Goal: Task Accomplishment & Management: Use online tool/utility

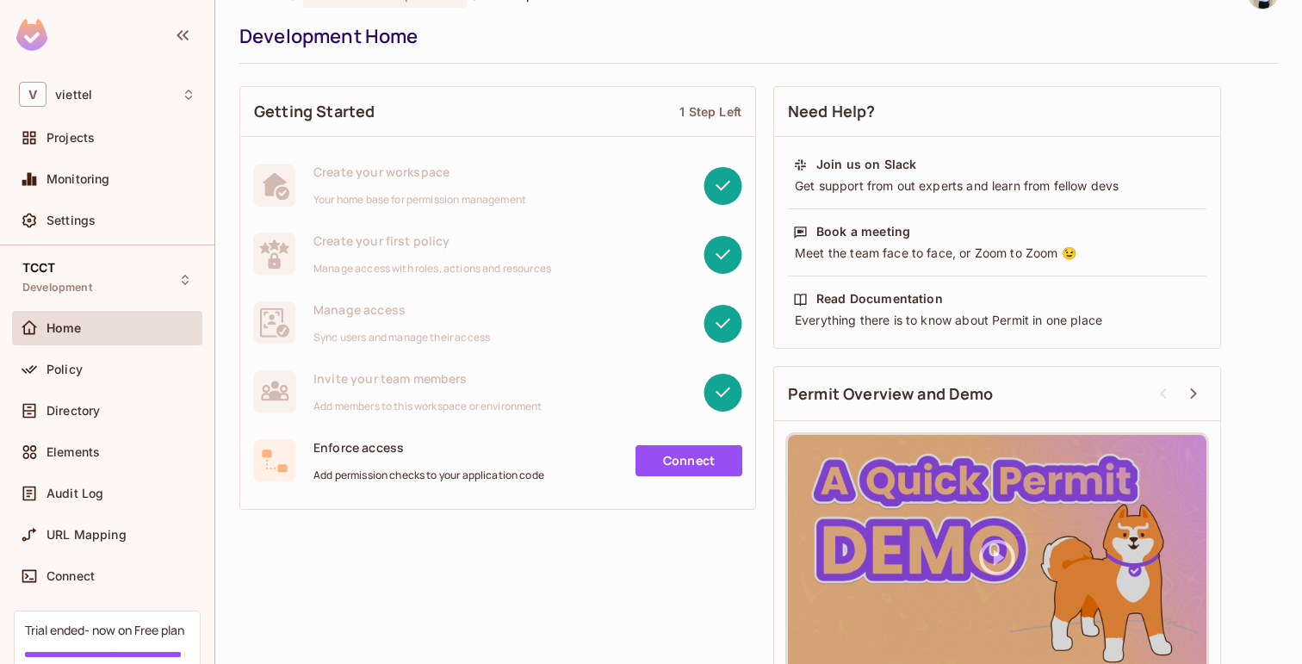
scroll to position [64, 0]
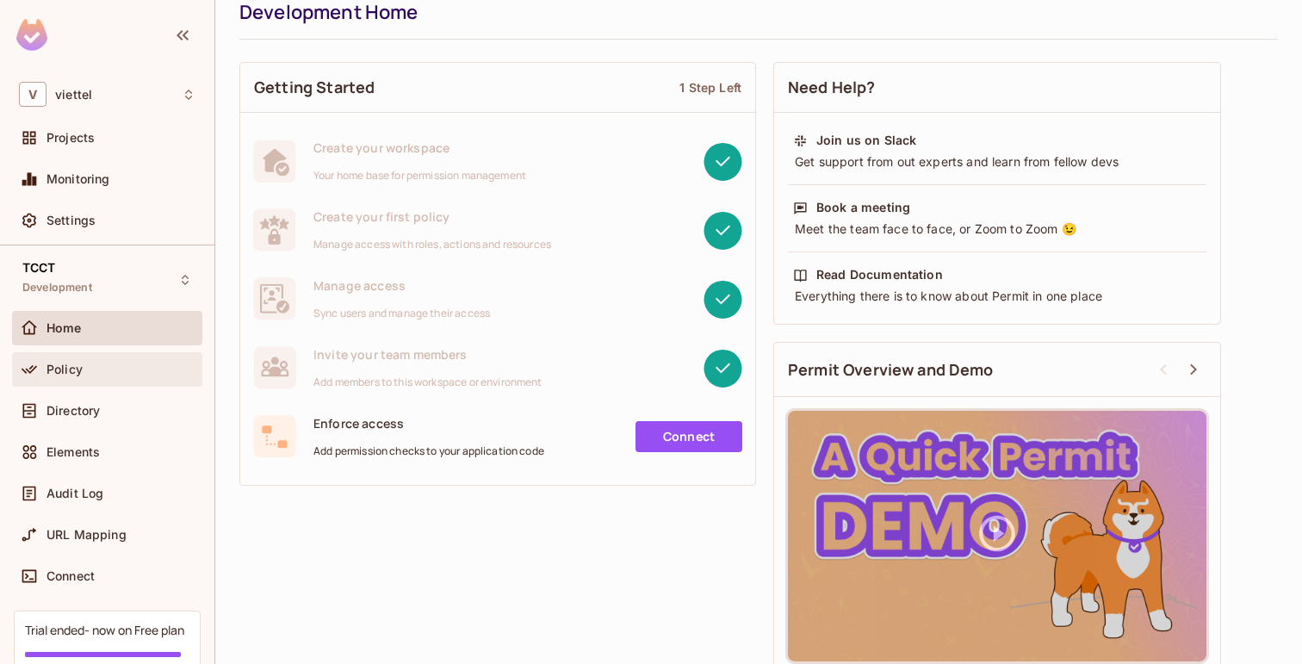
click at [73, 369] on span "Policy" at bounding box center [65, 370] width 36 height 14
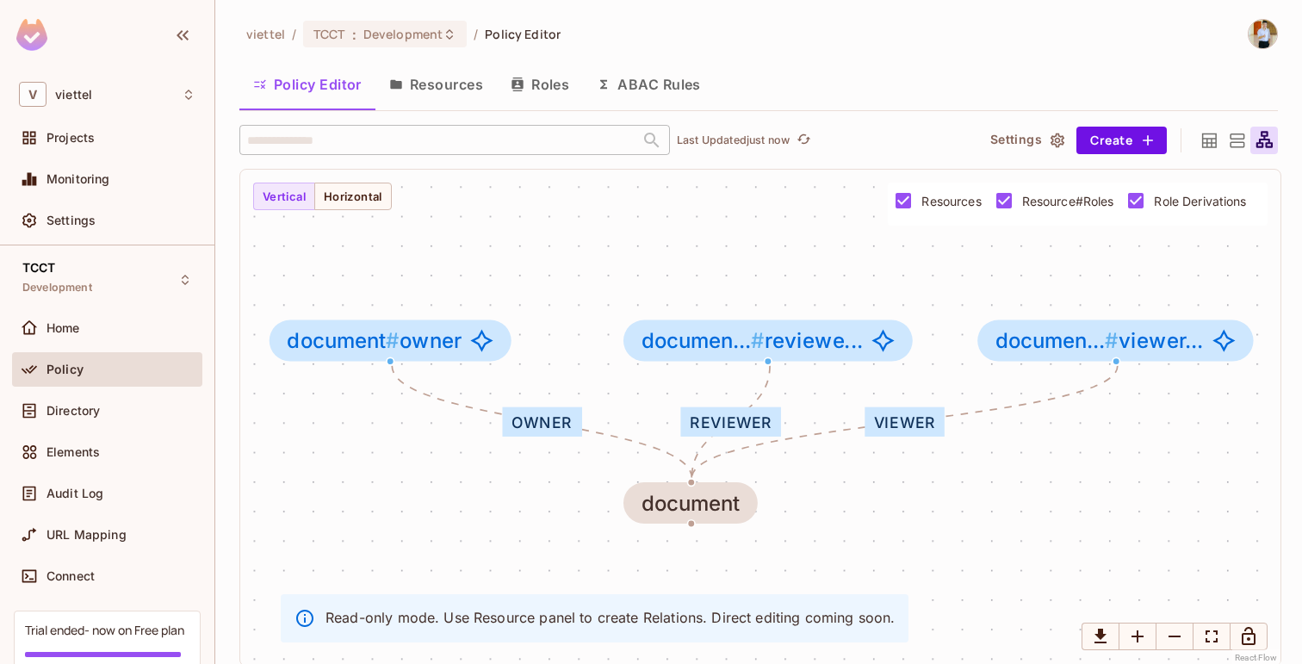
click at [448, 89] on button "Resources" at bounding box center [435, 84] width 121 height 43
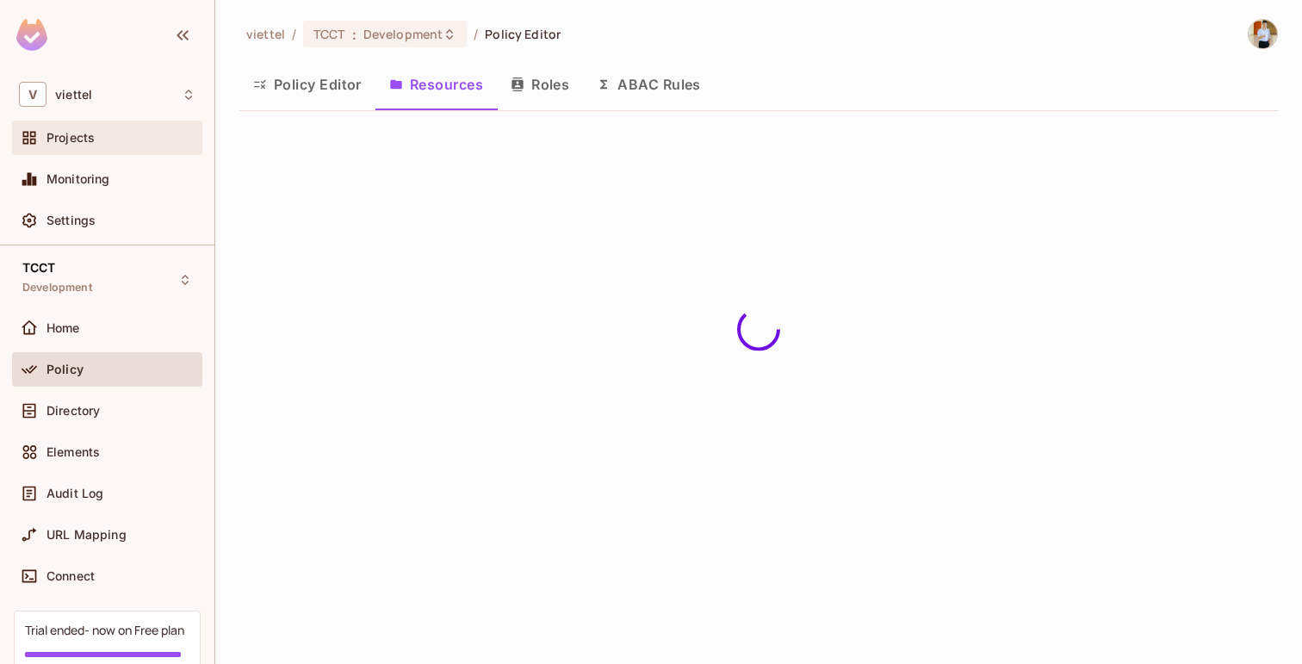
click at [72, 145] on div "Projects" at bounding box center [107, 137] width 177 height 21
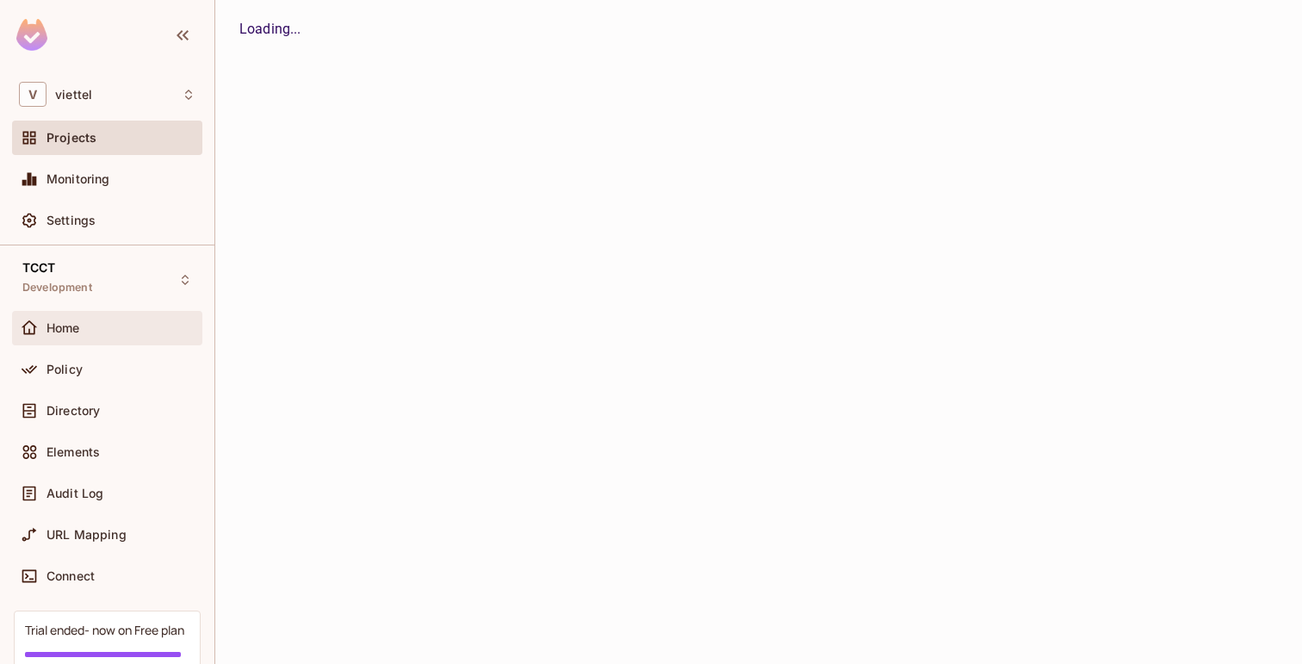
click at [108, 344] on div "Home" at bounding box center [107, 328] width 190 height 34
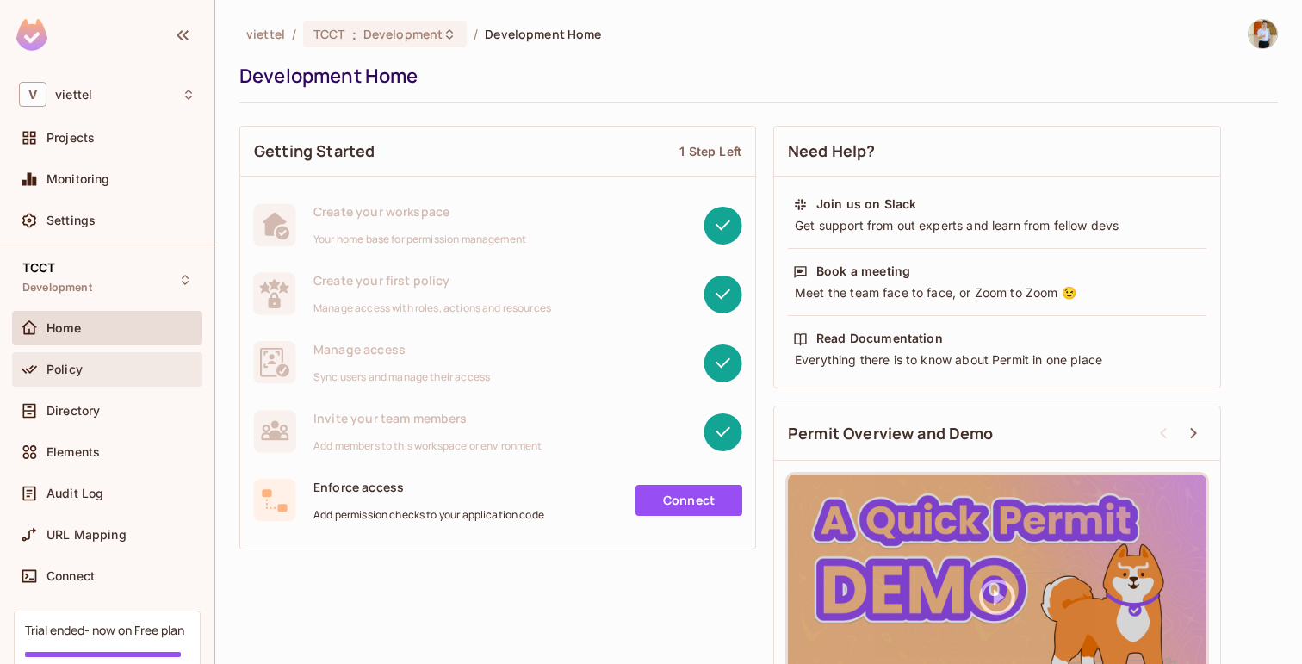
click at [87, 380] on div "Policy" at bounding box center [107, 369] width 190 height 34
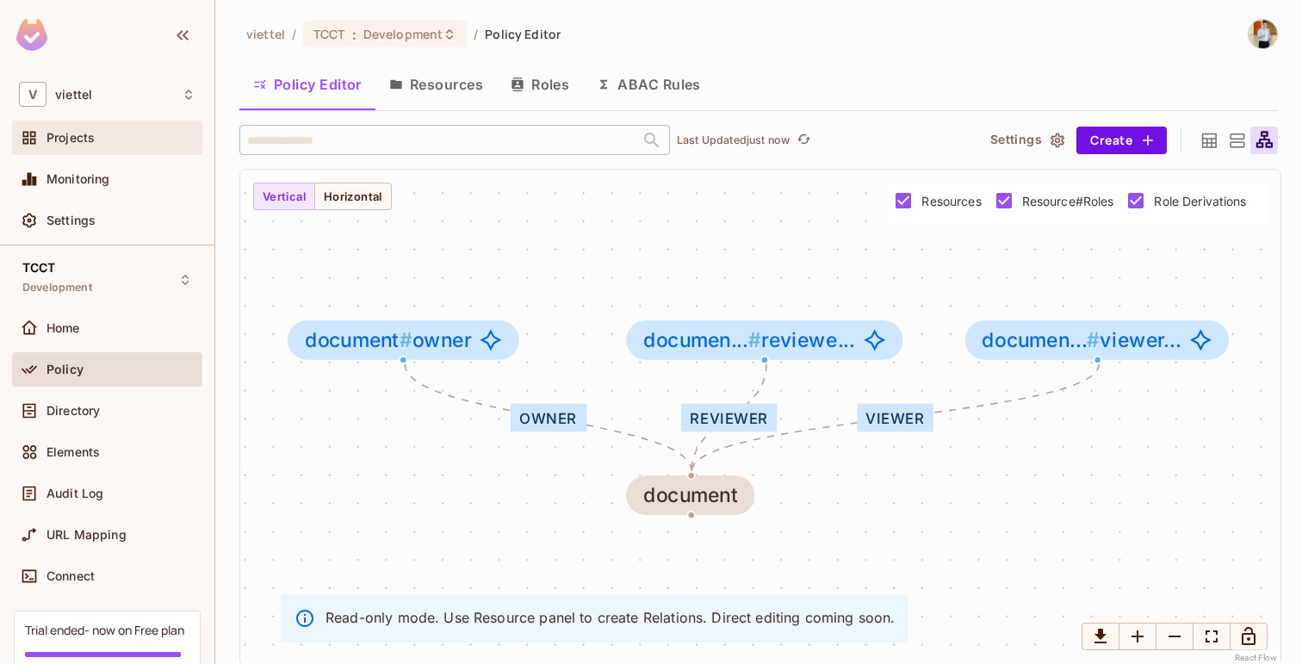
click at [87, 135] on span "Projects" at bounding box center [71, 138] width 48 height 14
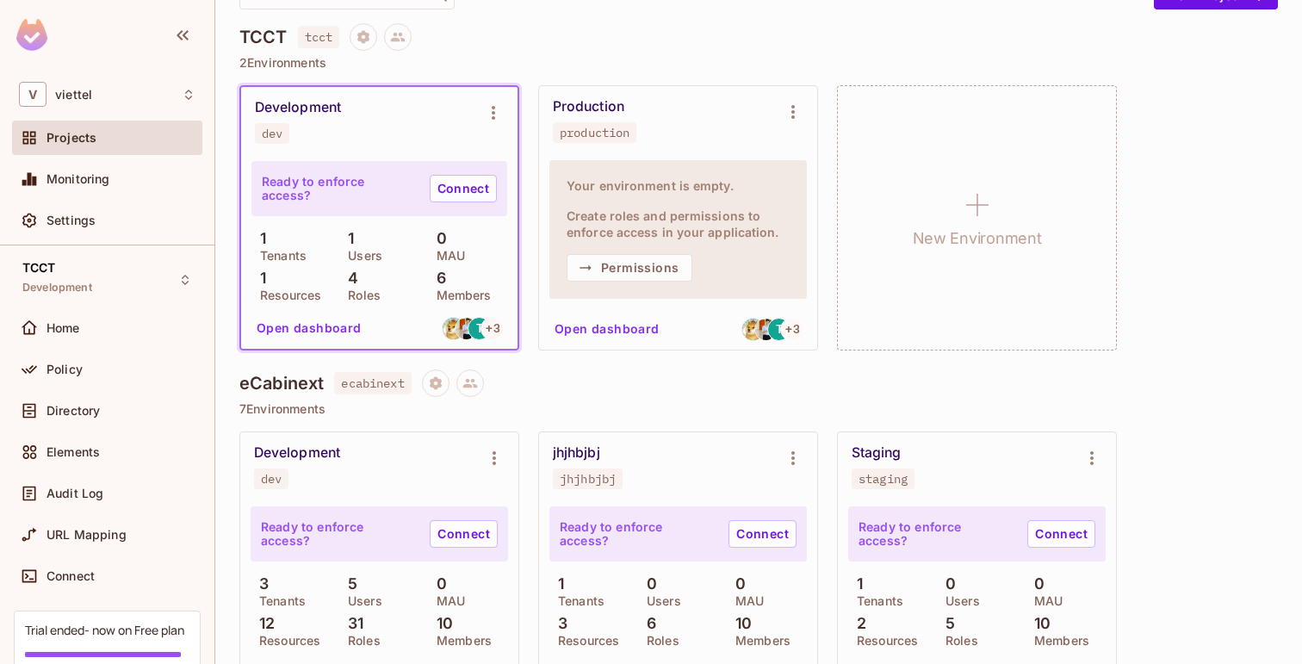
scroll to position [118, 0]
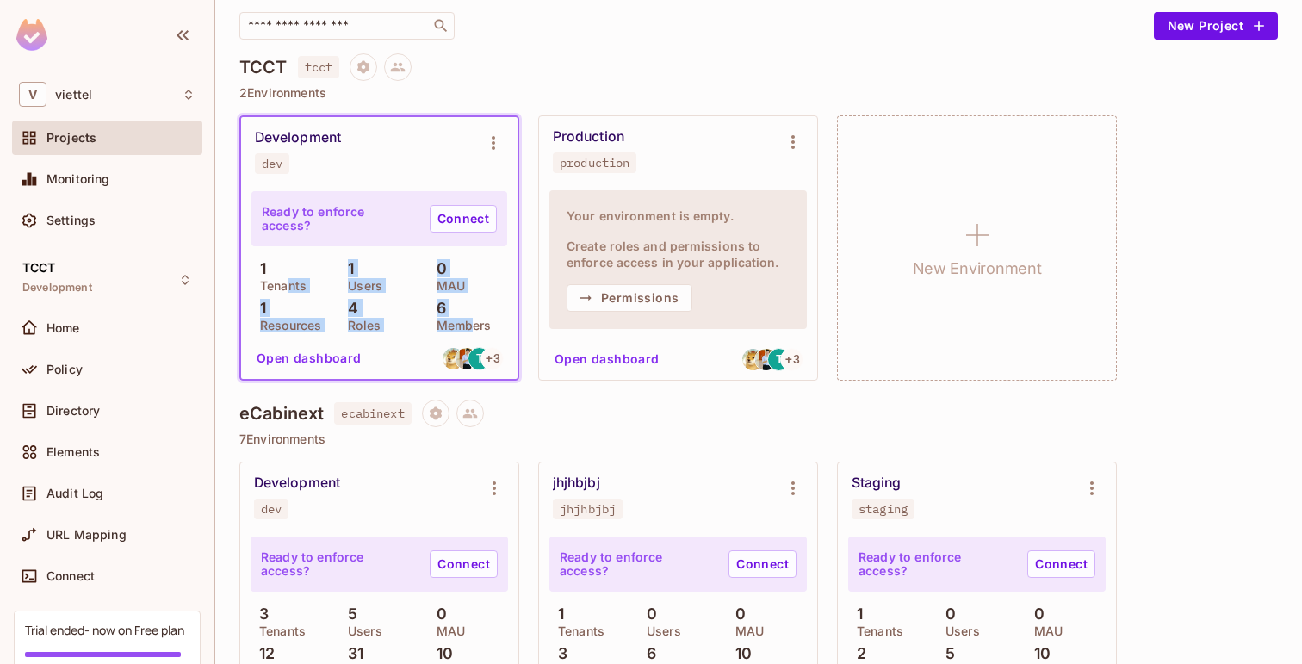
drag, startPoint x: 289, startPoint y: 284, endPoint x: 469, endPoint y: 323, distance: 184.1
click at [469, 325] on div "1 Tenants 1 Users 0 MAU 1 Resources 4 Roles 6 Members" at bounding box center [379, 295] width 256 height 71
click at [436, 317] on p "6" at bounding box center [437, 308] width 18 height 17
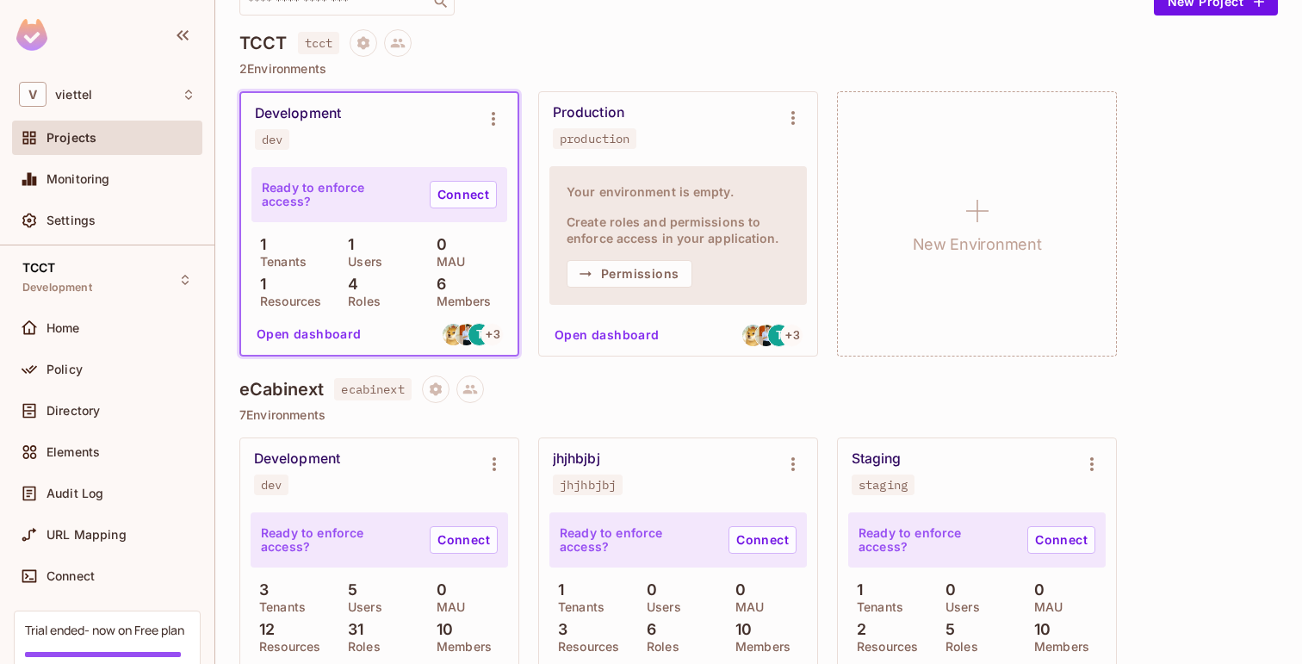
scroll to position [153, 0]
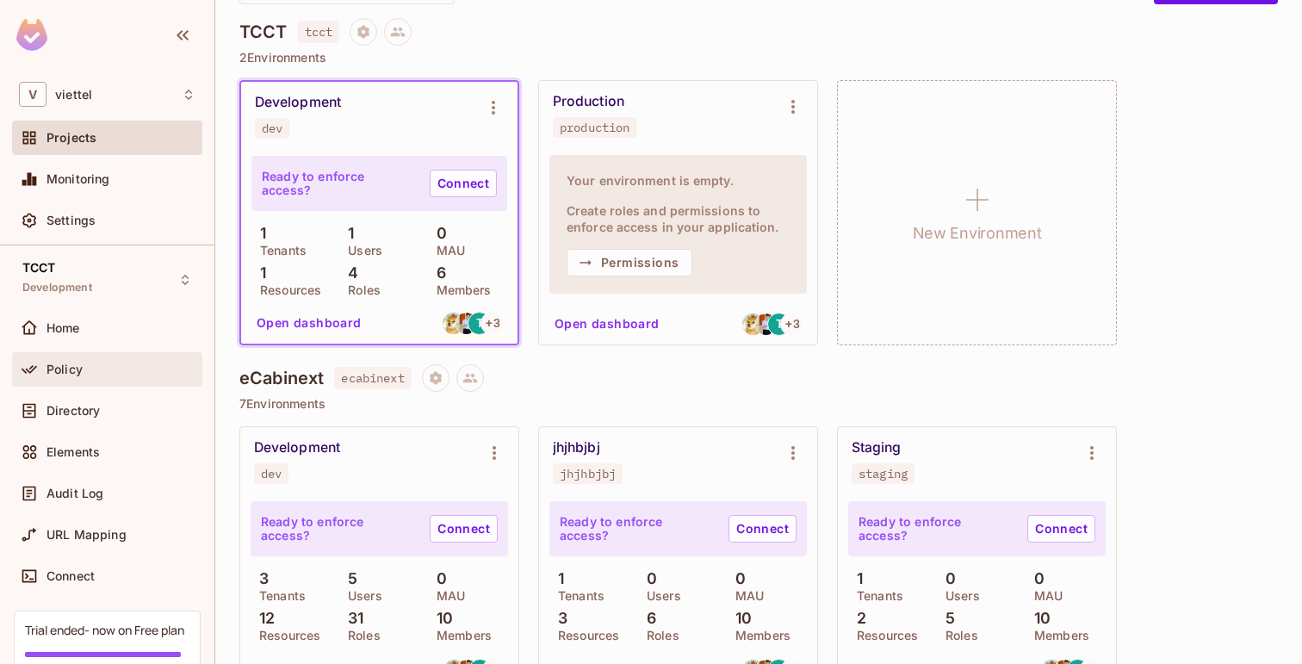
click at [115, 381] on div "Policy" at bounding box center [107, 369] width 190 height 34
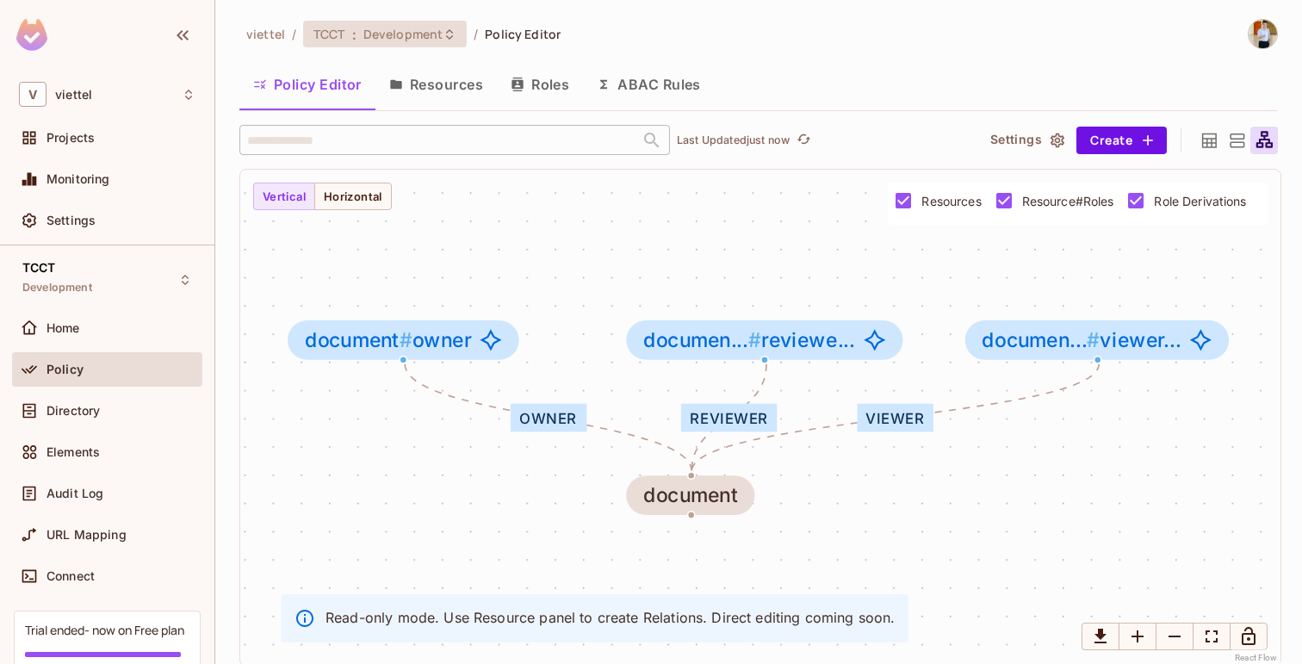
click at [412, 33] on span "Development" at bounding box center [402, 34] width 79 height 16
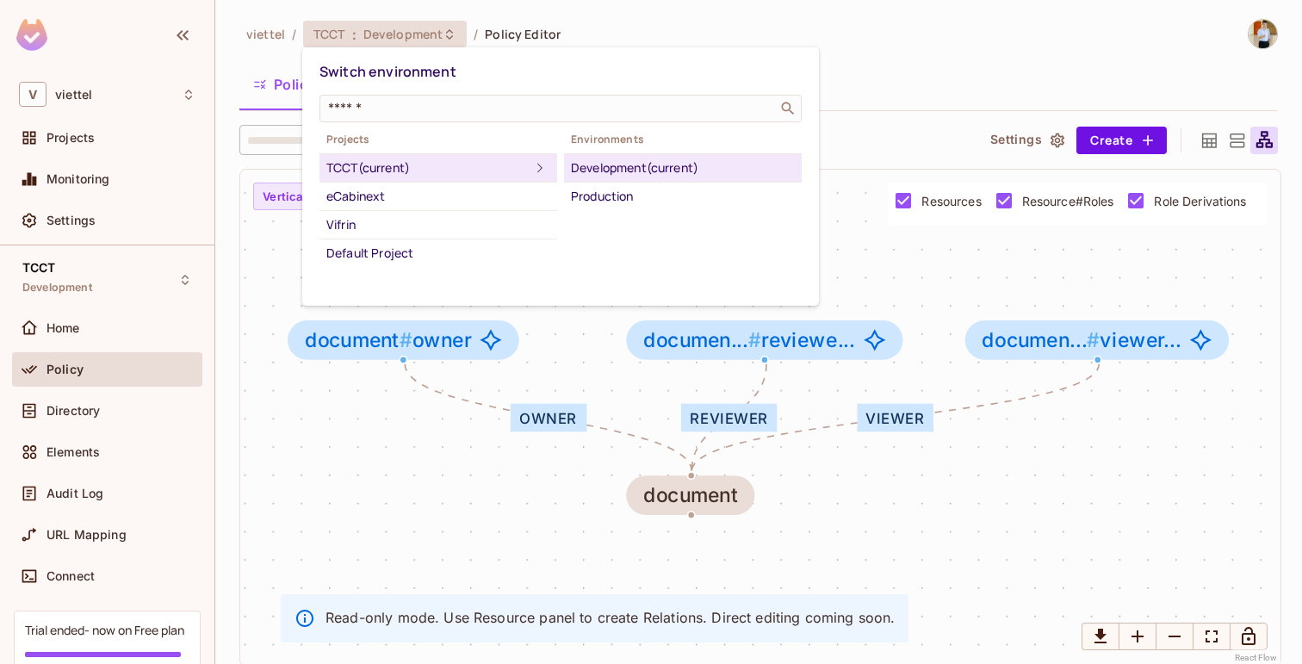
click at [636, 13] on div at bounding box center [651, 332] width 1302 height 664
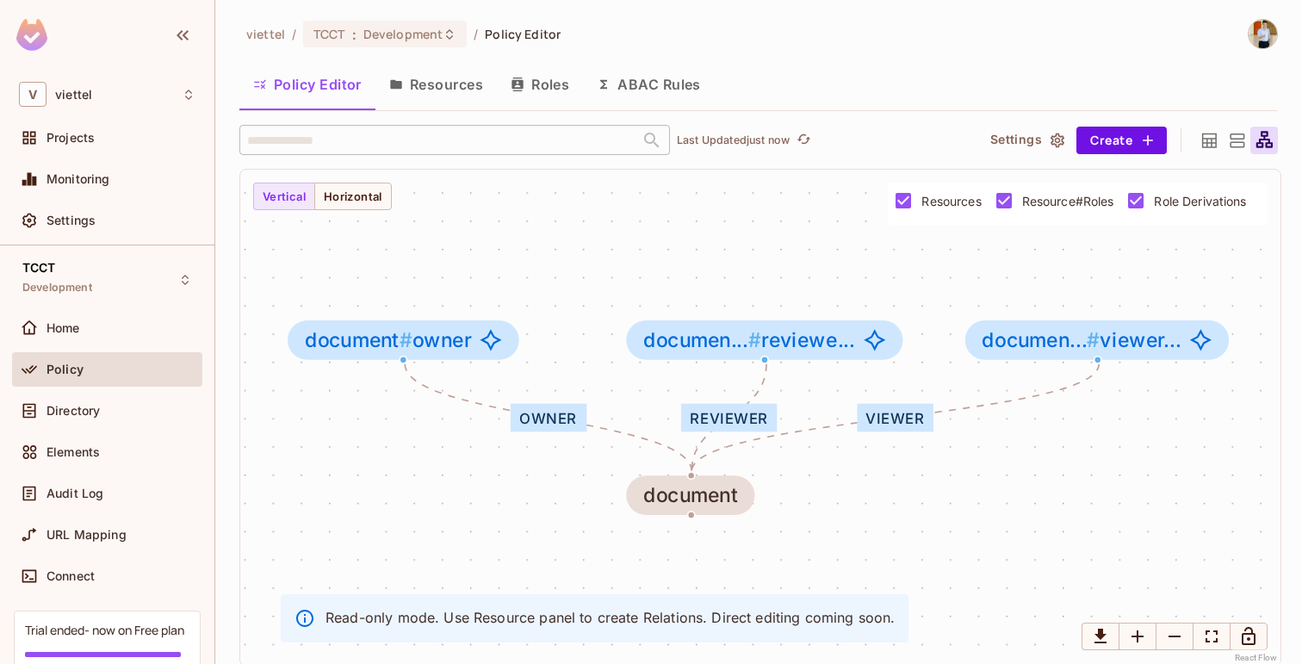
click at [452, 96] on button "Resources" at bounding box center [435, 84] width 121 height 43
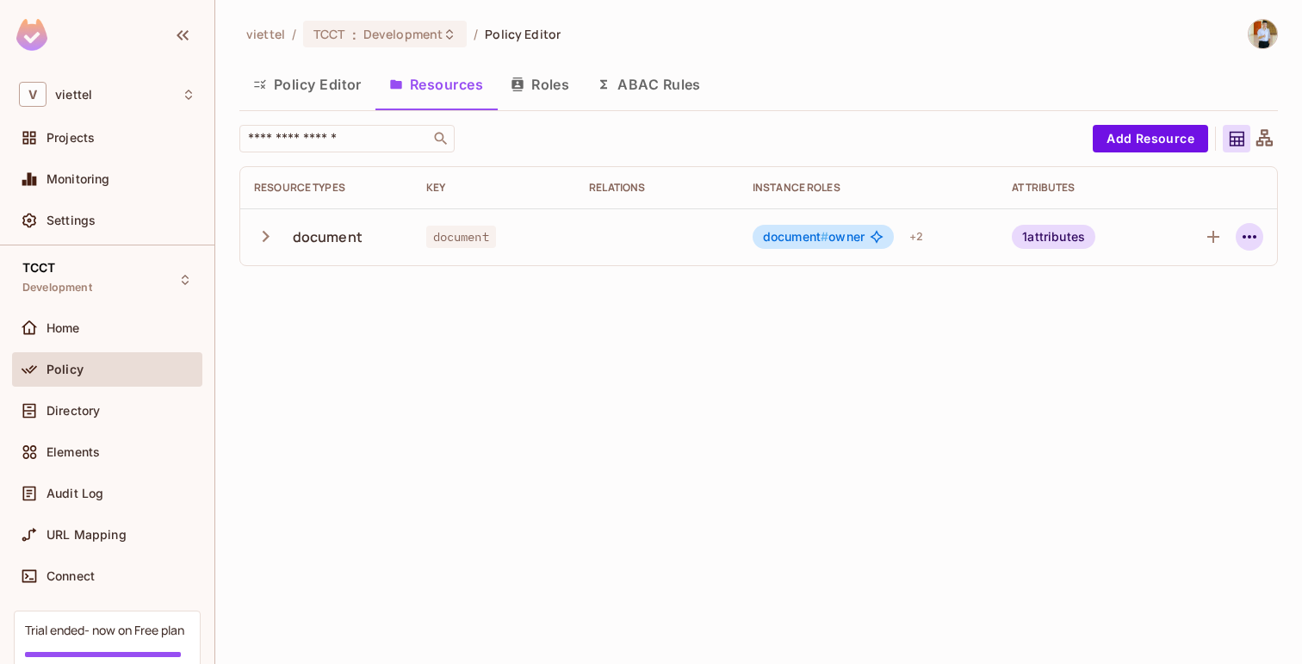
click at [1243, 249] on button "button" at bounding box center [1250, 237] width 28 height 28
click at [1180, 297] on div "Edit Resource" at bounding box center [1174, 304] width 81 height 17
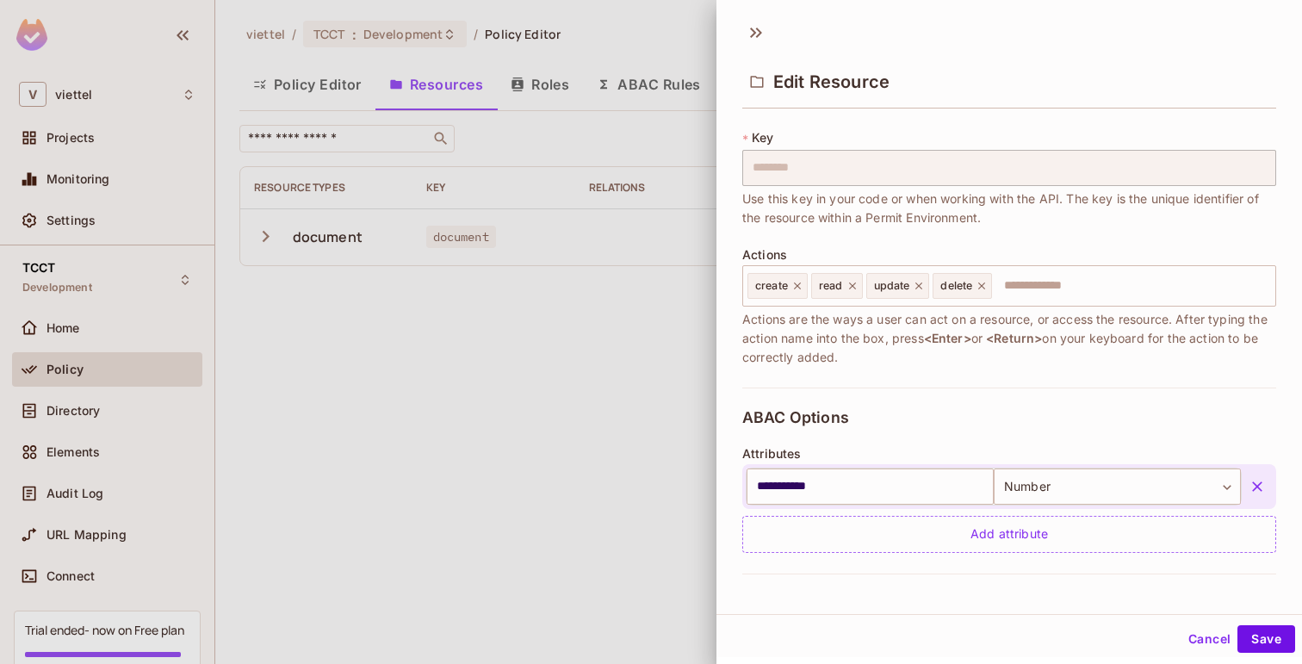
scroll to position [103, 0]
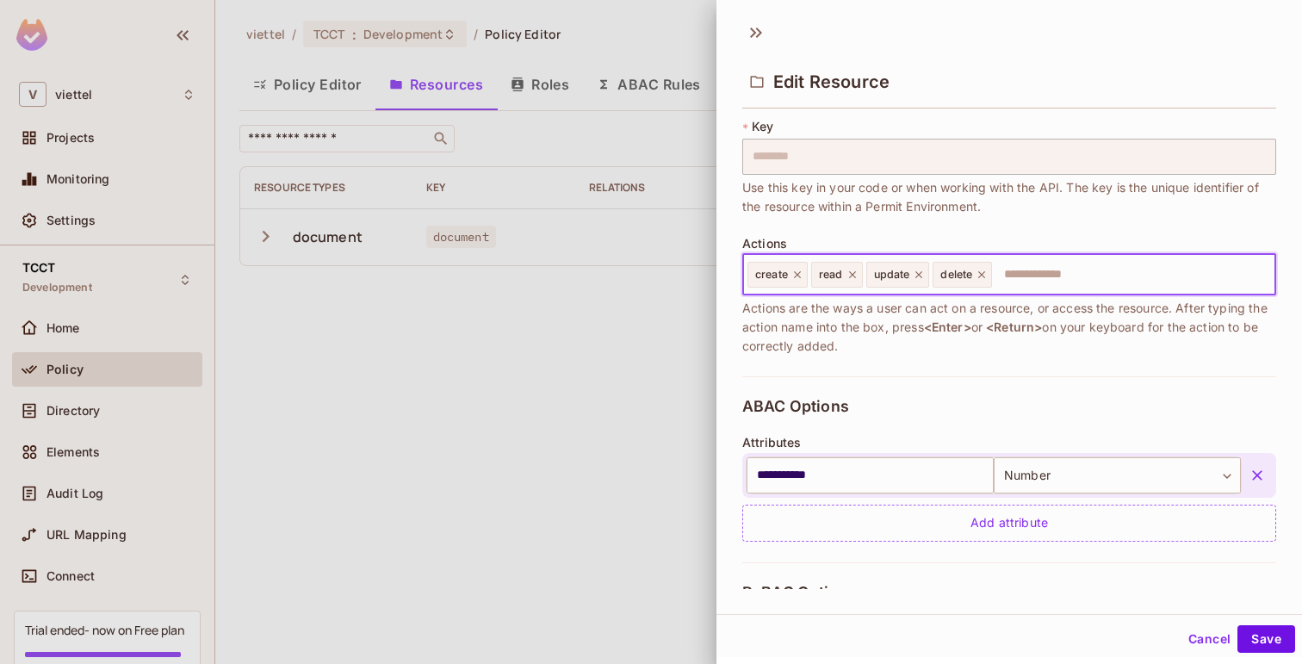
drag, startPoint x: 1036, startPoint y: 279, endPoint x: 804, endPoint y: 258, distance: 233.5
click at [804, 258] on div "create read update delete ​" at bounding box center [1009, 274] width 534 height 41
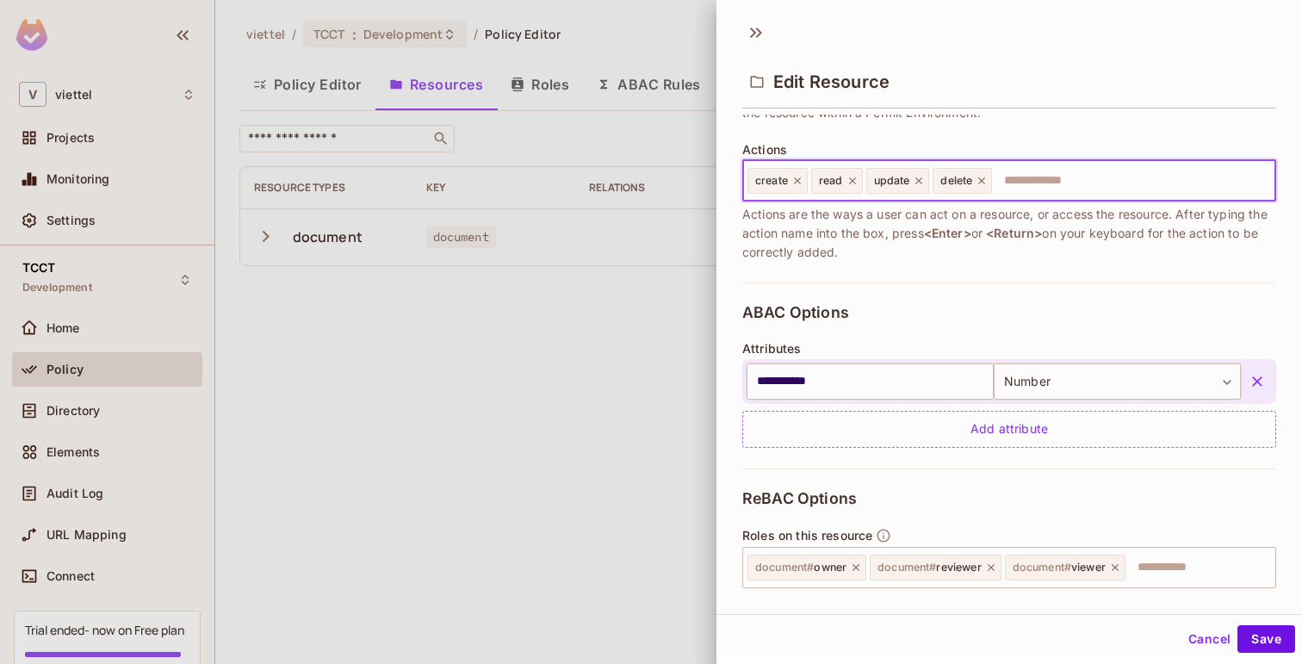
scroll to position [225, 0]
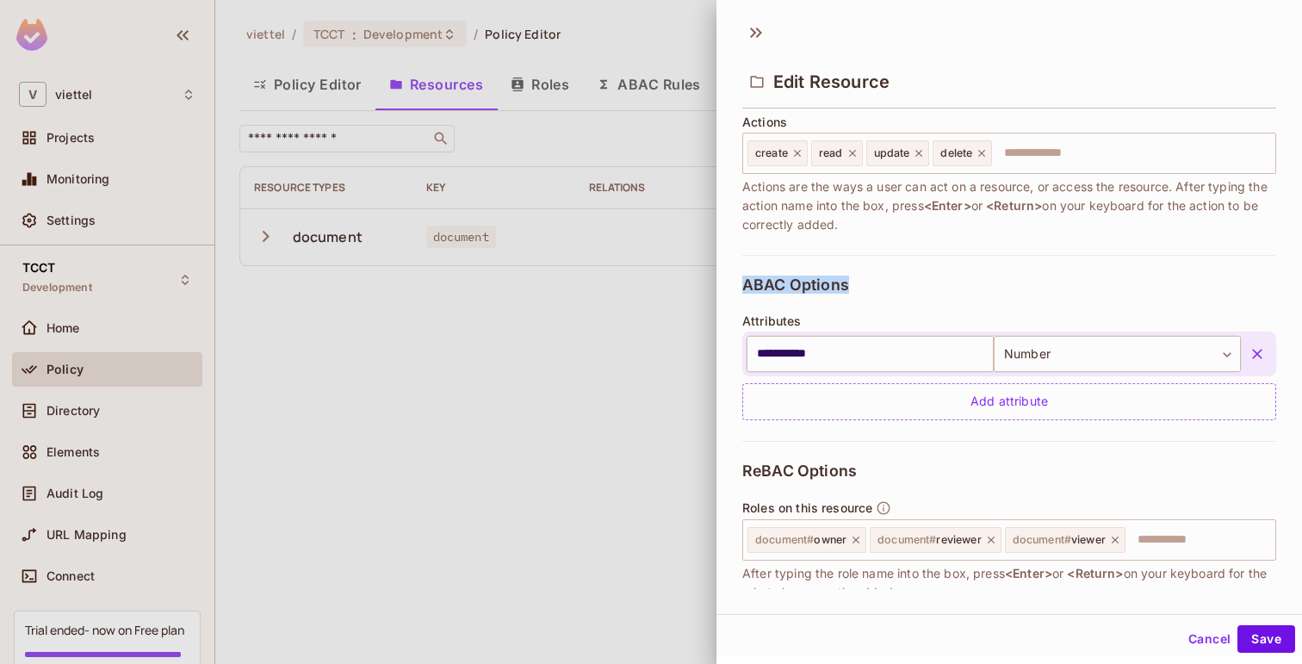
drag, startPoint x: 745, startPoint y: 286, endPoint x: 866, endPoint y: 287, distance: 120.6
click at [866, 287] on div "**********" at bounding box center [1009, 348] width 534 height 186
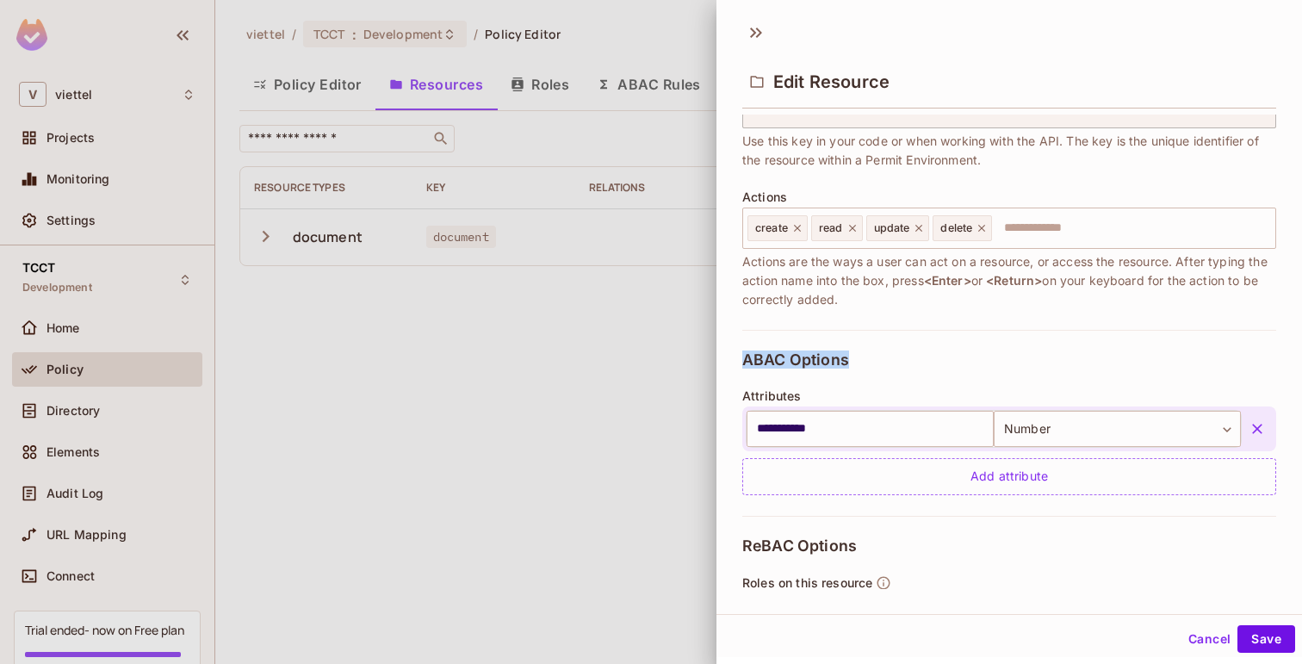
scroll to position [277, 0]
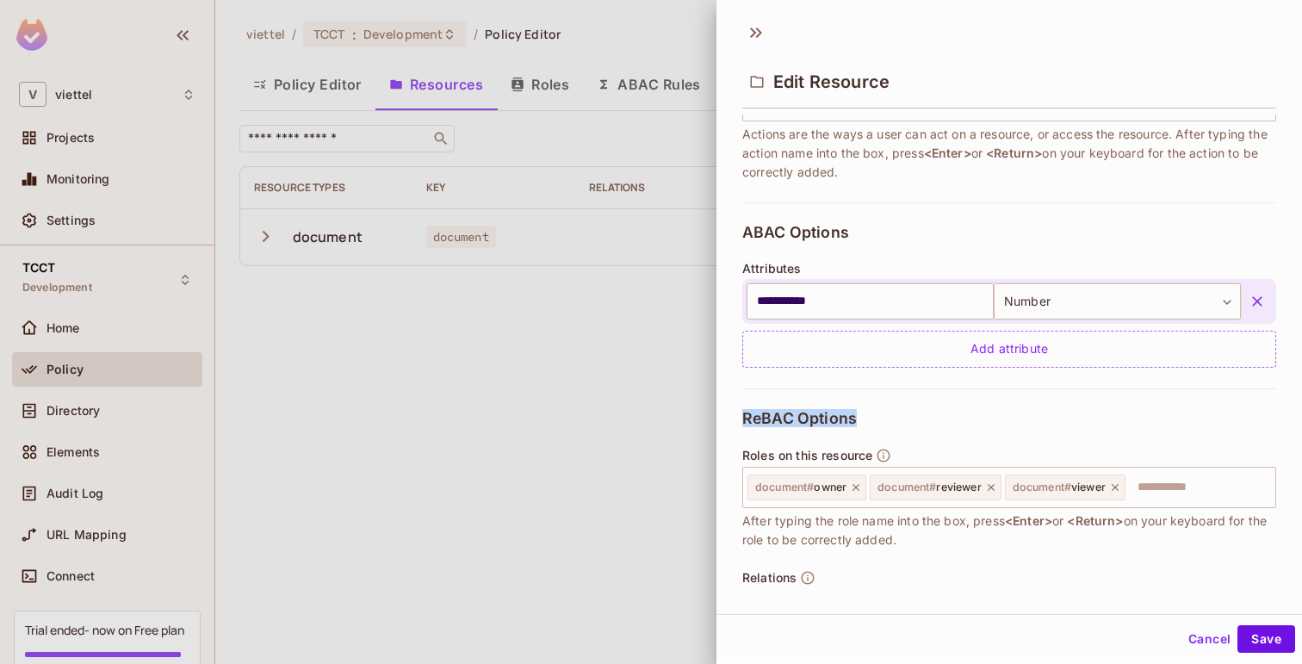
drag, startPoint x: 740, startPoint y: 417, endPoint x: 869, endPoint y: 413, distance: 129.3
click at [869, 413] on div "**********" at bounding box center [1010, 352] width 586 height 475
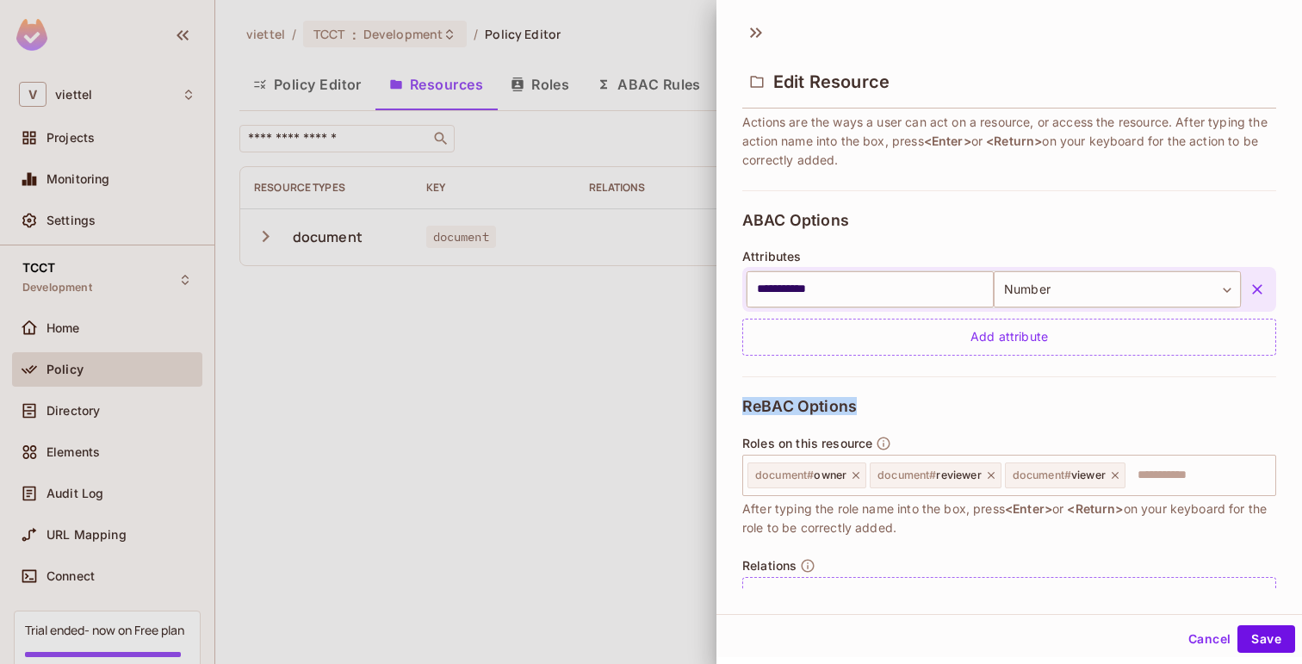
scroll to position [276, 0]
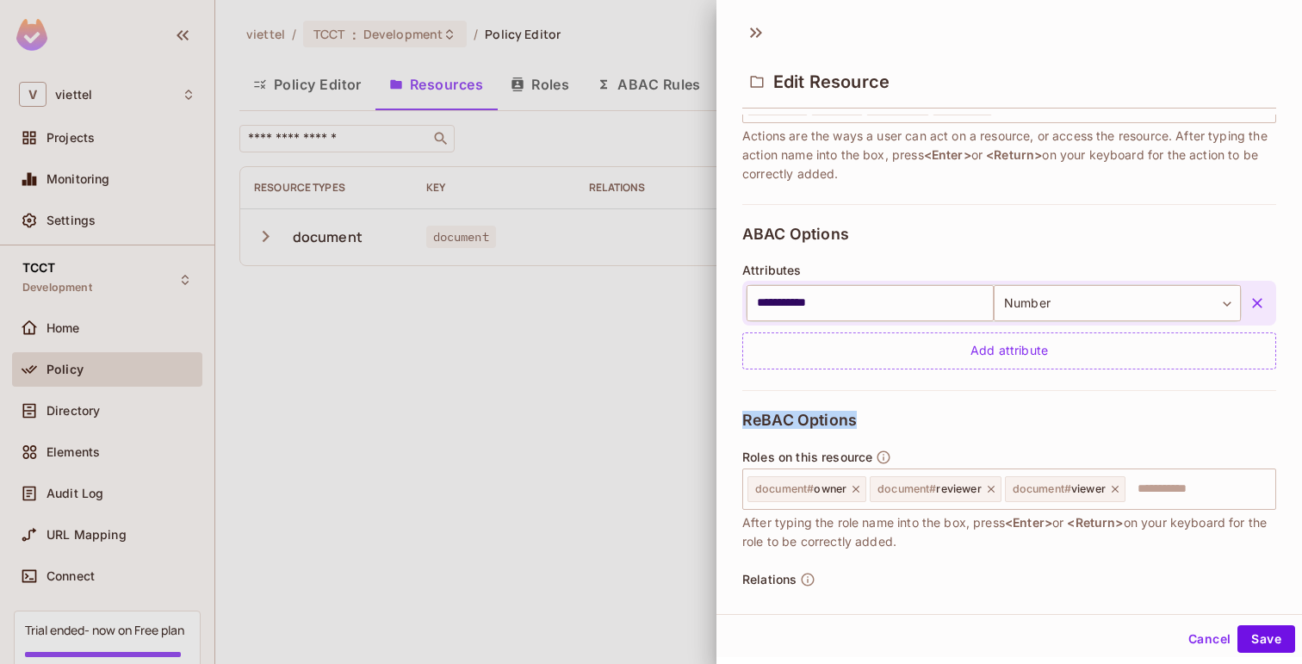
click at [846, 223] on div "**********" at bounding box center [1009, 297] width 534 height 186
drag, startPoint x: 737, startPoint y: 414, endPoint x: 884, endPoint y: 411, distance: 147.3
click at [884, 411] on div "**********" at bounding box center [1010, 352] width 586 height 475
click at [846, 419] on span "ReBAC Options" at bounding box center [799, 420] width 115 height 17
click at [867, 419] on div "ReBAC Options Roles on this resource document # owner document # reviewer docum…" at bounding box center [1009, 519] width 534 height 258
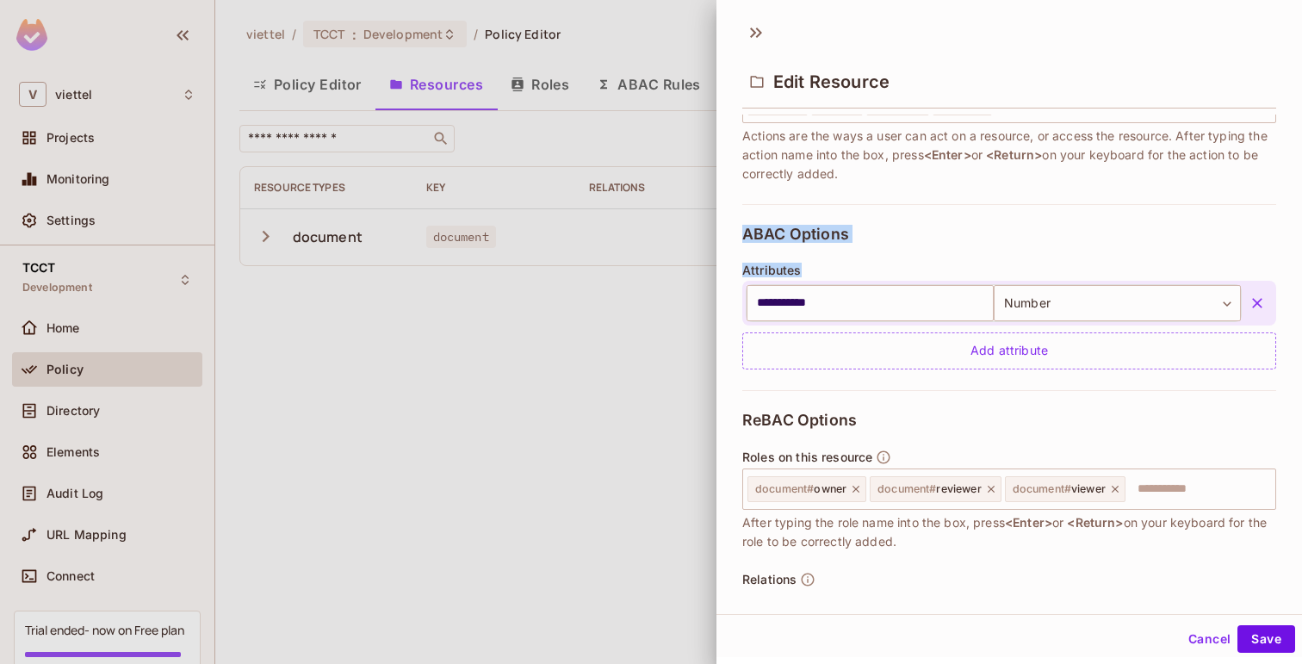
drag, startPoint x: 742, startPoint y: 233, endPoint x: 881, endPoint y: 235, distance: 138.7
click at [882, 234] on div "**********" at bounding box center [1009, 297] width 534 height 186
drag, startPoint x: 744, startPoint y: 417, endPoint x: 885, endPoint y: 418, distance: 141.2
click at [885, 418] on div "ReBAC Options Roles on this resource document # owner document # reviewer docum…" at bounding box center [1009, 519] width 534 height 258
click at [750, 30] on icon at bounding box center [756, 33] width 28 height 28
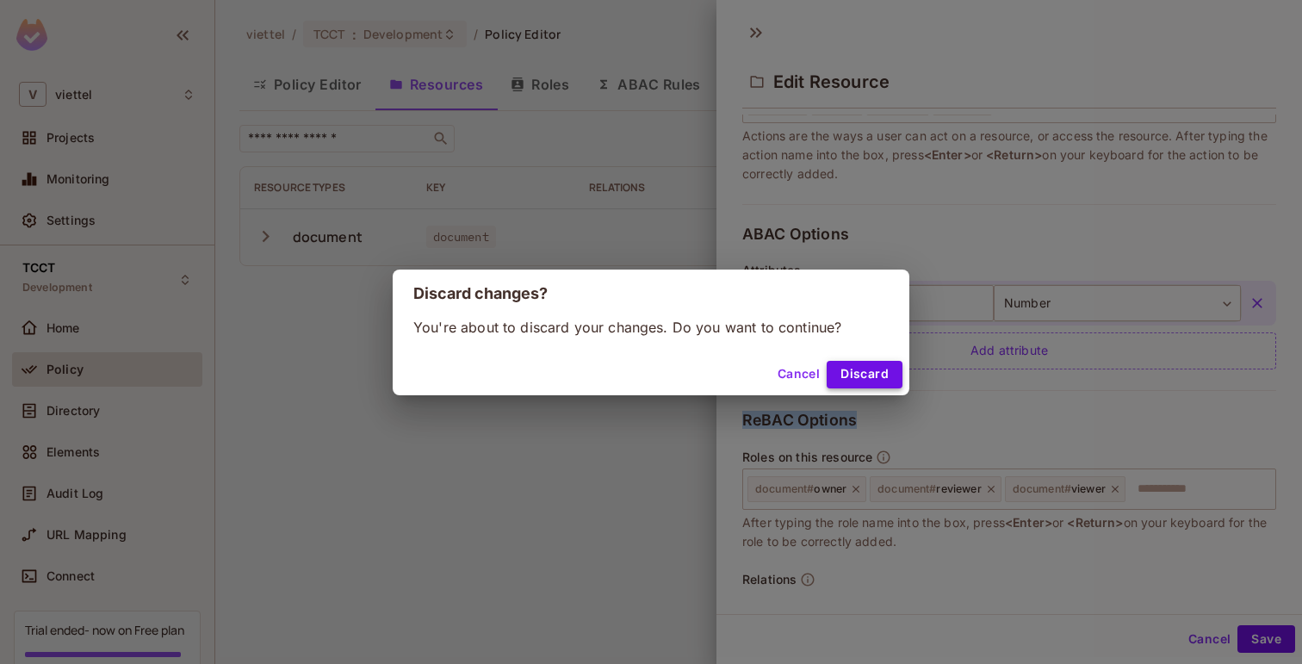
click at [855, 368] on button "Discard" at bounding box center [865, 375] width 76 height 28
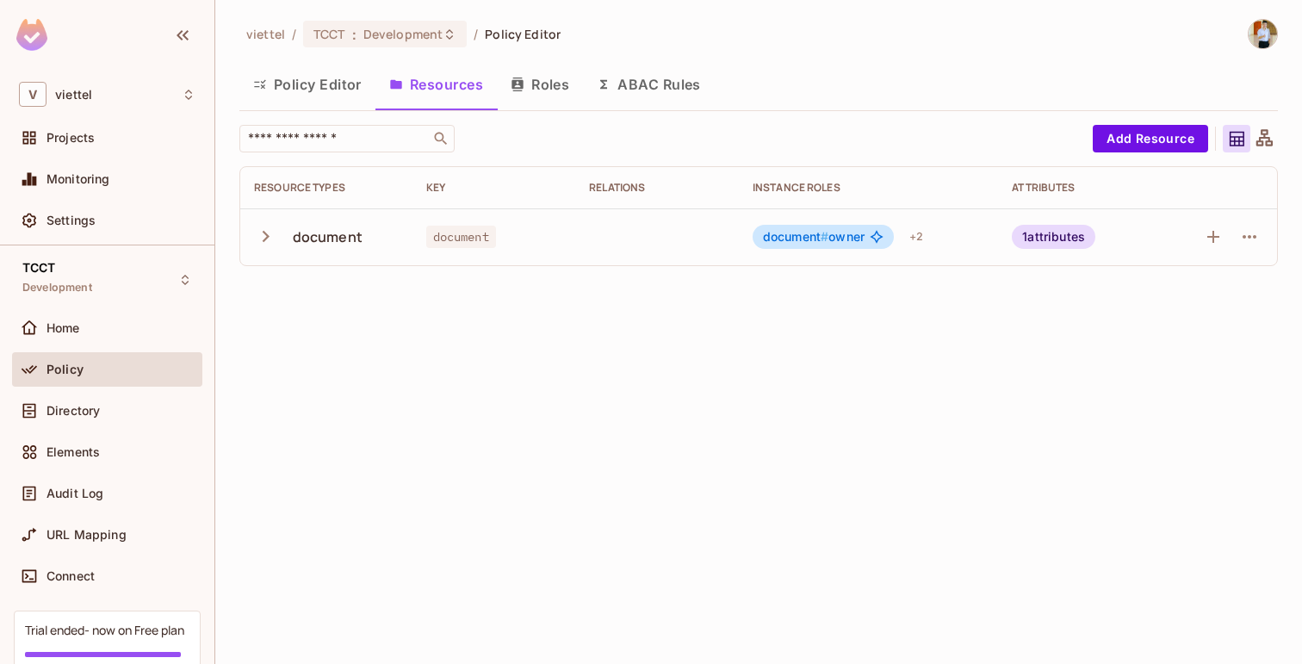
click at [537, 75] on button "Roles" at bounding box center [540, 84] width 86 height 43
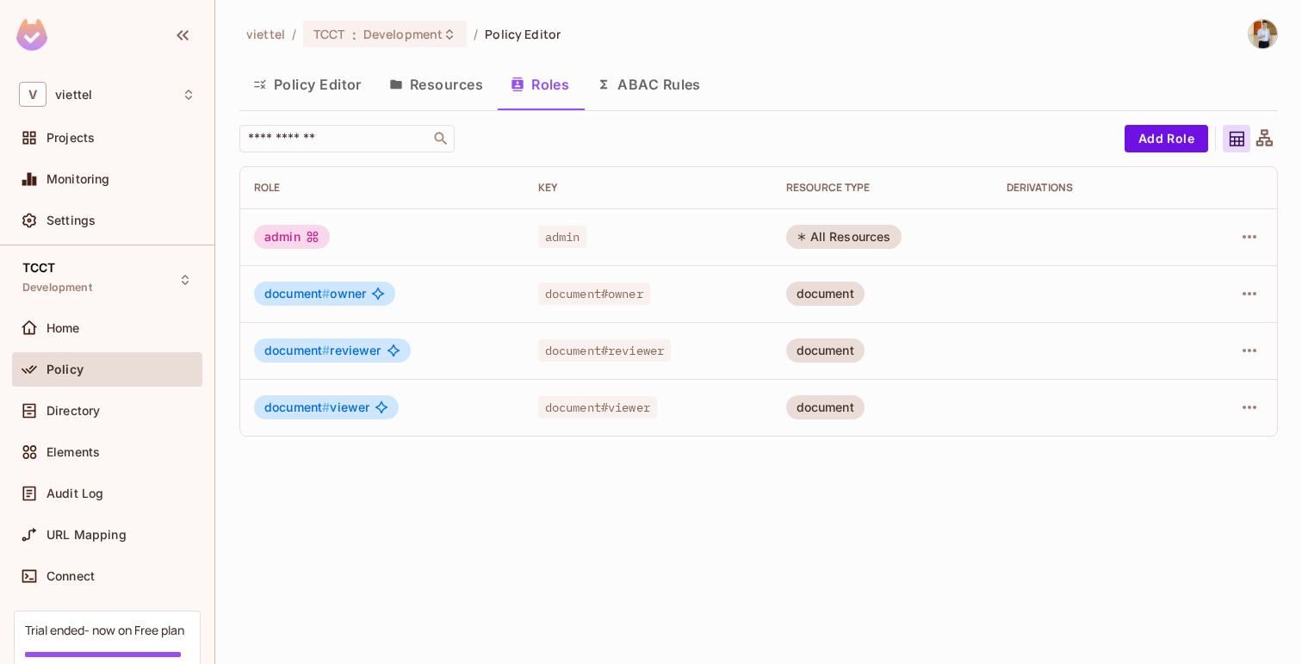
click at [431, 83] on button "Resources" at bounding box center [435, 84] width 121 height 43
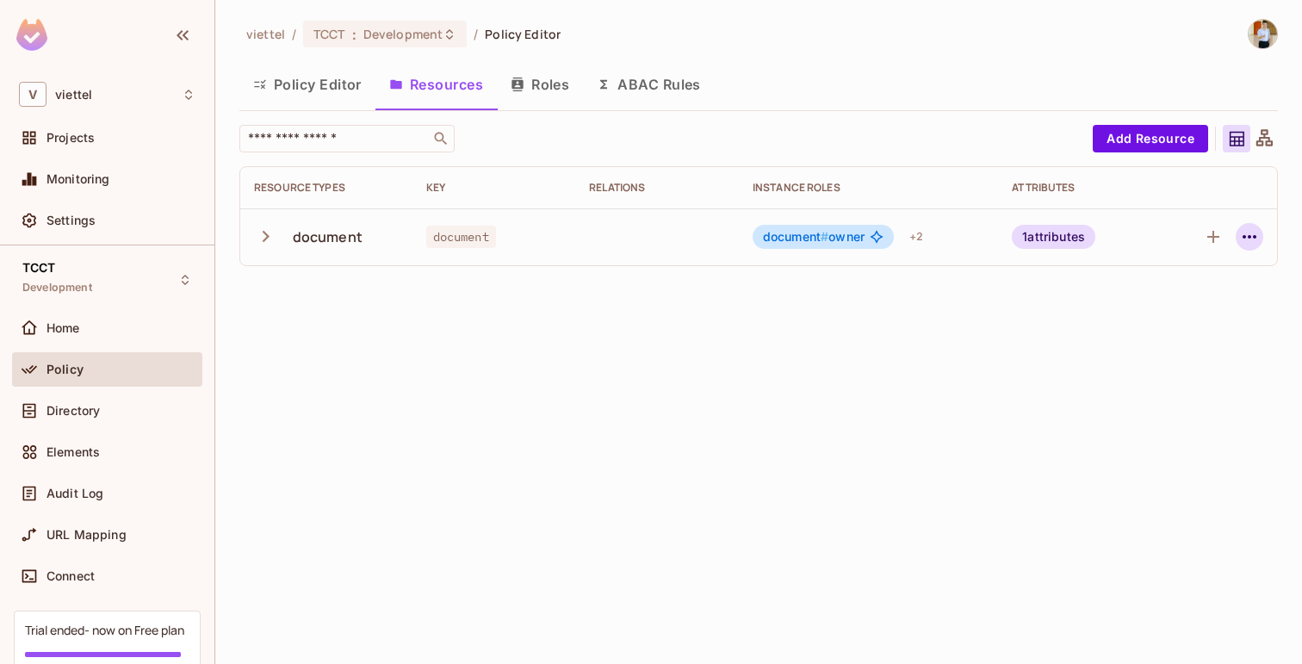
click at [1238, 236] on button "button" at bounding box center [1250, 237] width 28 height 28
click at [743, 363] on div at bounding box center [651, 332] width 1302 height 664
click at [550, 90] on button "Roles" at bounding box center [540, 84] width 86 height 43
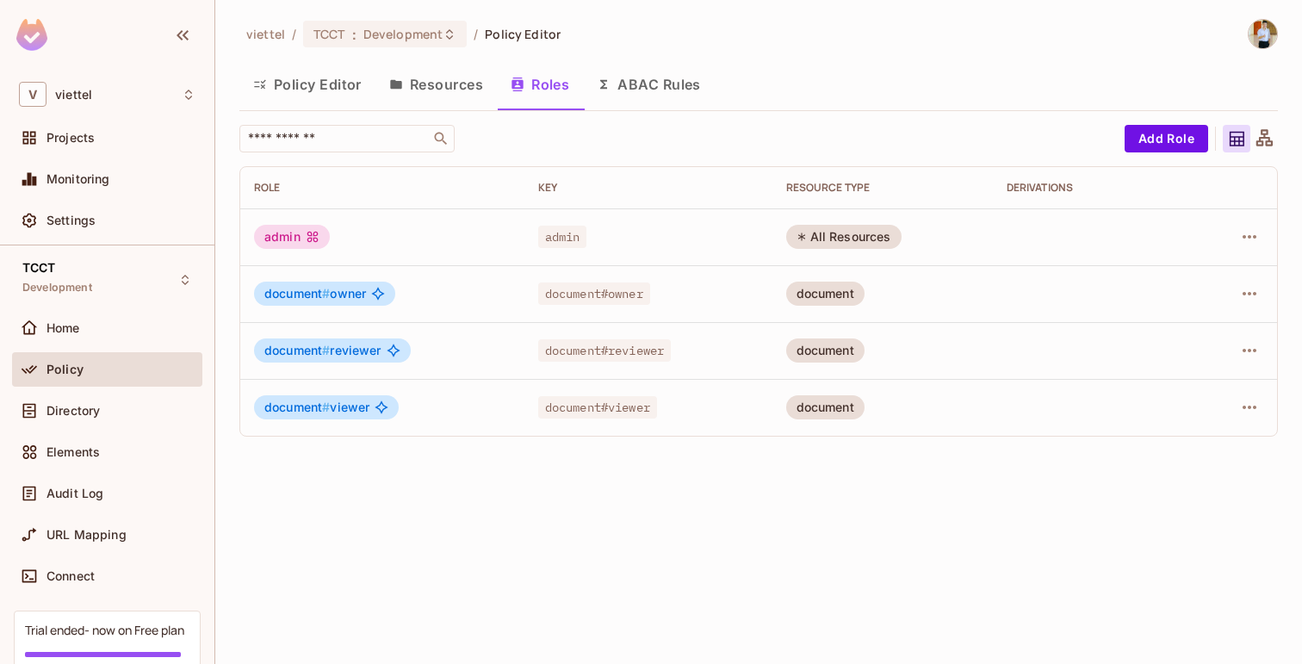
click at [417, 76] on button "Resources" at bounding box center [435, 84] width 121 height 43
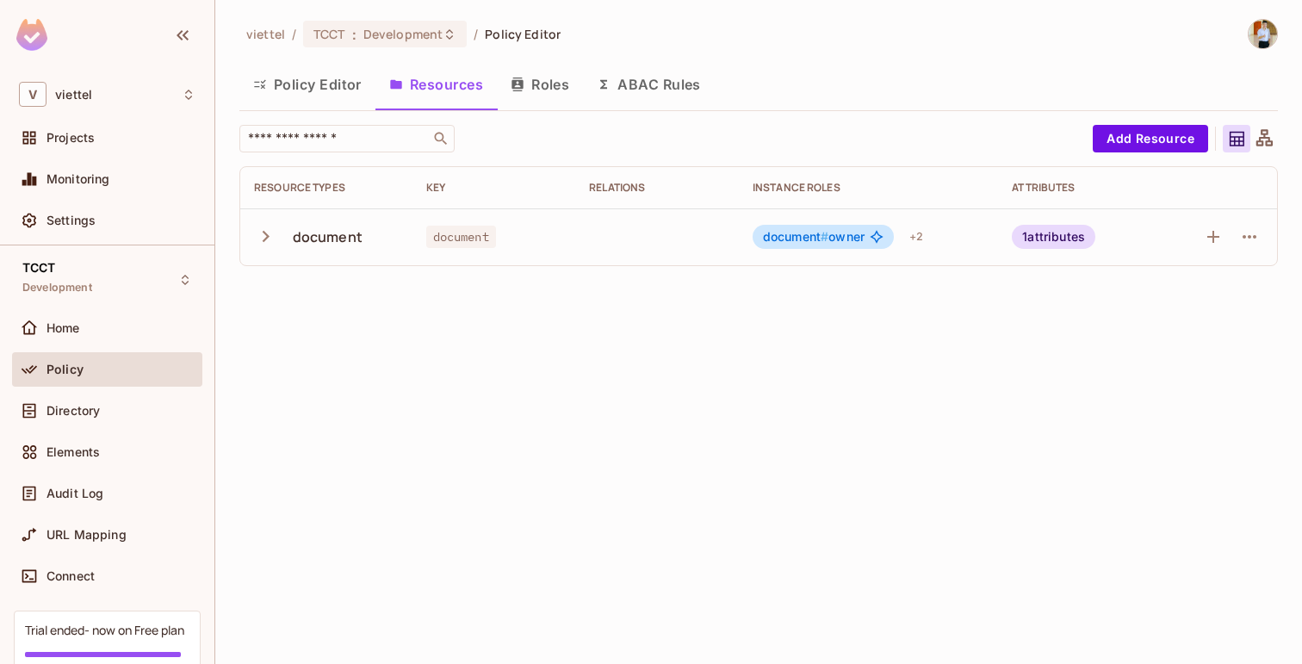
click at [655, 87] on button "ABAC Rules" at bounding box center [649, 84] width 132 height 43
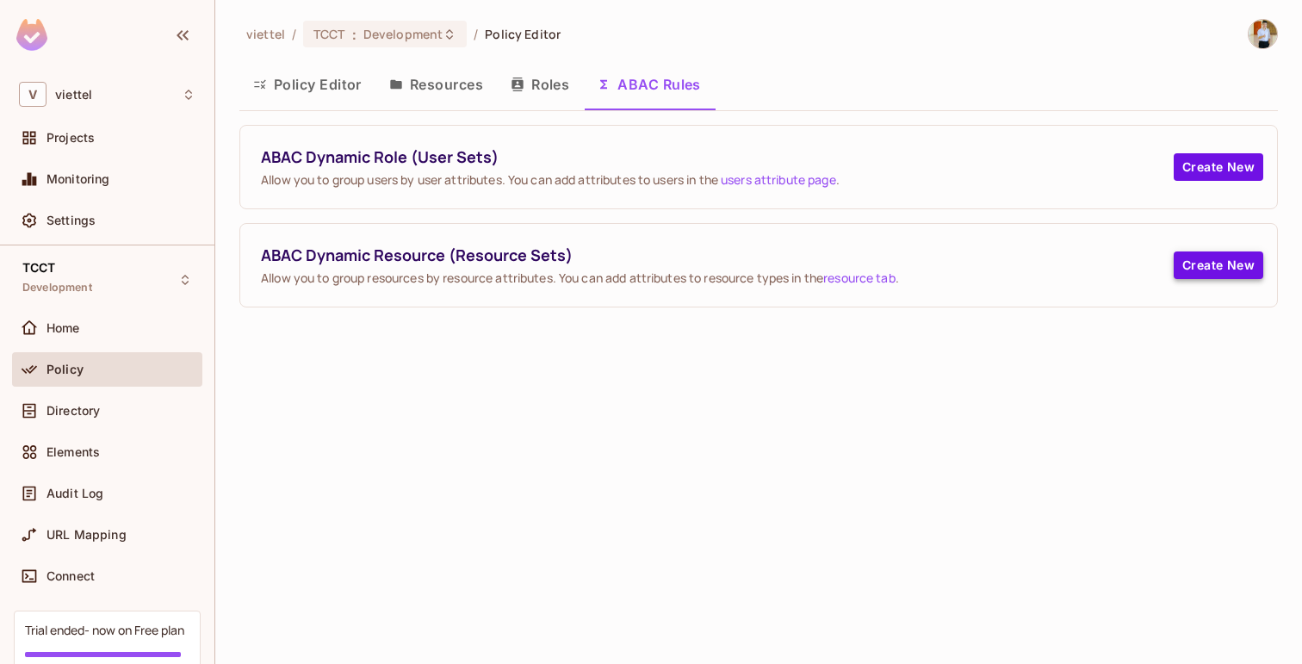
click at [1207, 261] on button "Create New" at bounding box center [1219, 265] width 90 height 28
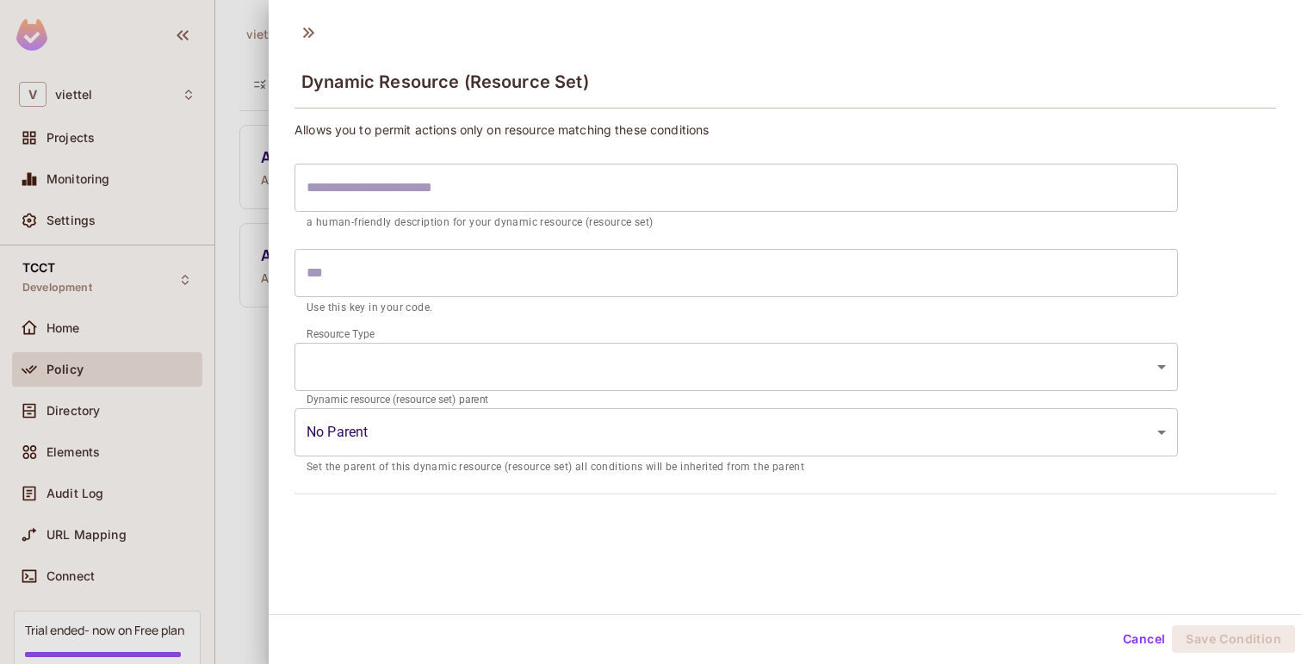
click at [388, 375] on body "V viettel Projects Monitoring Settings TCCT Development Home Policy Directory E…" at bounding box center [651, 332] width 1302 height 664
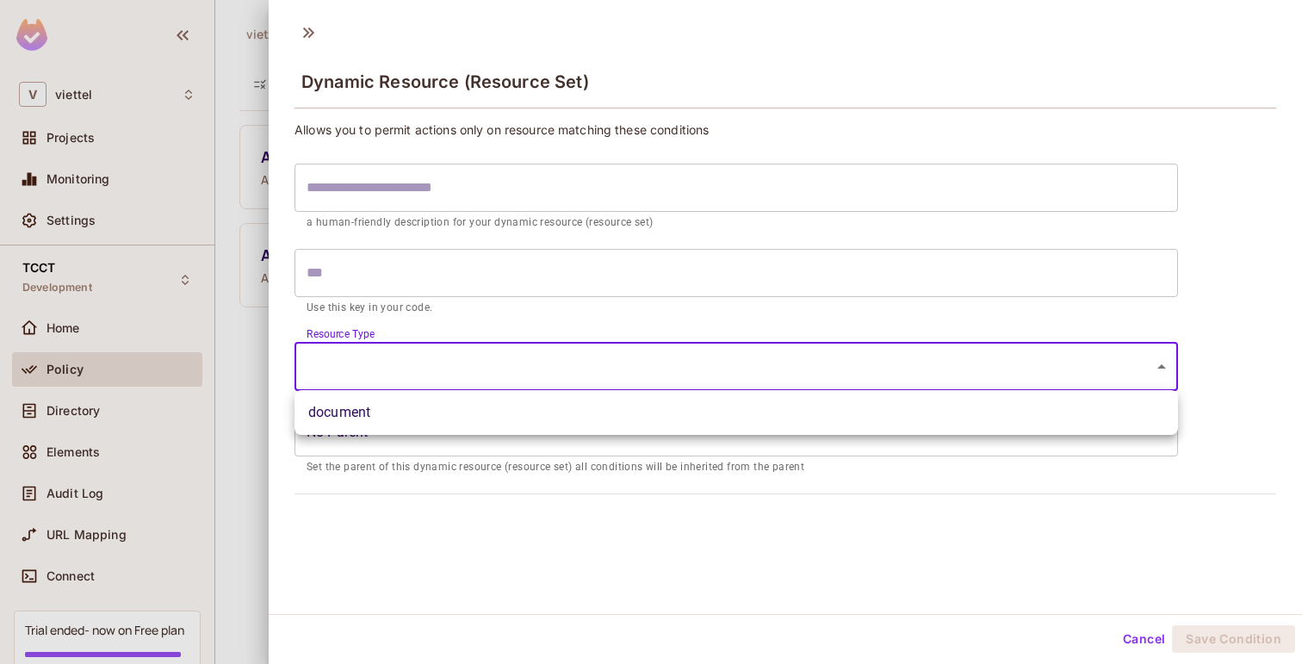
click at [381, 406] on li "document" at bounding box center [737, 412] width 884 height 31
type input "********"
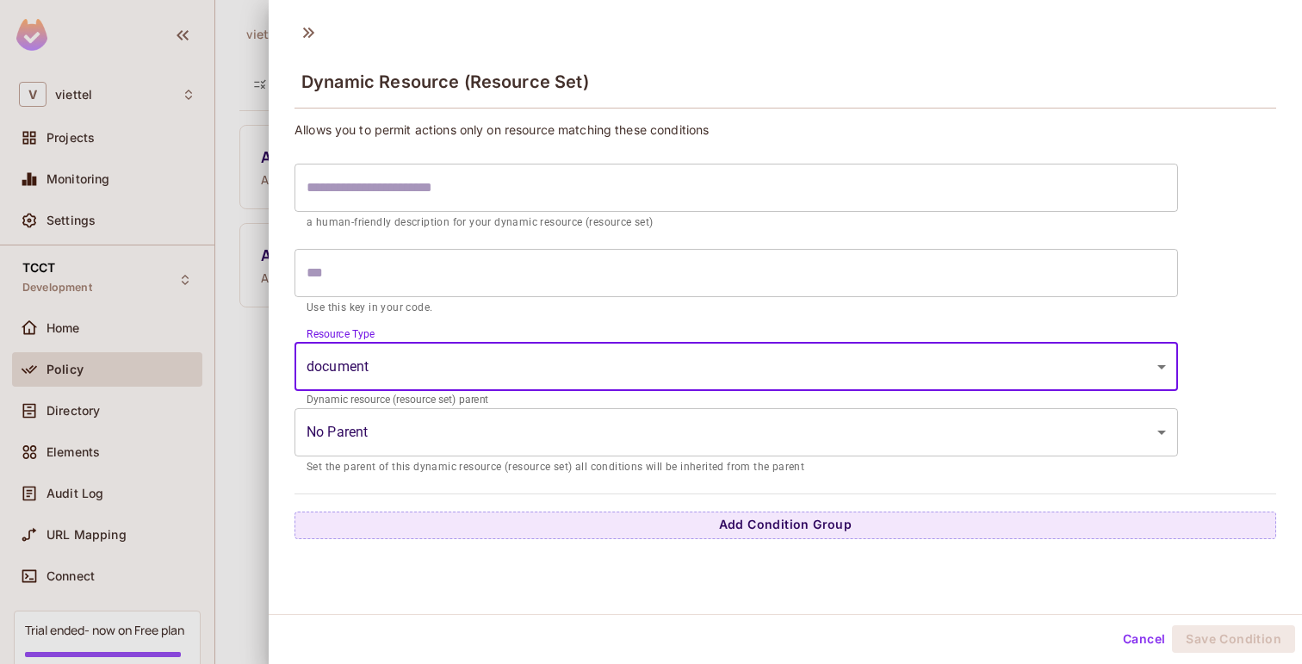
scroll to position [3, 0]
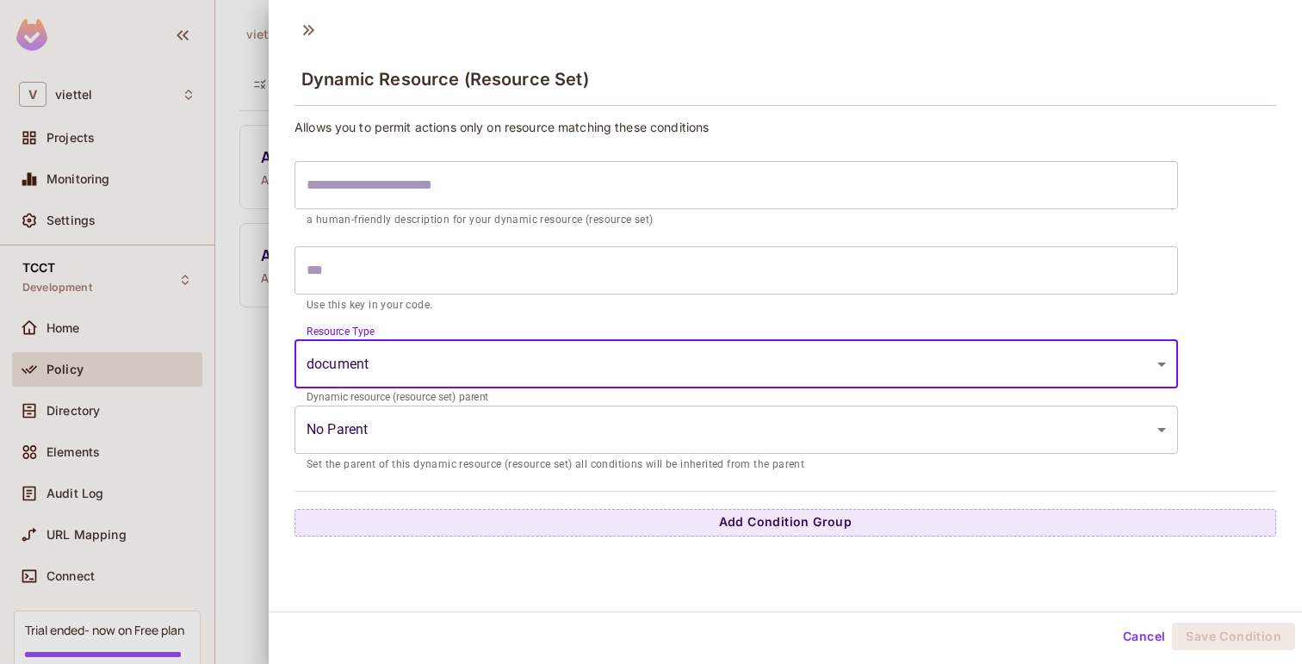
click at [421, 276] on input "text" at bounding box center [737, 270] width 884 height 48
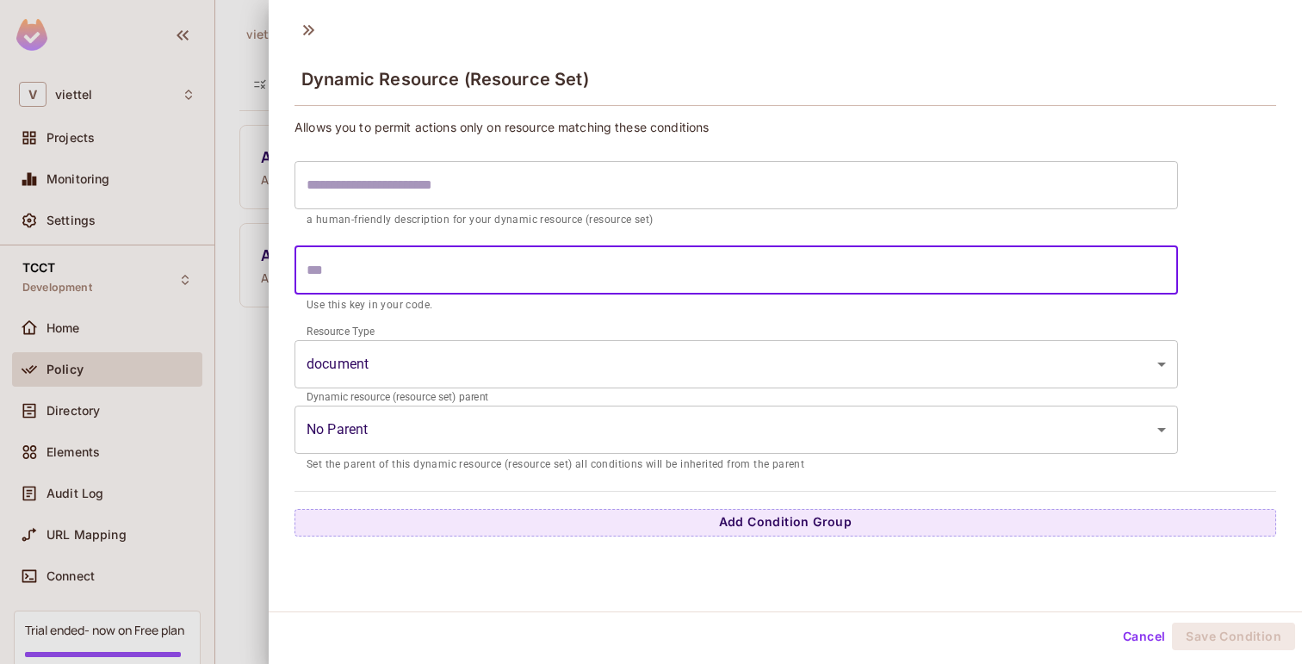
click at [348, 279] on input "text" at bounding box center [737, 270] width 884 height 48
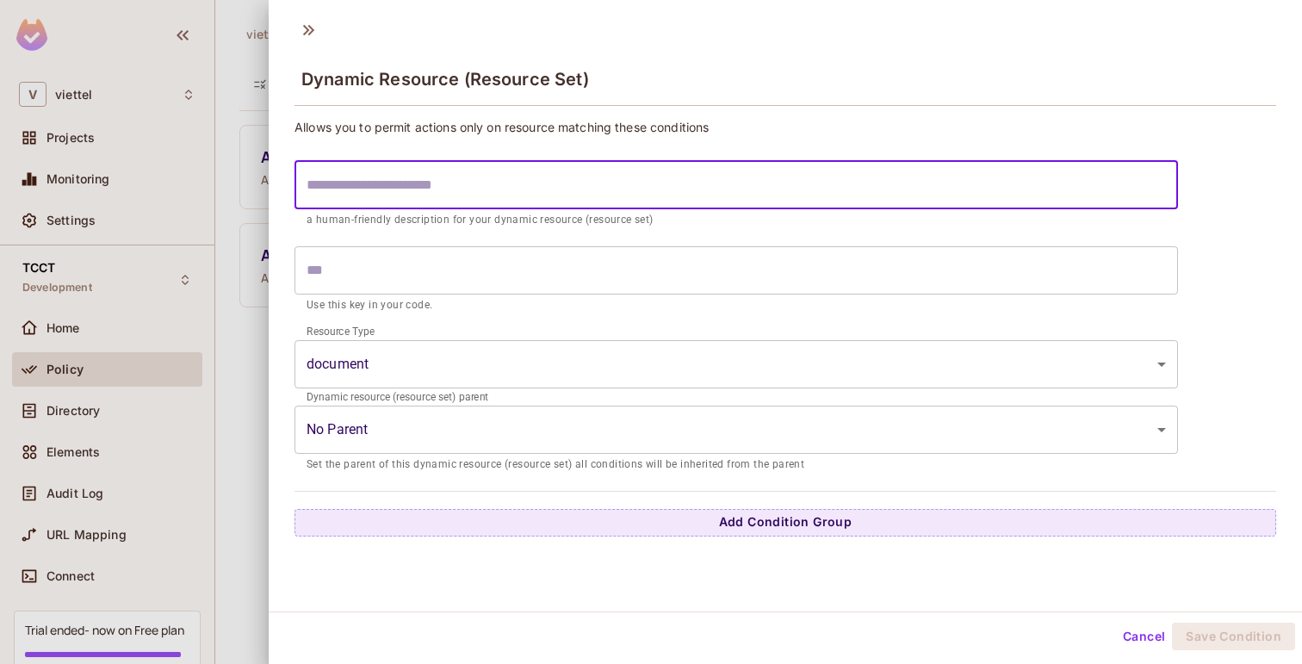
click at [412, 202] on input "text" at bounding box center [737, 185] width 884 height 48
click at [411, 429] on body "V viettel Projects Monitoring Settings TCCT Development Home Policy Directory E…" at bounding box center [651, 332] width 1302 height 664
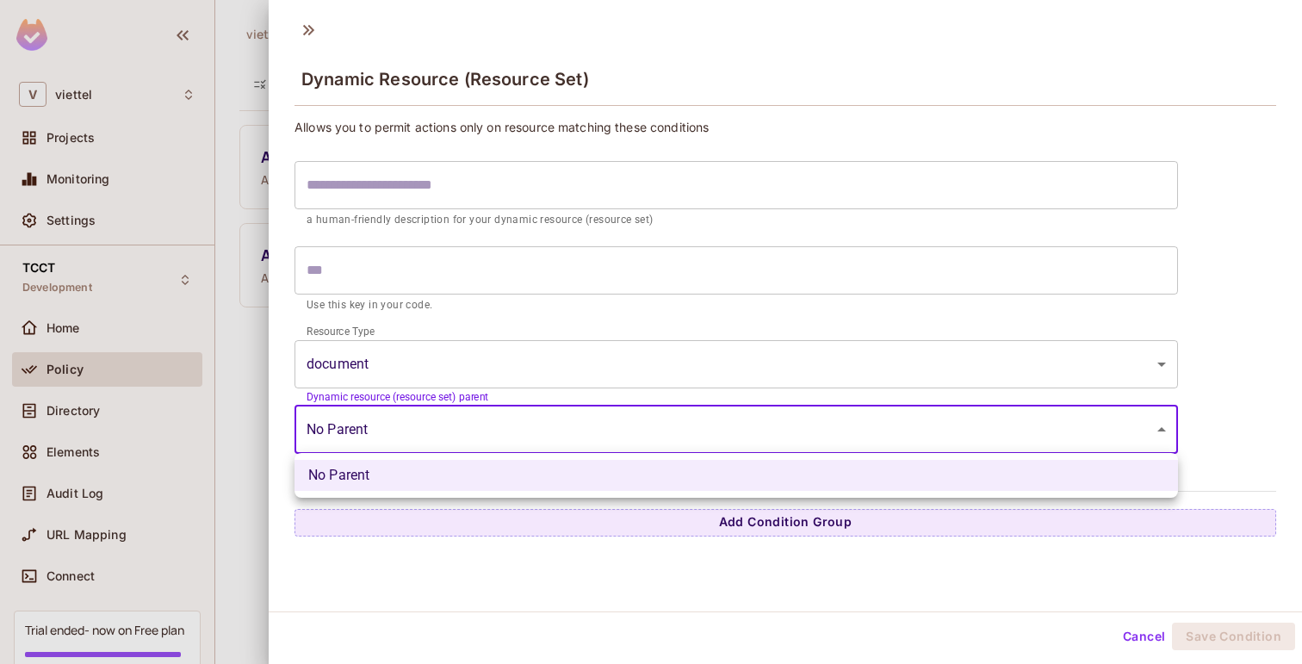
click at [436, 625] on div at bounding box center [651, 332] width 1302 height 664
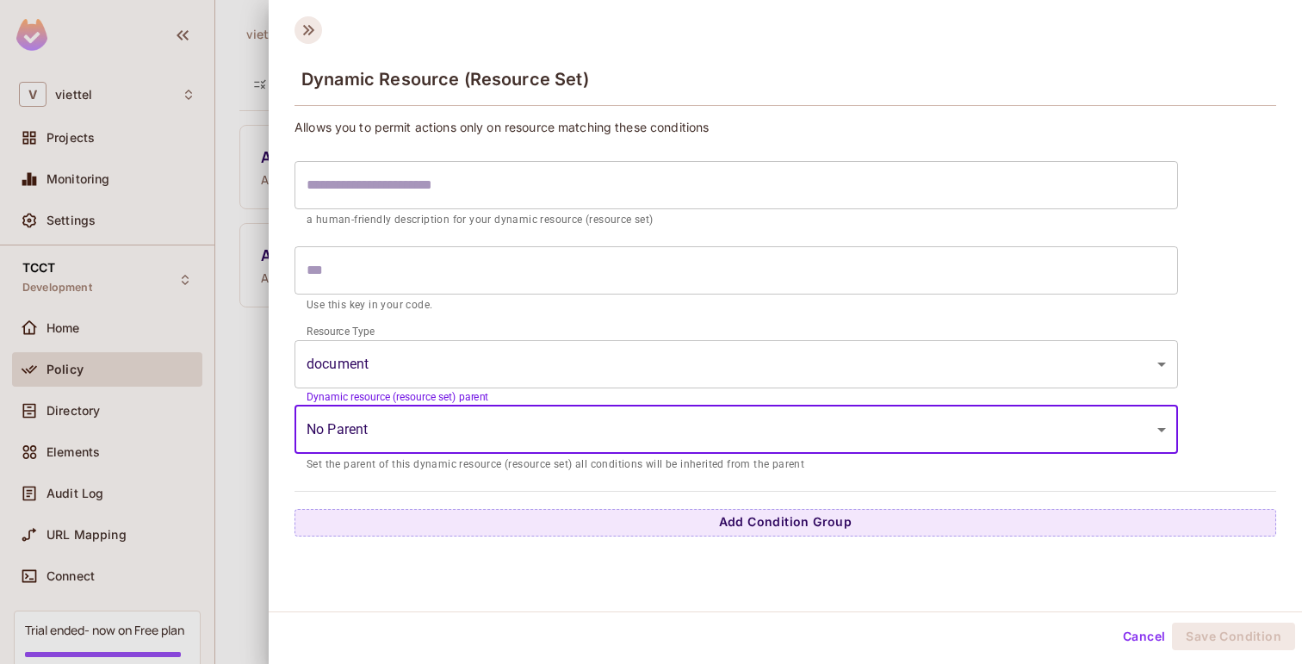
click at [312, 39] on icon at bounding box center [309, 30] width 28 height 28
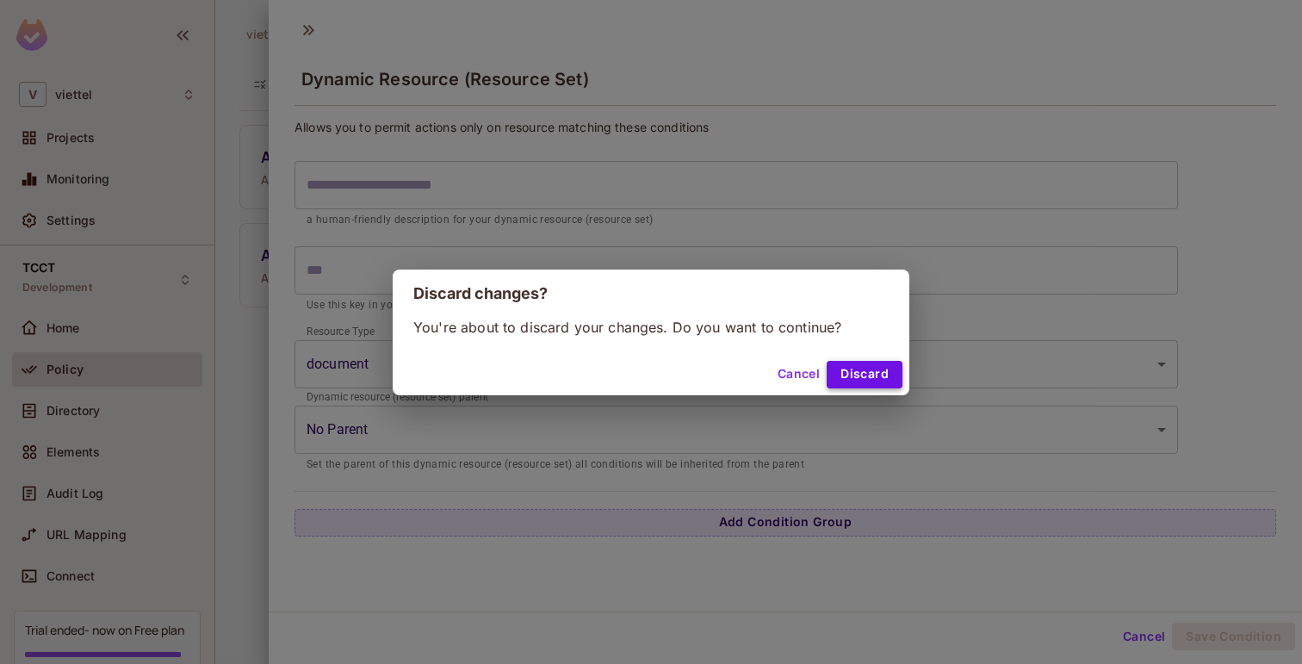
click at [880, 369] on button "Discard" at bounding box center [865, 375] width 76 height 28
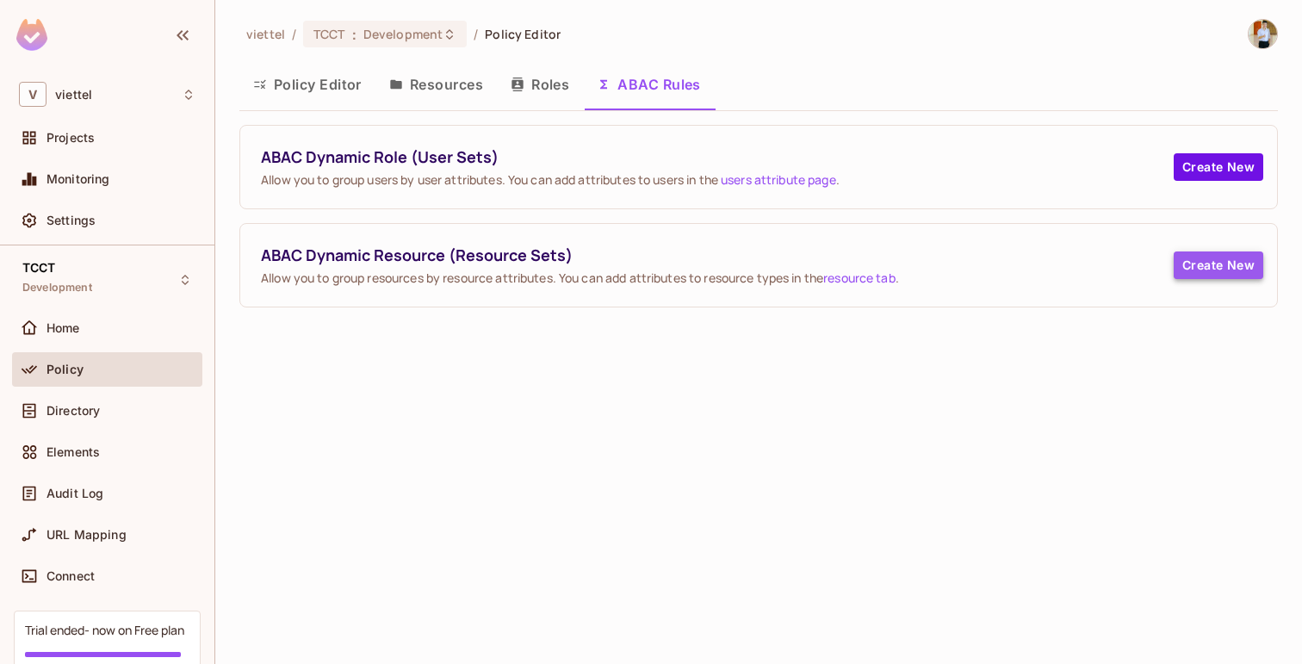
click at [1212, 252] on button "Create New" at bounding box center [1219, 265] width 90 height 28
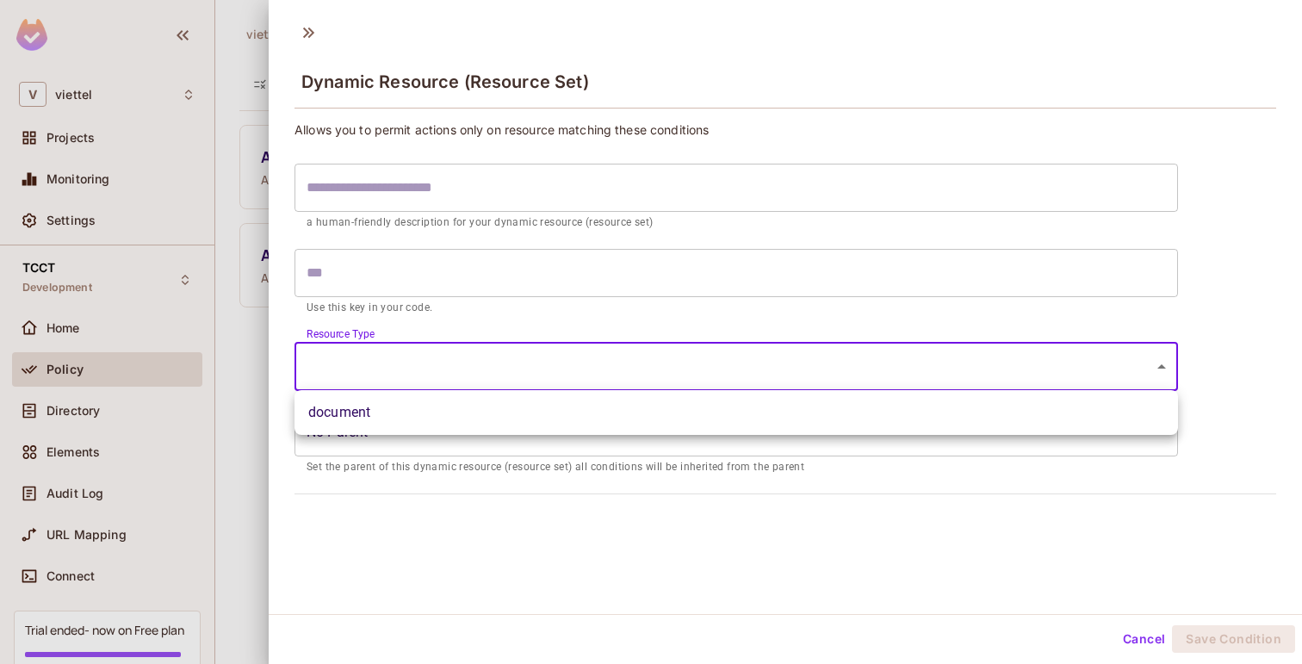
click at [415, 357] on body "V viettel Projects Monitoring Settings TCCT Development Home Policy Directory E…" at bounding box center [651, 332] width 1302 height 664
click at [386, 415] on li "document" at bounding box center [737, 412] width 884 height 31
type input "********"
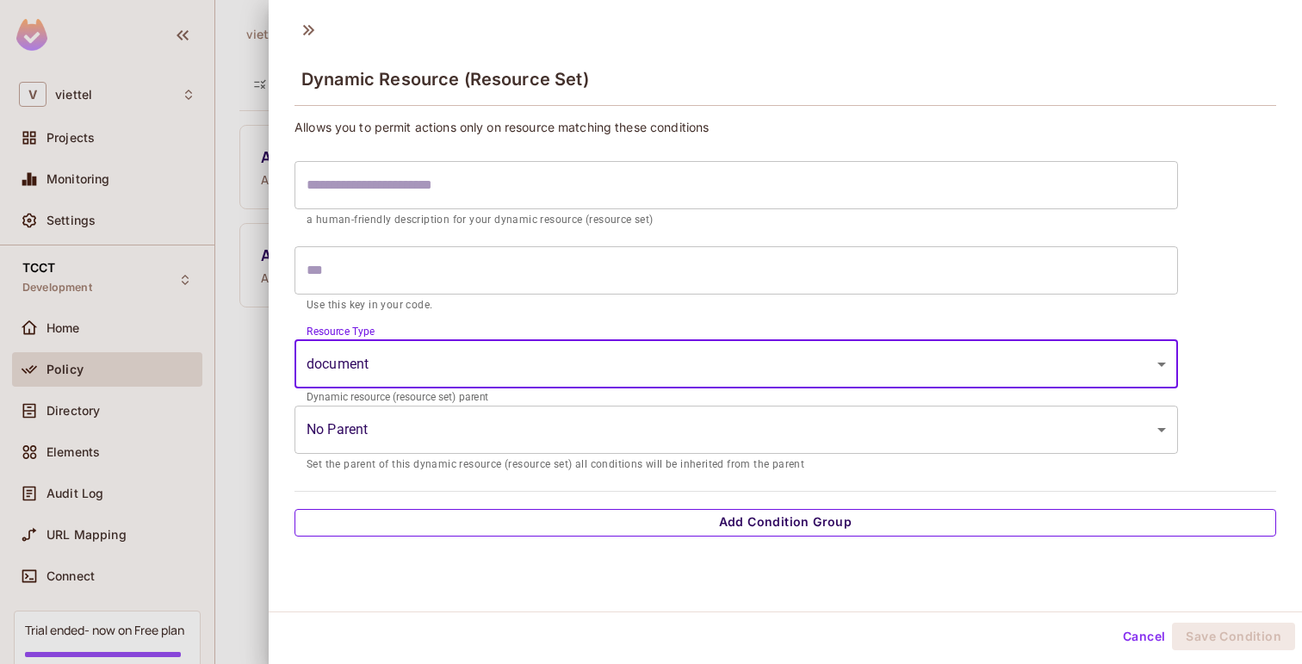
click at [718, 527] on button "Add Condition Group" at bounding box center [786, 523] width 982 height 28
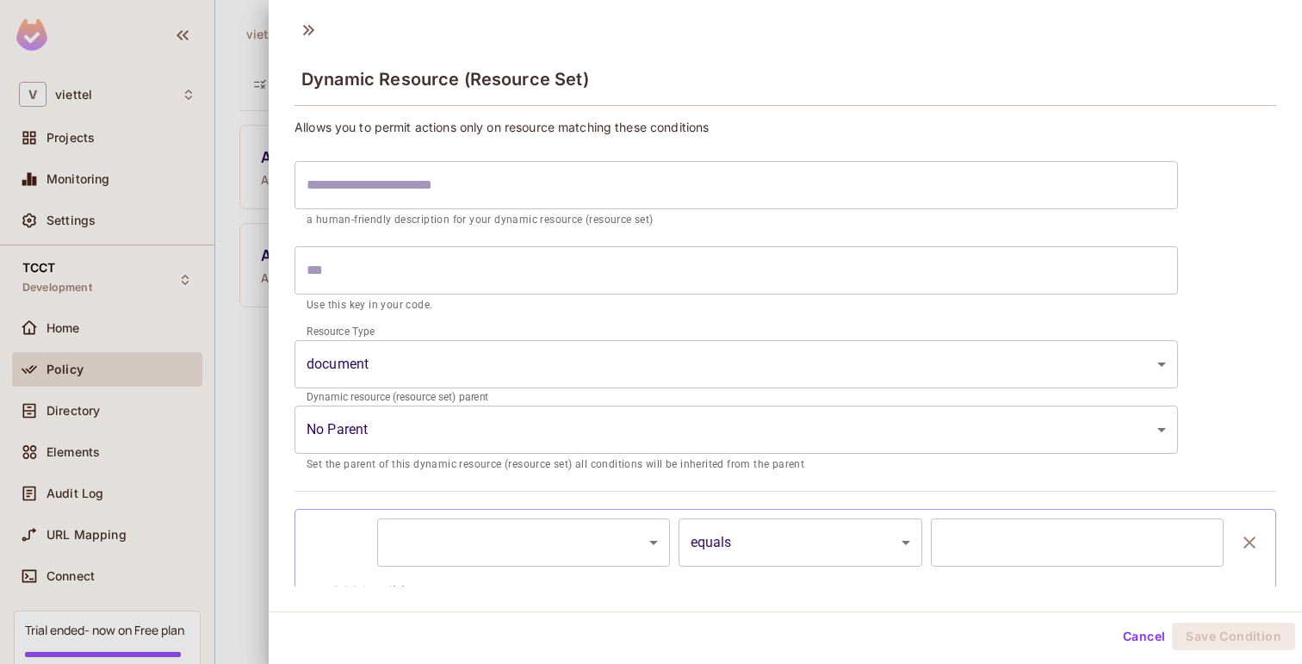
scroll to position [64, 0]
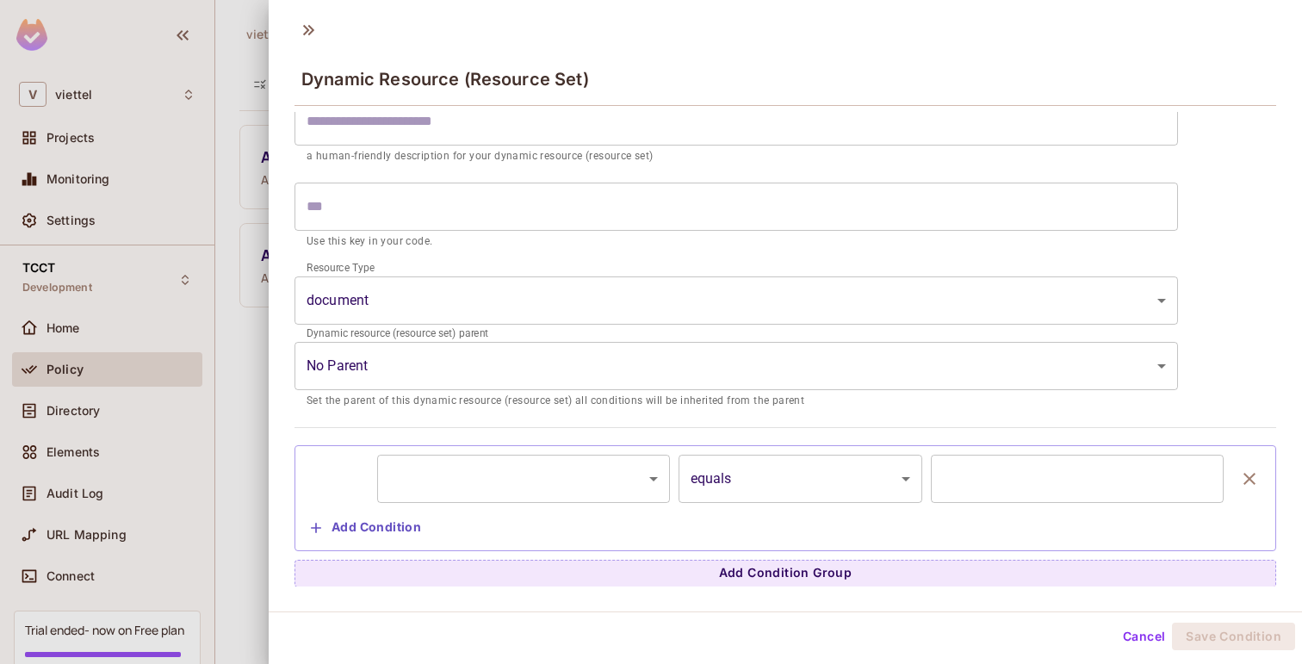
click at [549, 475] on body "V viettel Projects Monitoring Settings TCCT Development Home Policy Directory E…" at bounding box center [651, 332] width 1302 height 664
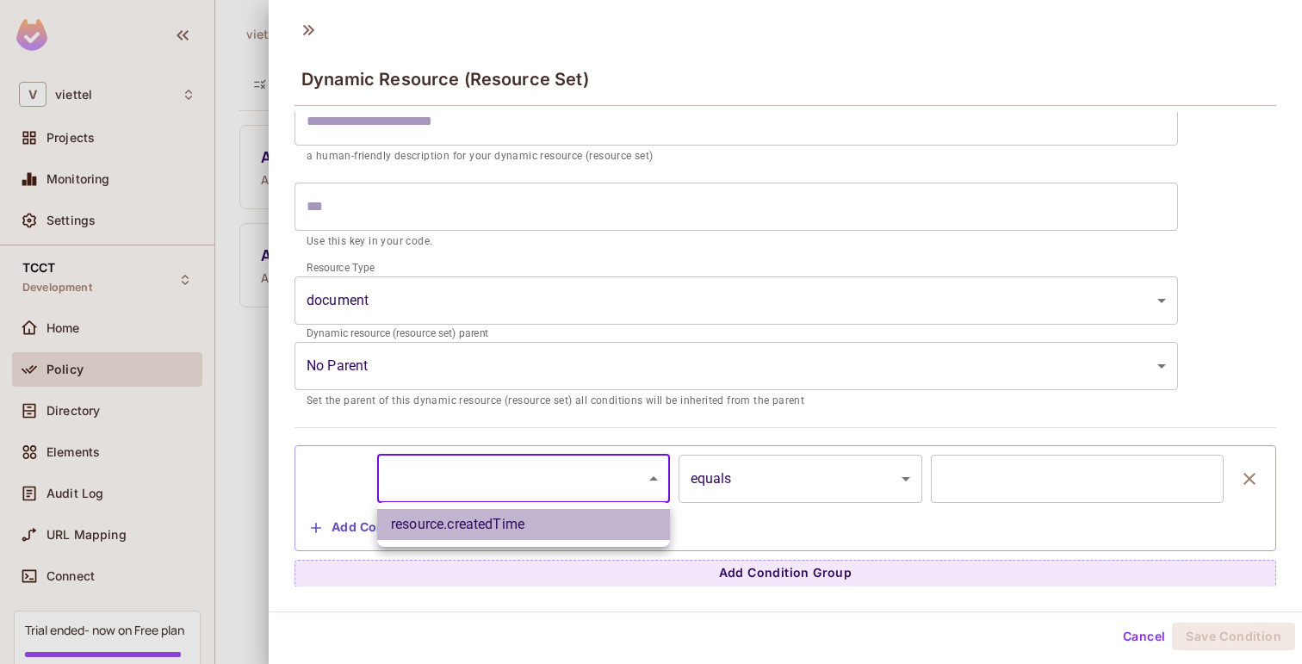
click at [521, 527] on li "resource.createdTime" at bounding box center [523, 524] width 293 height 31
type input "**********"
type input "*"
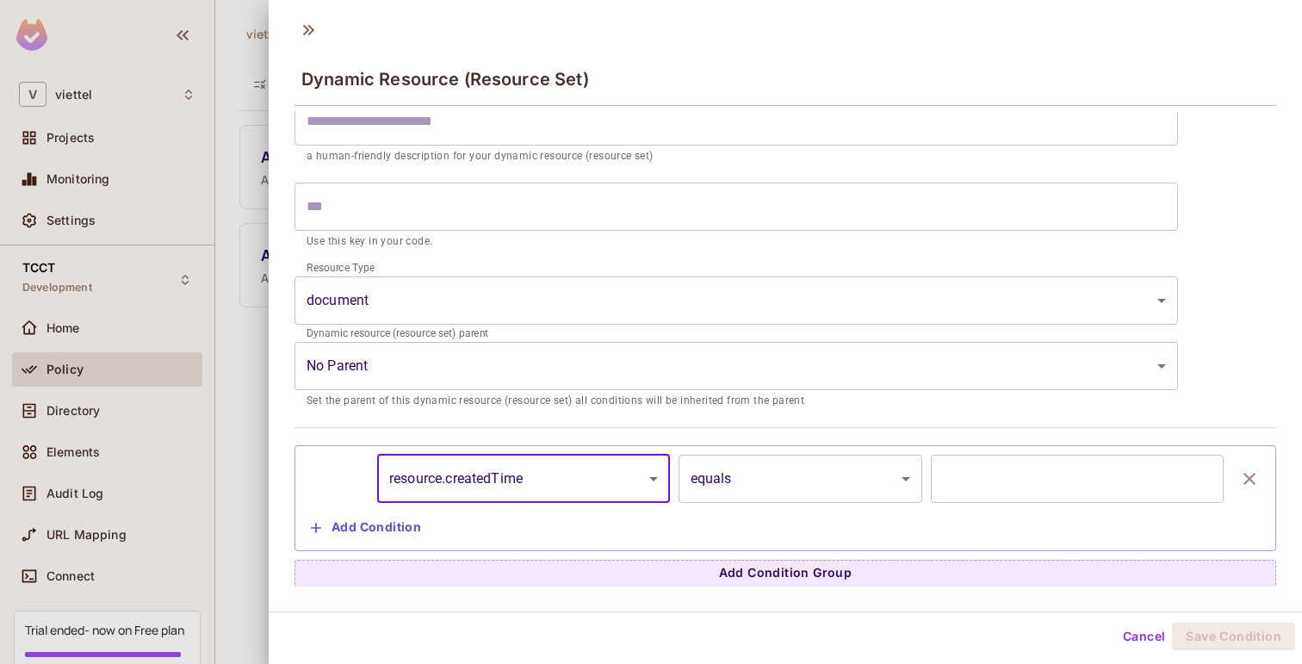
click at [861, 483] on body "V viettel Projects Monitoring Settings TCCT Development Home Policy Directory E…" at bounding box center [651, 332] width 1302 height 664
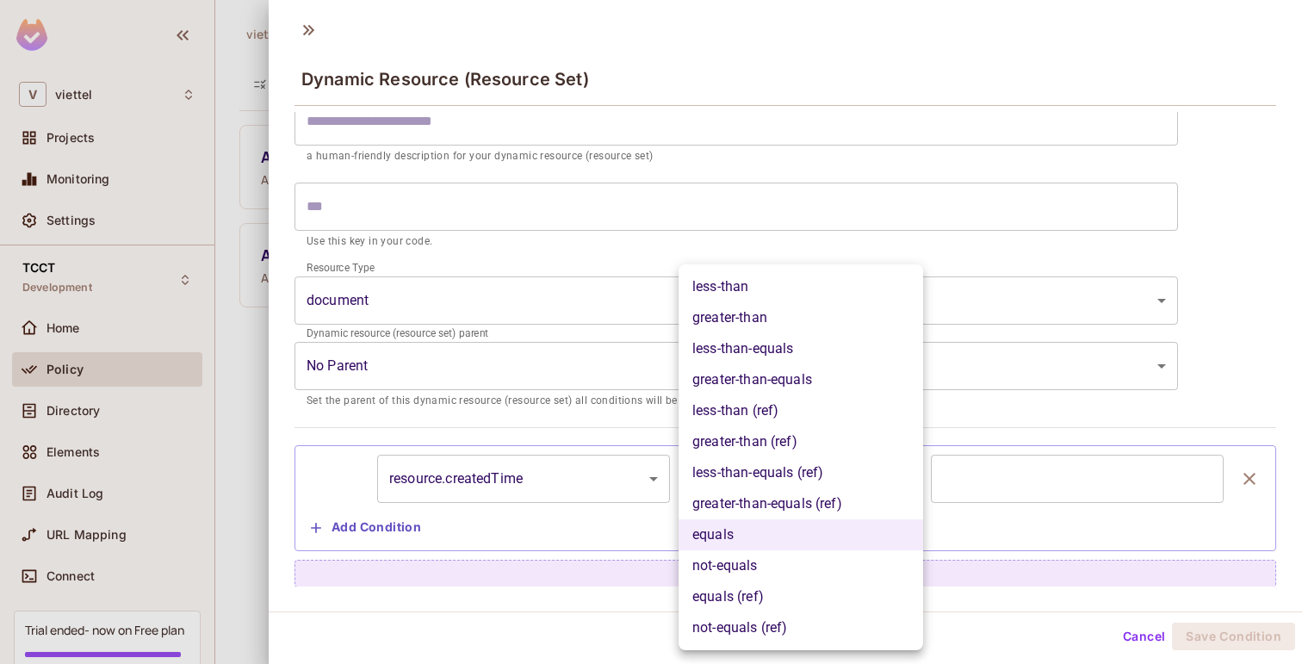
click at [777, 324] on li "greater-than" at bounding box center [801, 317] width 245 height 31
type input "**********"
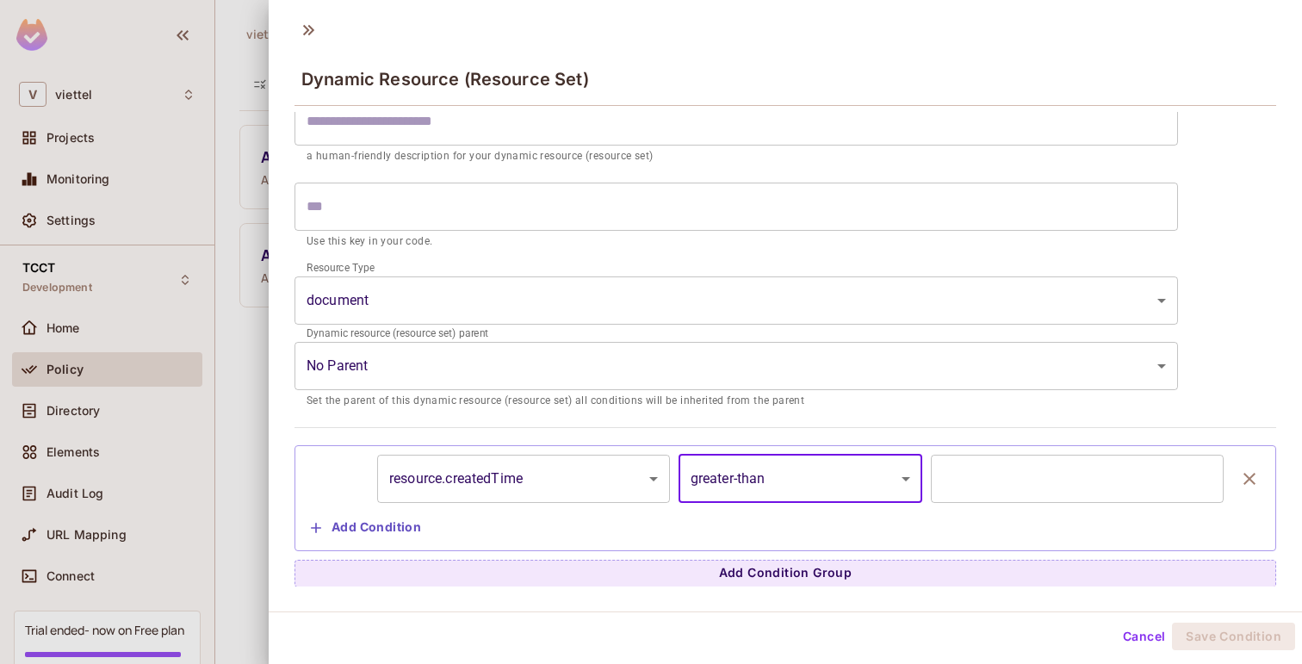
click at [1004, 490] on input "*" at bounding box center [1077, 479] width 293 height 48
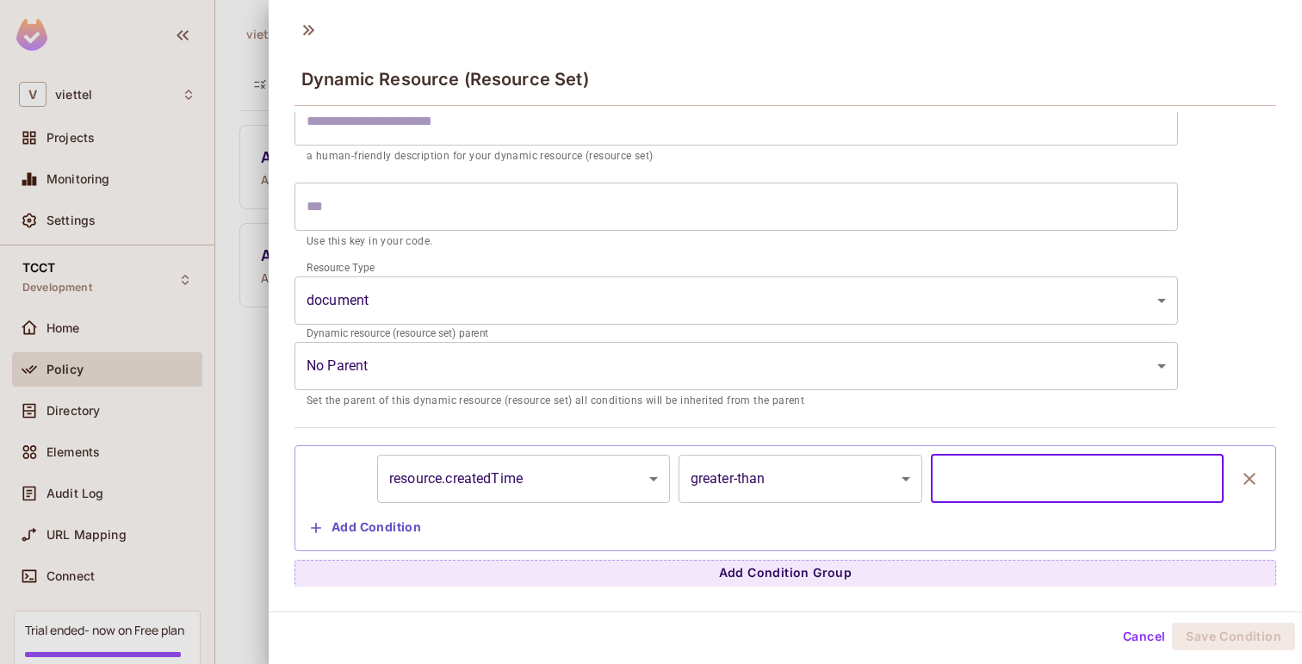
click at [1004, 486] on input "*" at bounding box center [1077, 479] width 293 height 48
type input "****"
click at [415, 514] on button "Add Condition" at bounding box center [366, 528] width 124 height 28
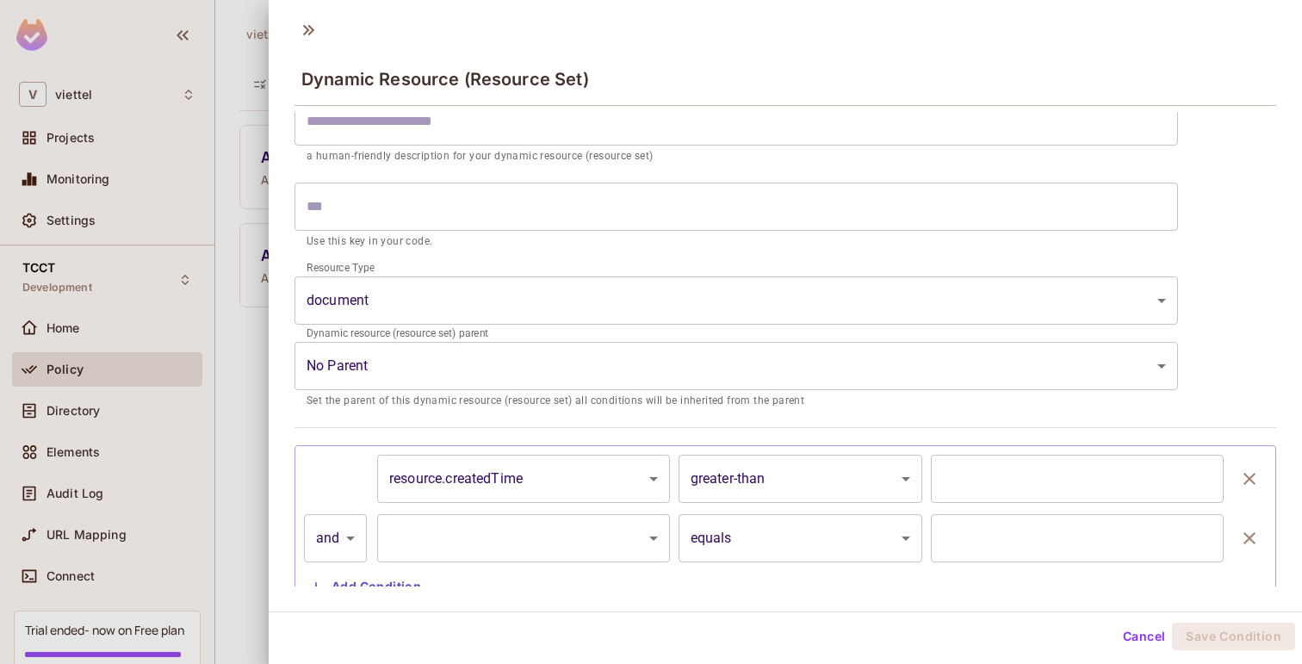
click at [578, 546] on body "V viettel Projects Monitoring Settings TCCT Development Home Policy Directory E…" at bounding box center [651, 332] width 1302 height 664
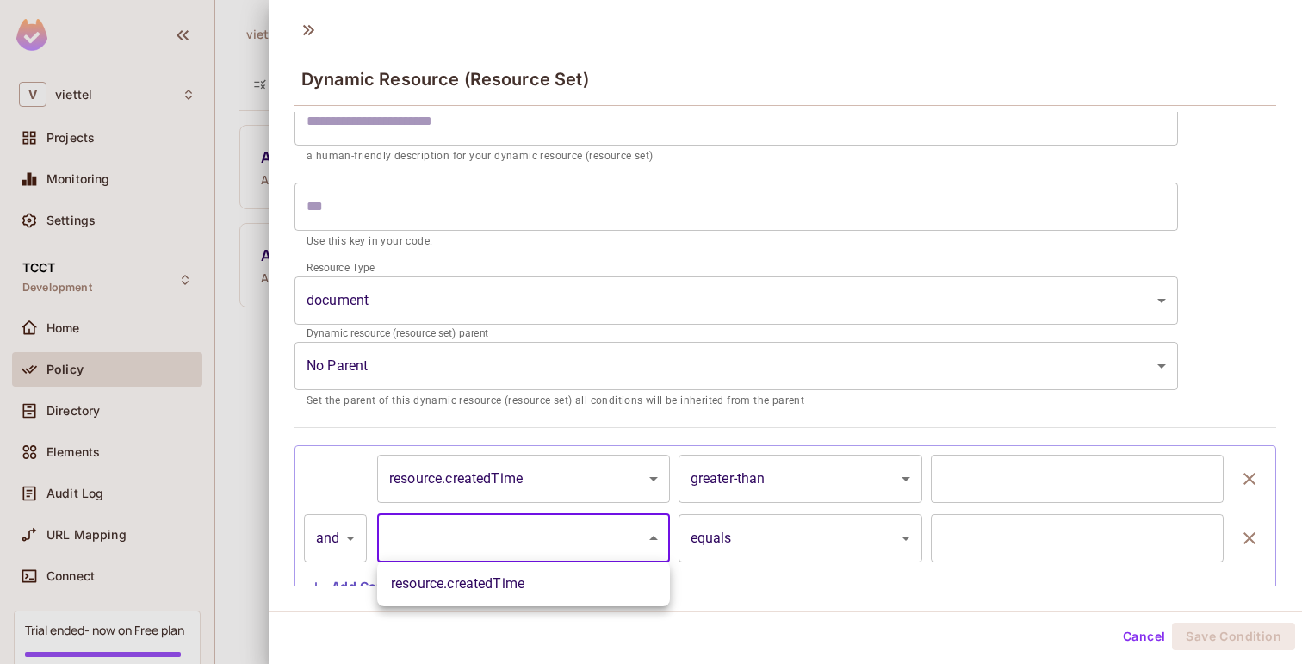
click at [524, 590] on li "resource.createdTime" at bounding box center [523, 583] width 293 height 31
type input "**********"
type input "*"
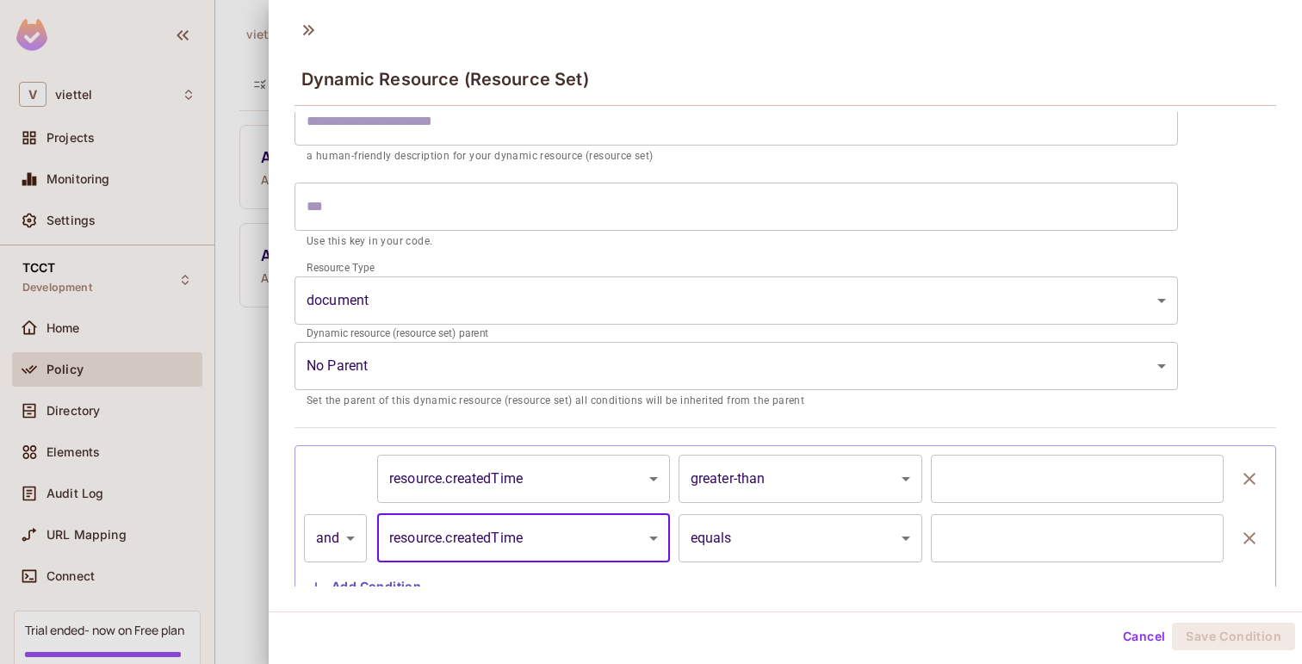
click at [680, 559] on body "V viettel Projects Monitoring Settings TCCT Development Home Policy Directory E…" at bounding box center [651, 332] width 1302 height 664
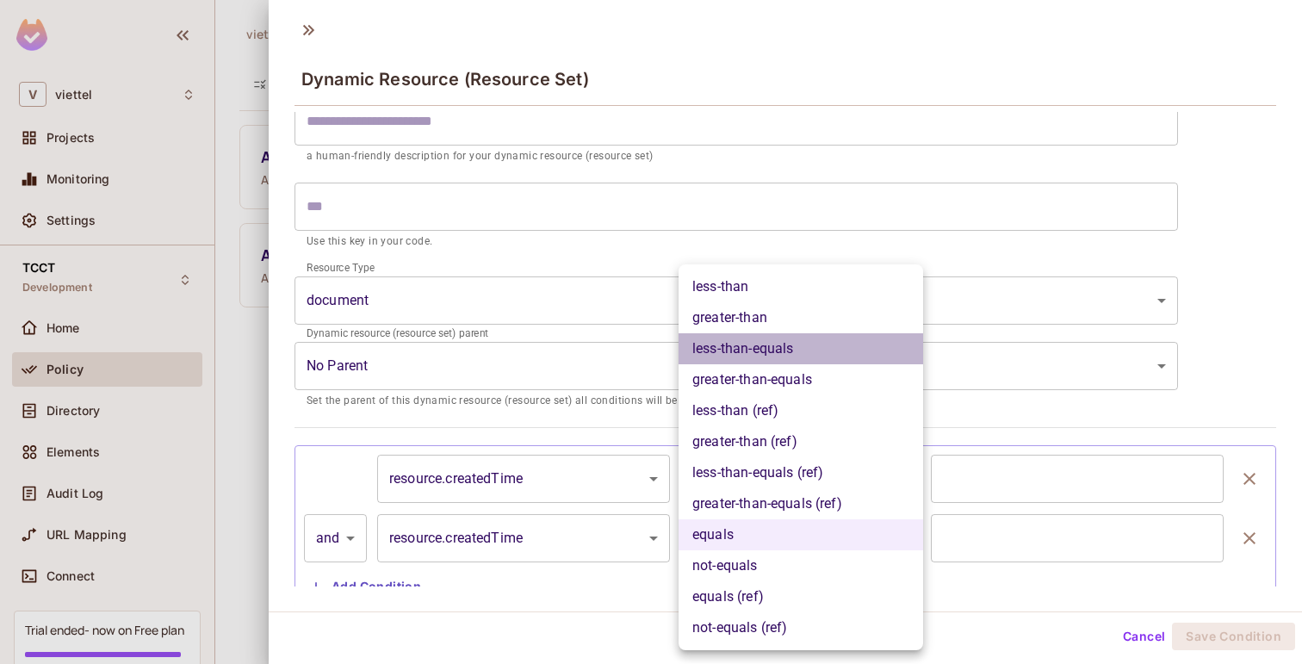
click at [785, 363] on li "less-than-equals" at bounding box center [801, 348] width 245 height 31
type input "**********"
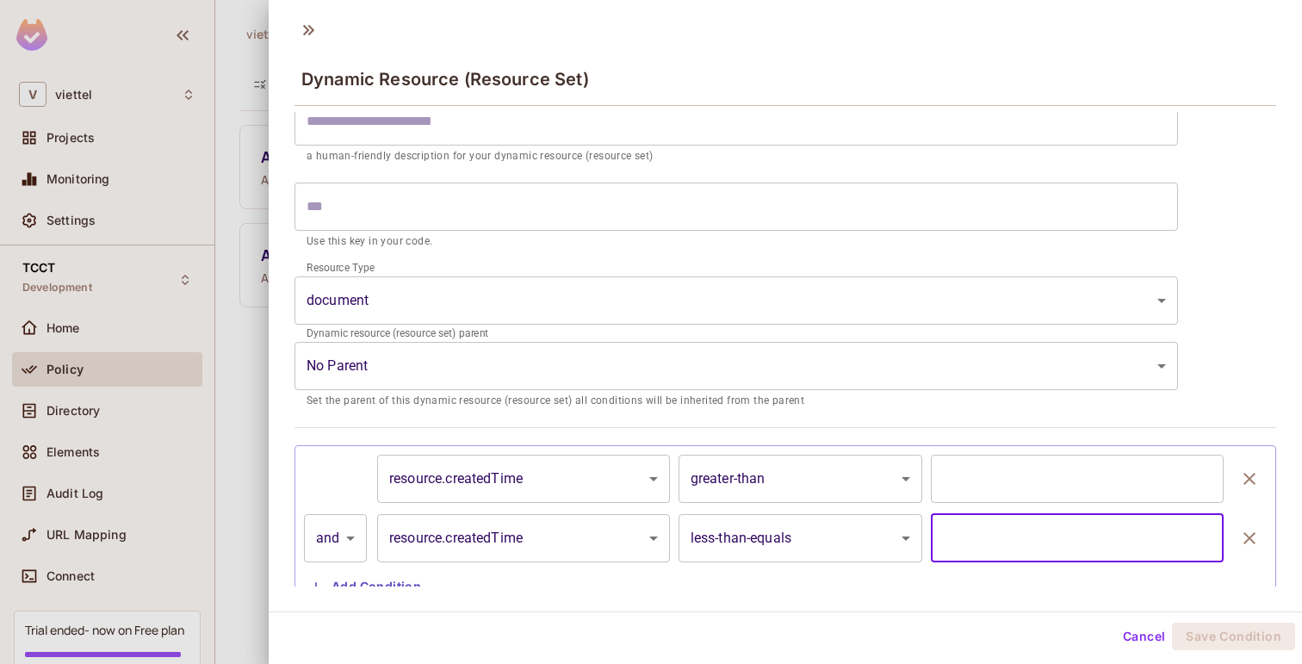
click at [976, 520] on input "*" at bounding box center [1077, 538] width 293 height 48
type input "****"
click at [1145, 600] on div "**********" at bounding box center [785, 310] width 1033 height 602
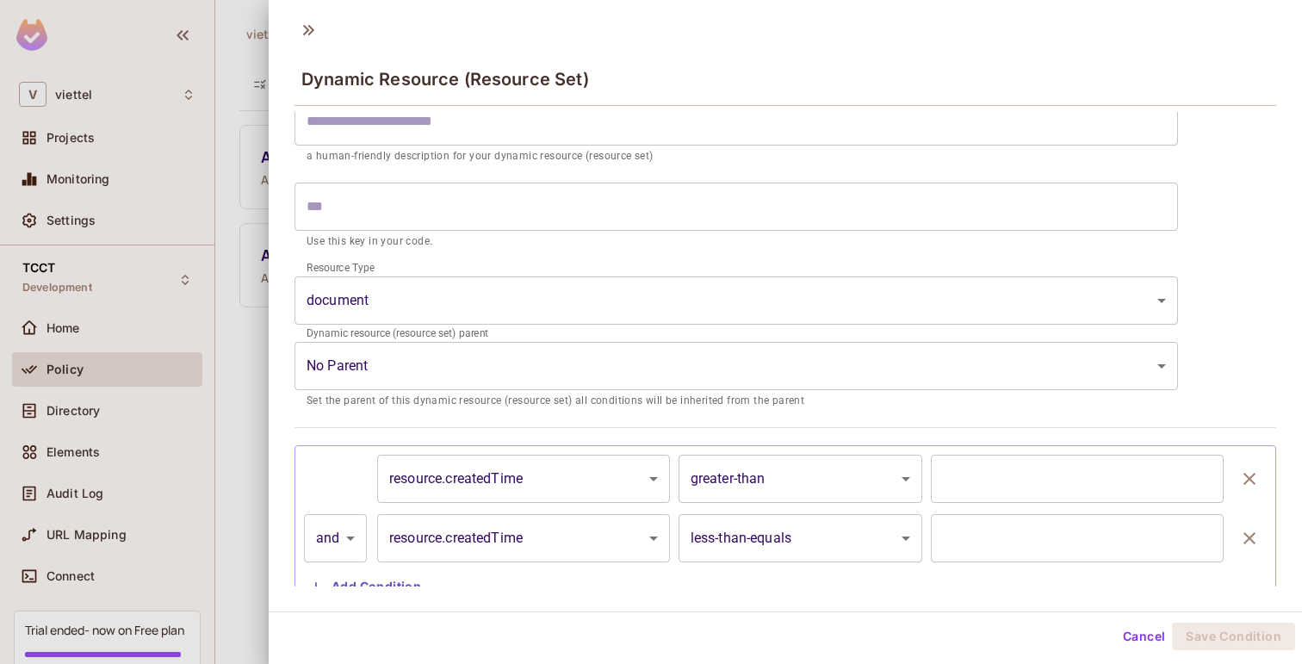
scroll to position [123, 0]
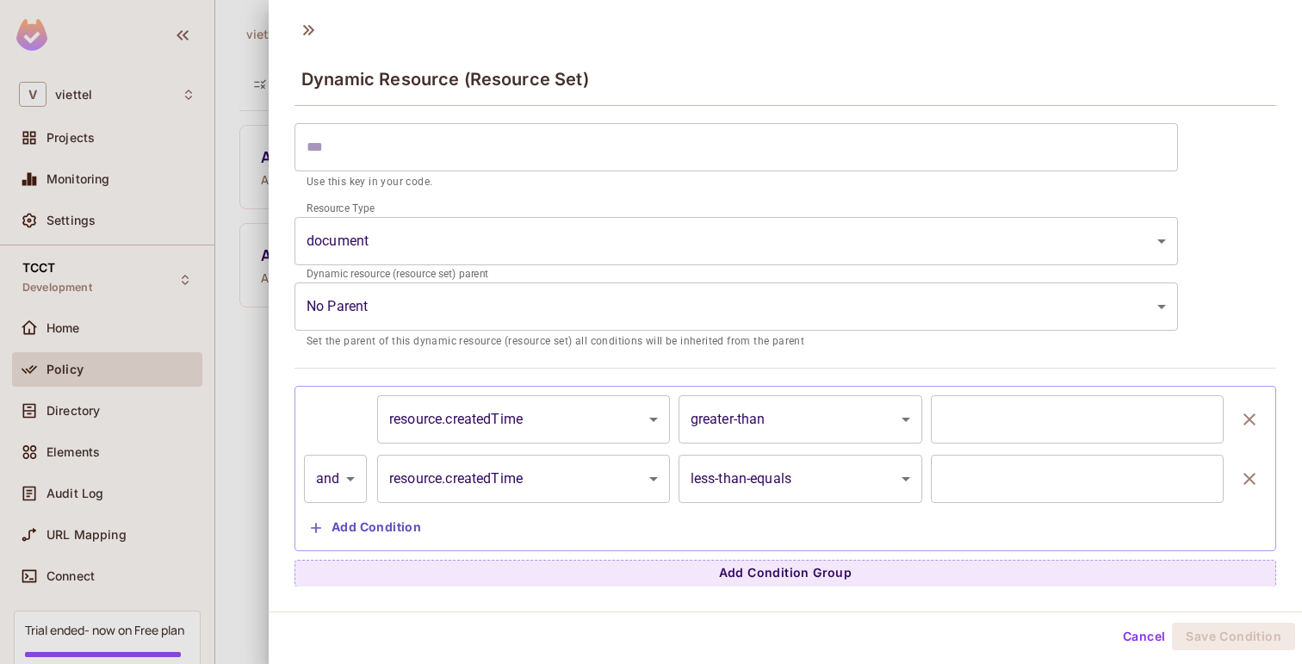
click at [1214, 344] on div "**********" at bounding box center [786, 292] width 982 height 592
click at [1252, 472] on icon "button" at bounding box center [1249, 479] width 21 height 21
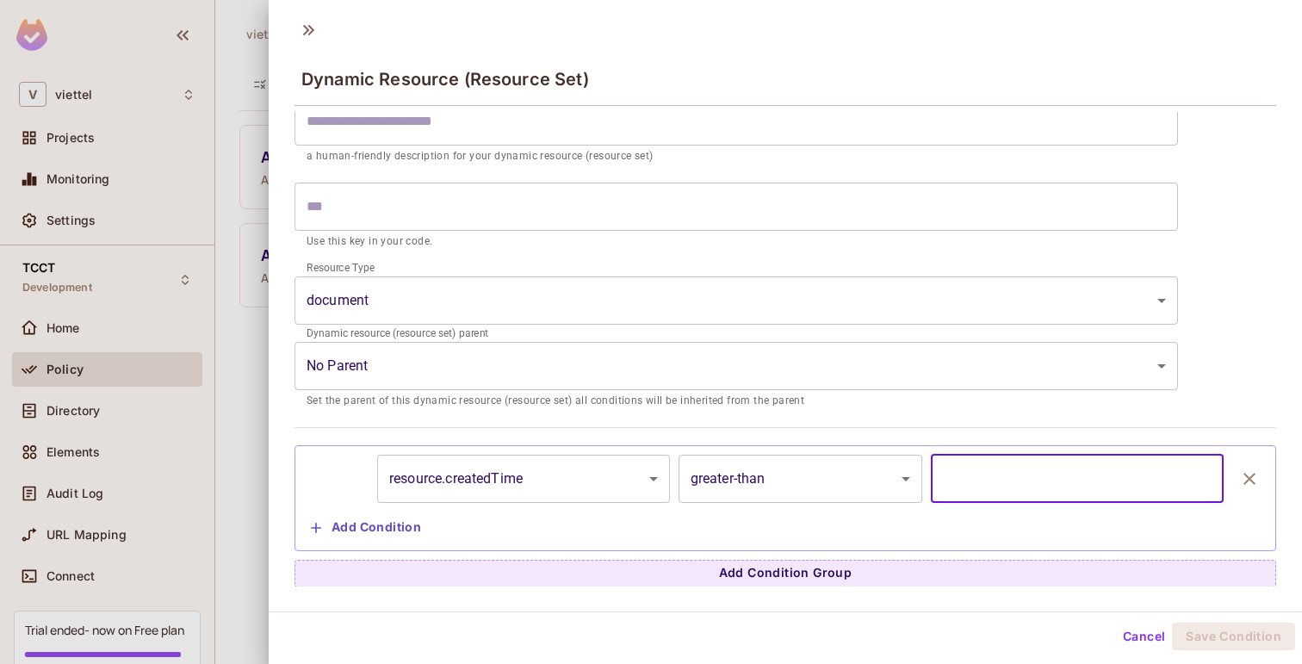
click at [1167, 477] on input "****" at bounding box center [1077, 479] width 293 height 48
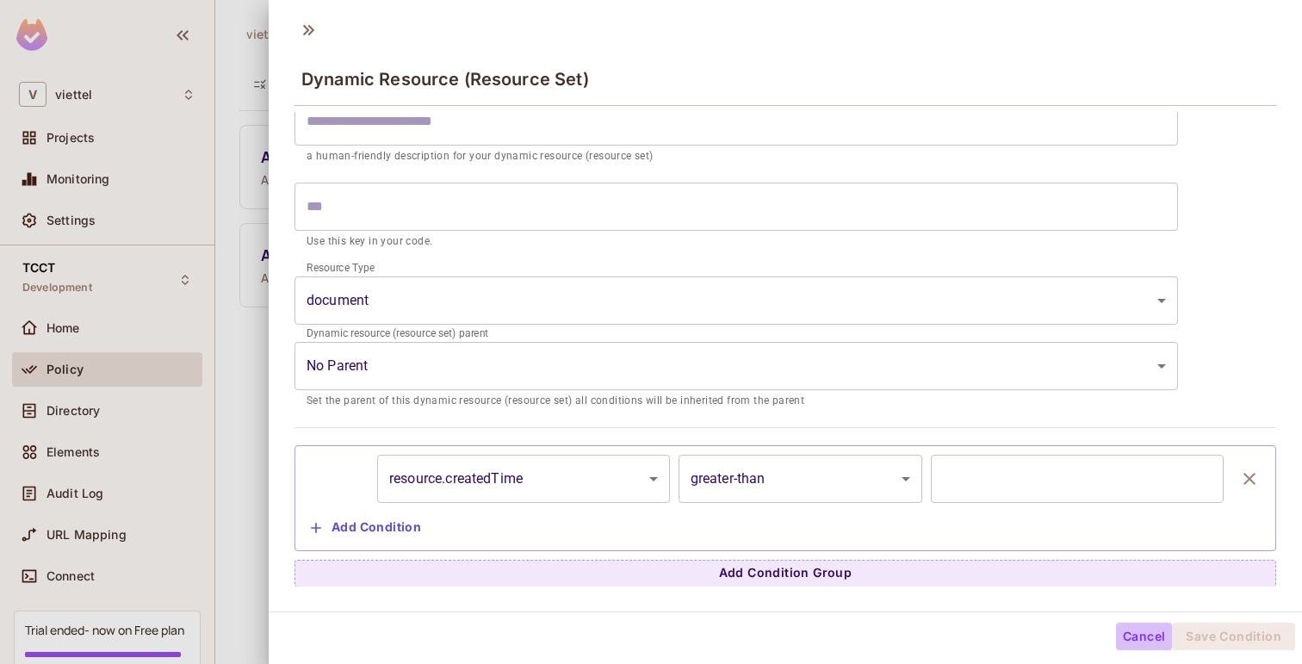
click at [1138, 637] on button "Cancel" at bounding box center [1144, 637] width 56 height 28
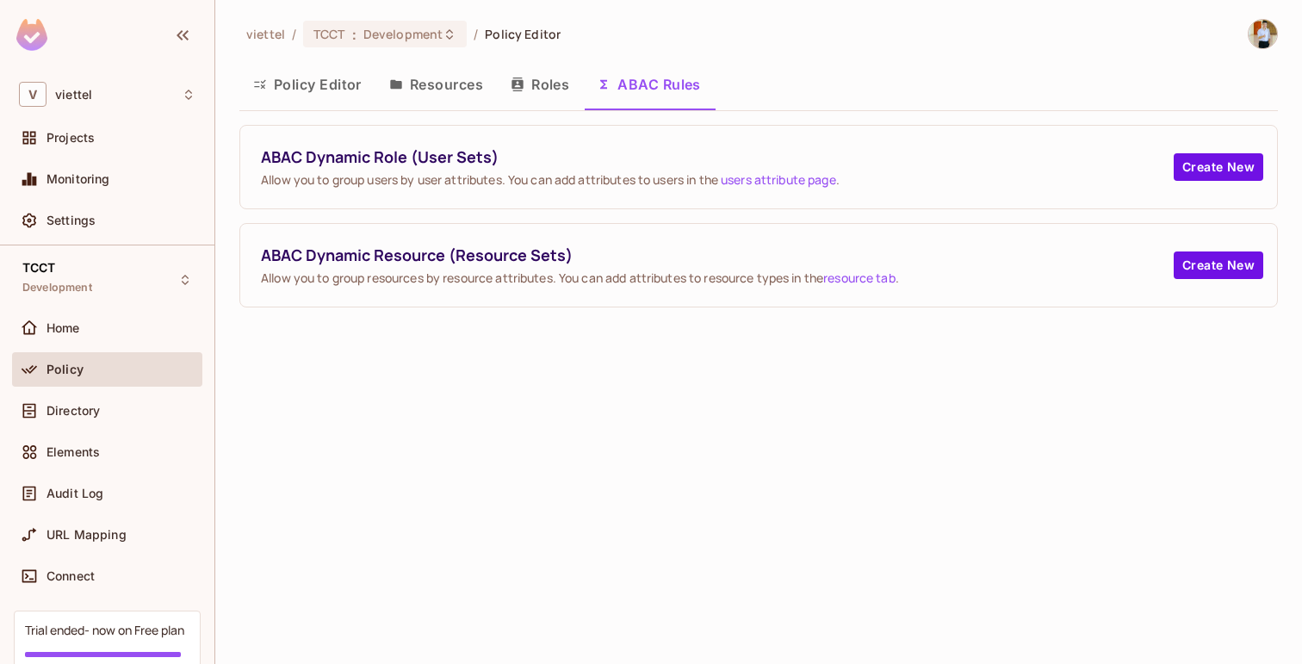
click at [468, 78] on button "Resources" at bounding box center [435, 84] width 121 height 43
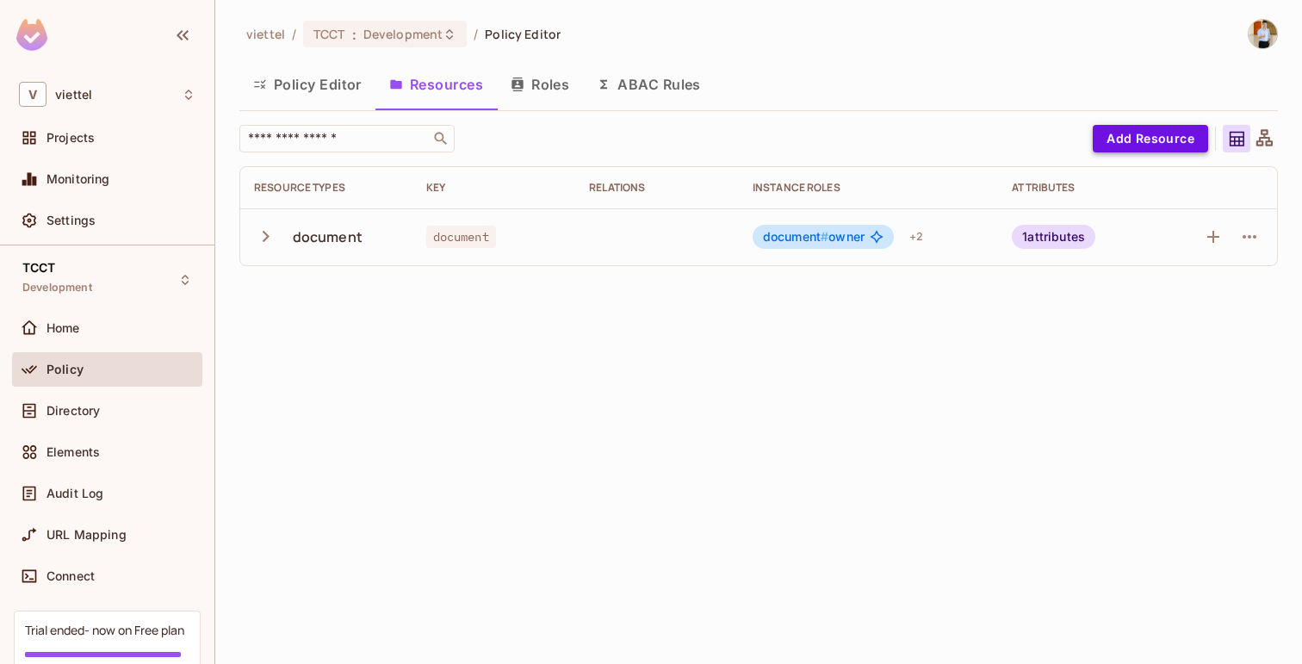
click at [1114, 142] on button "Add Resource" at bounding box center [1150, 139] width 115 height 28
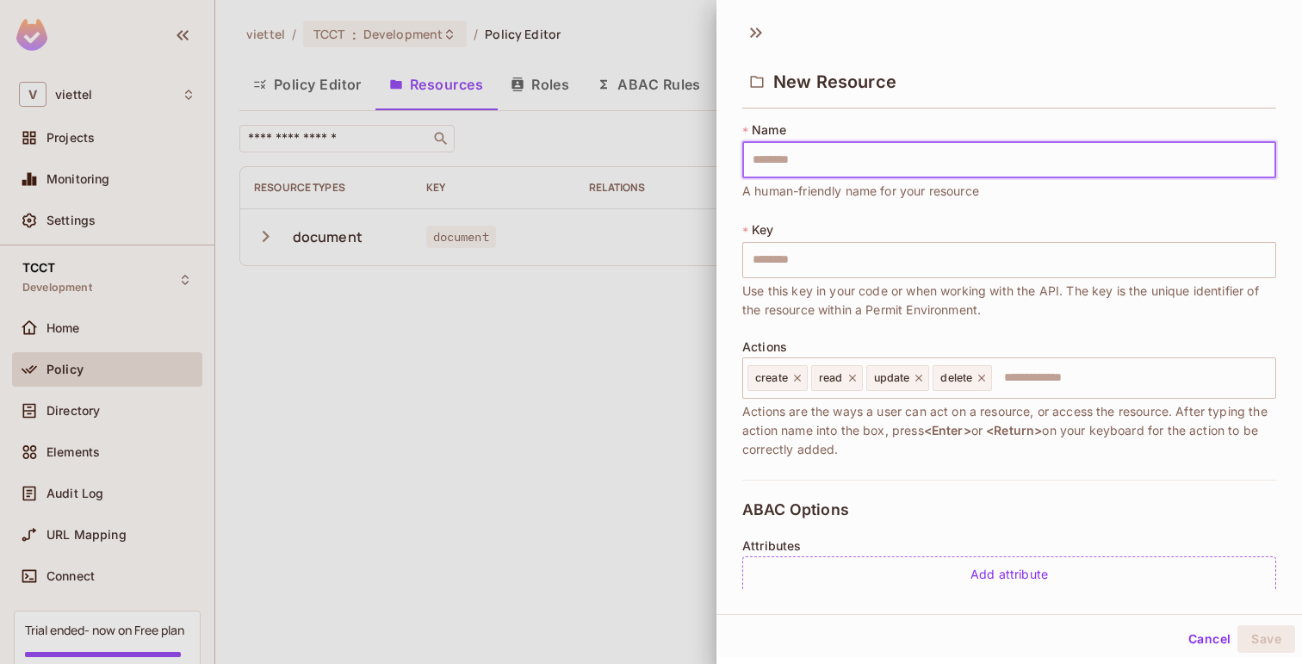
type input "*"
type input "**"
type input "***"
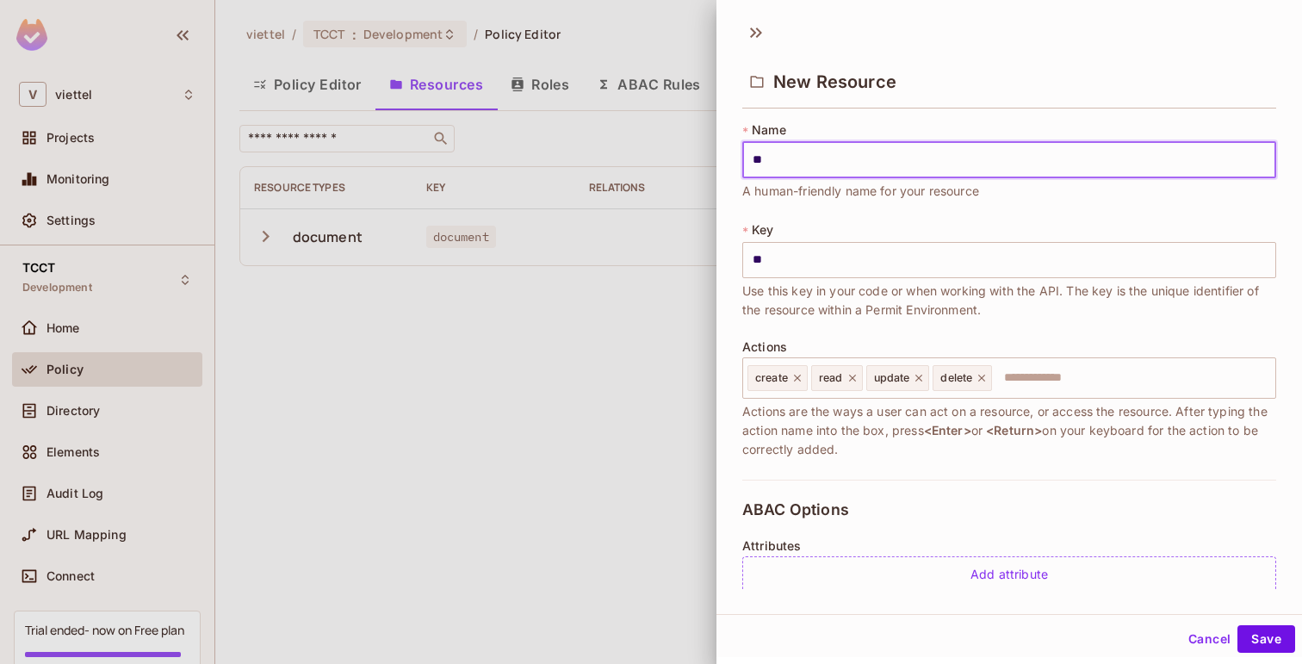
type input "***"
type input "****"
type input "*****"
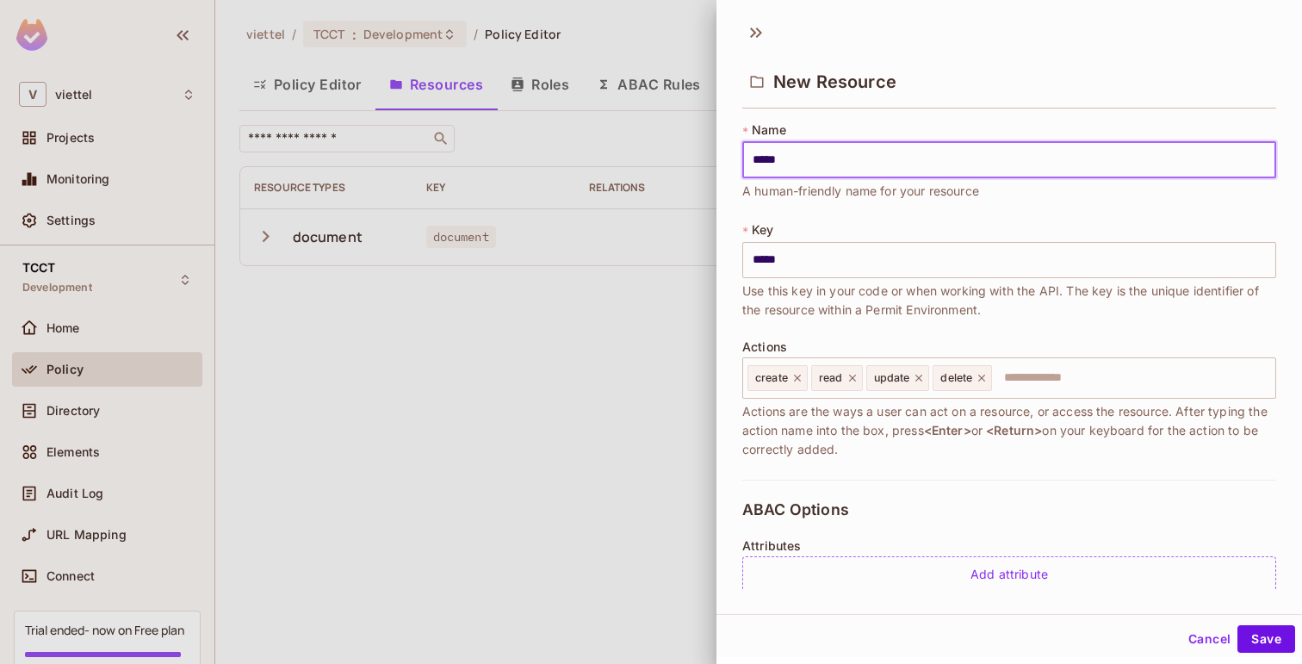
type input "******"
type input "*******"
type input "********"
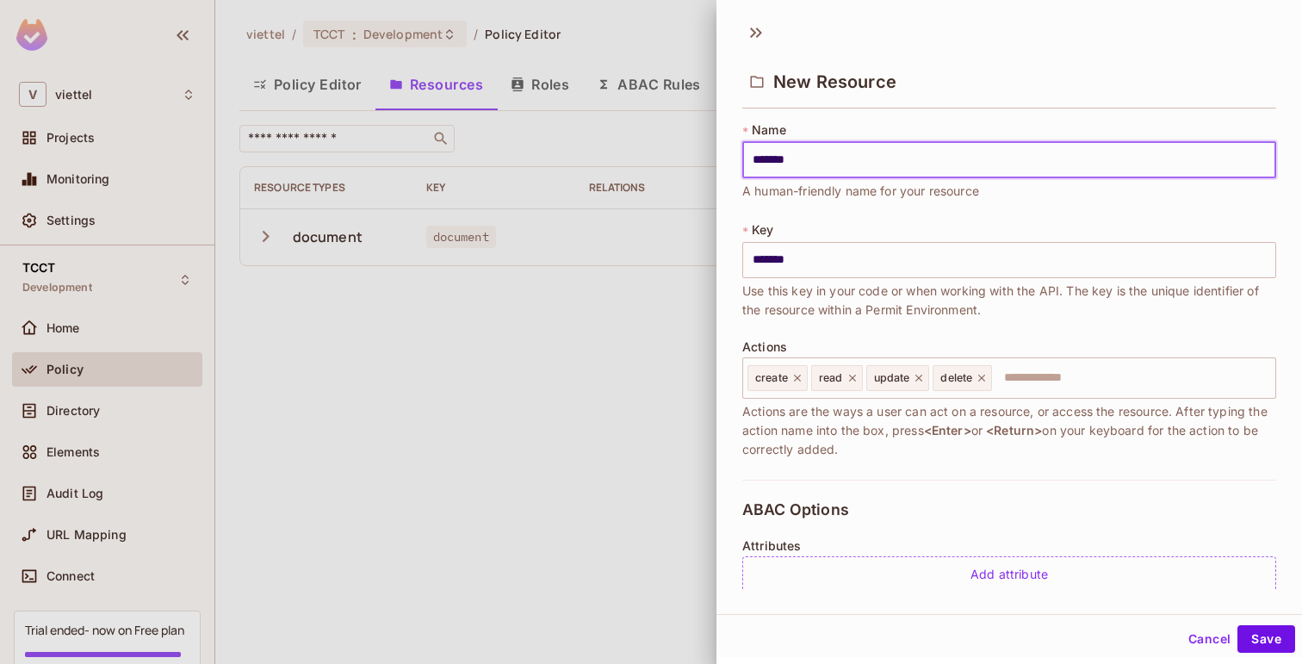
type input "********"
type input "*********"
type input "**********"
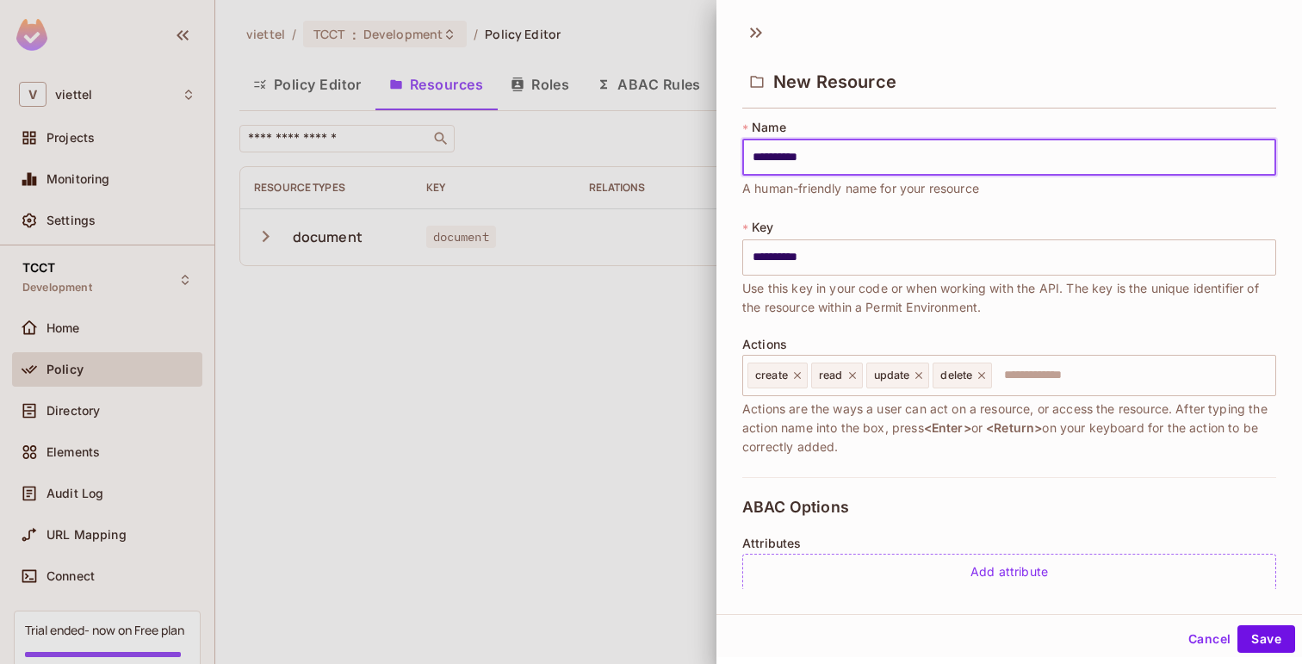
scroll to position [283, 0]
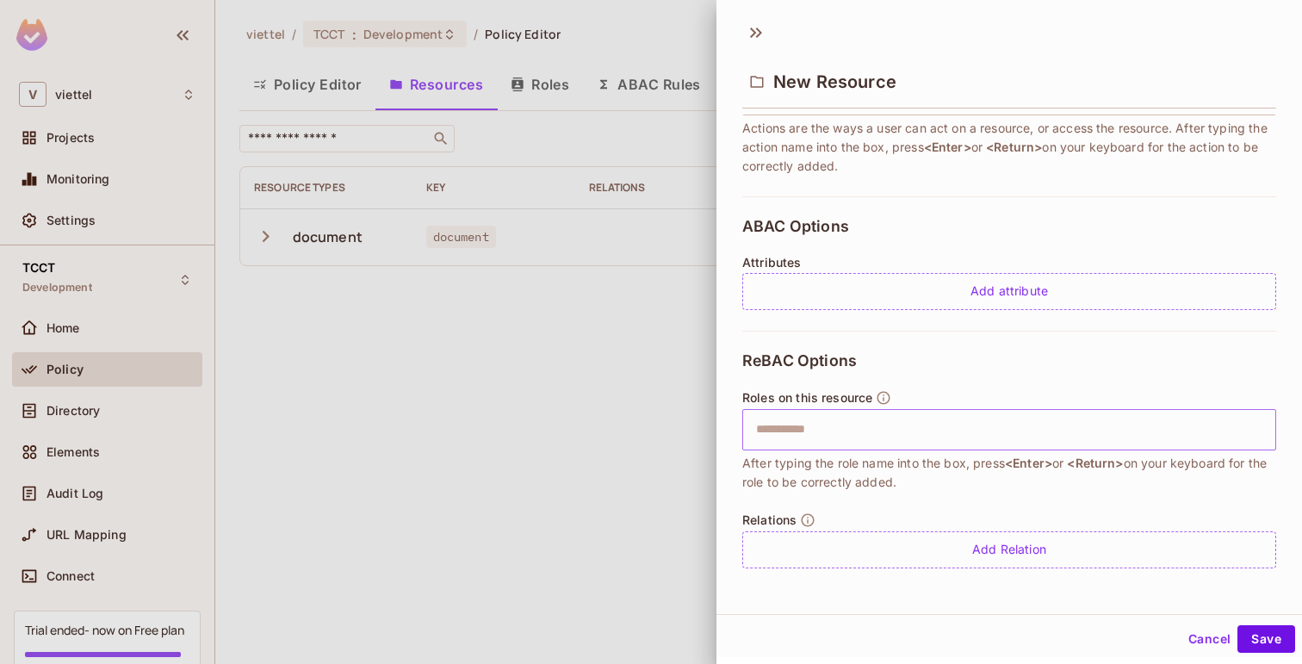
type input "**********"
click at [825, 431] on input "text" at bounding box center [1007, 430] width 523 height 34
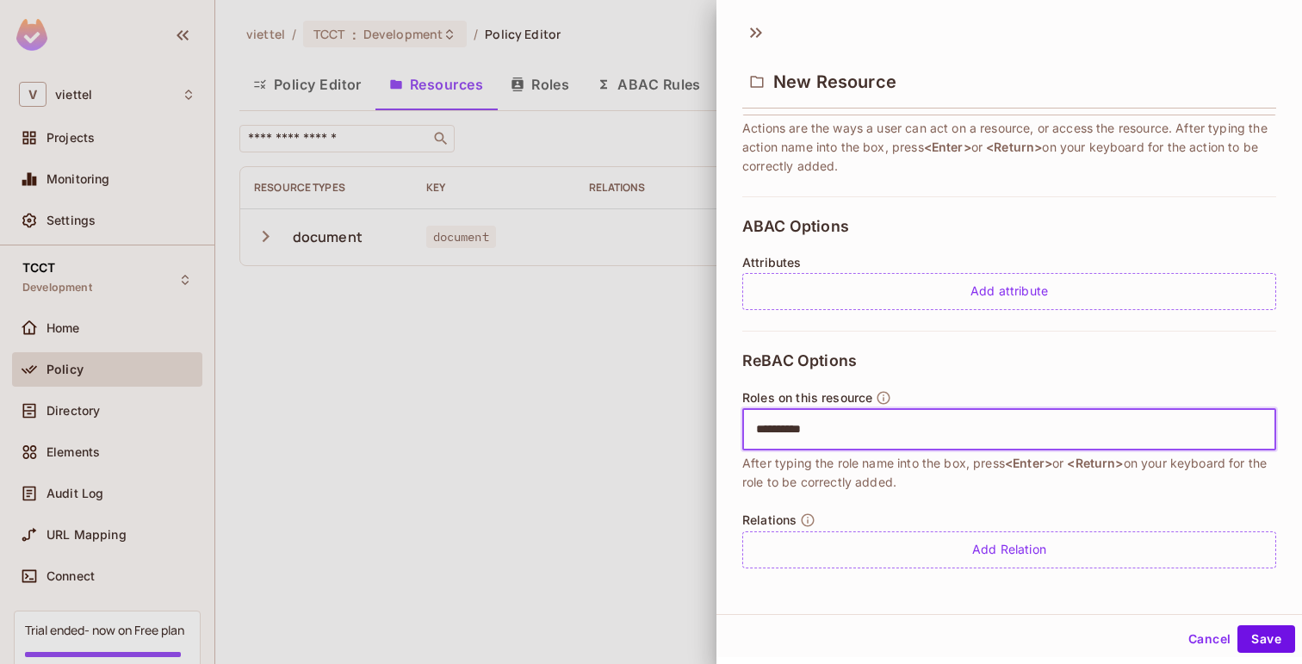
type input "*********"
type input "********"
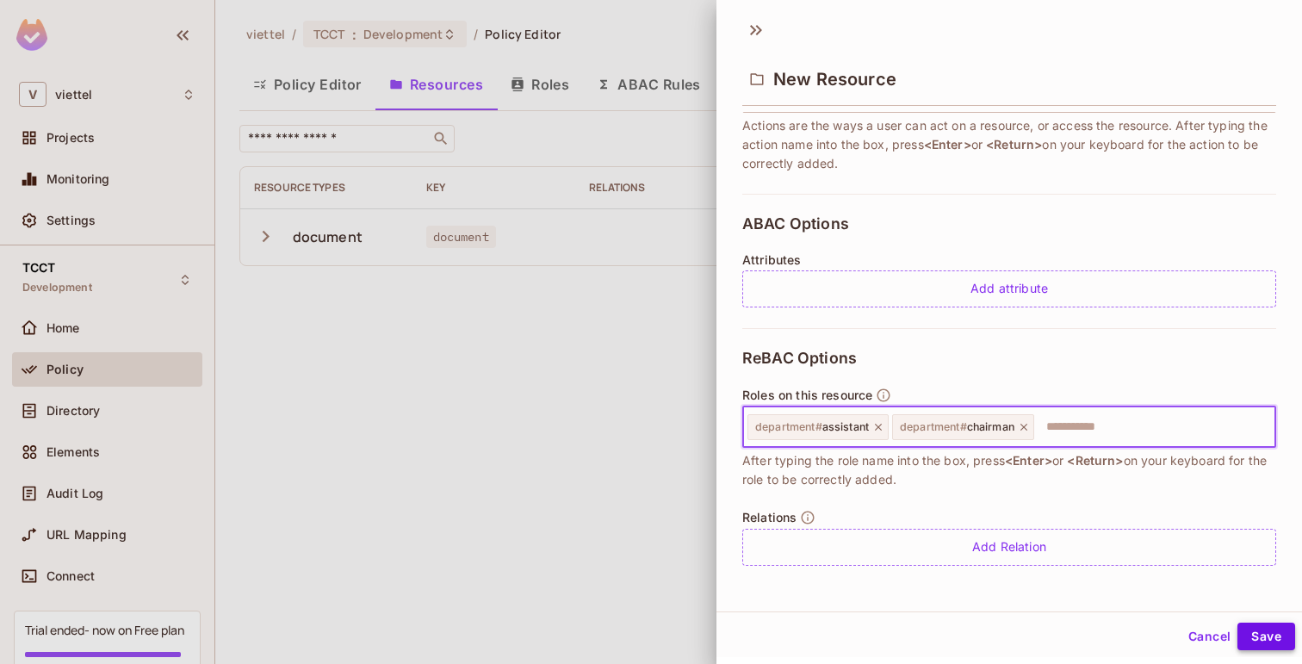
click at [1261, 631] on button "Save" at bounding box center [1267, 637] width 58 height 28
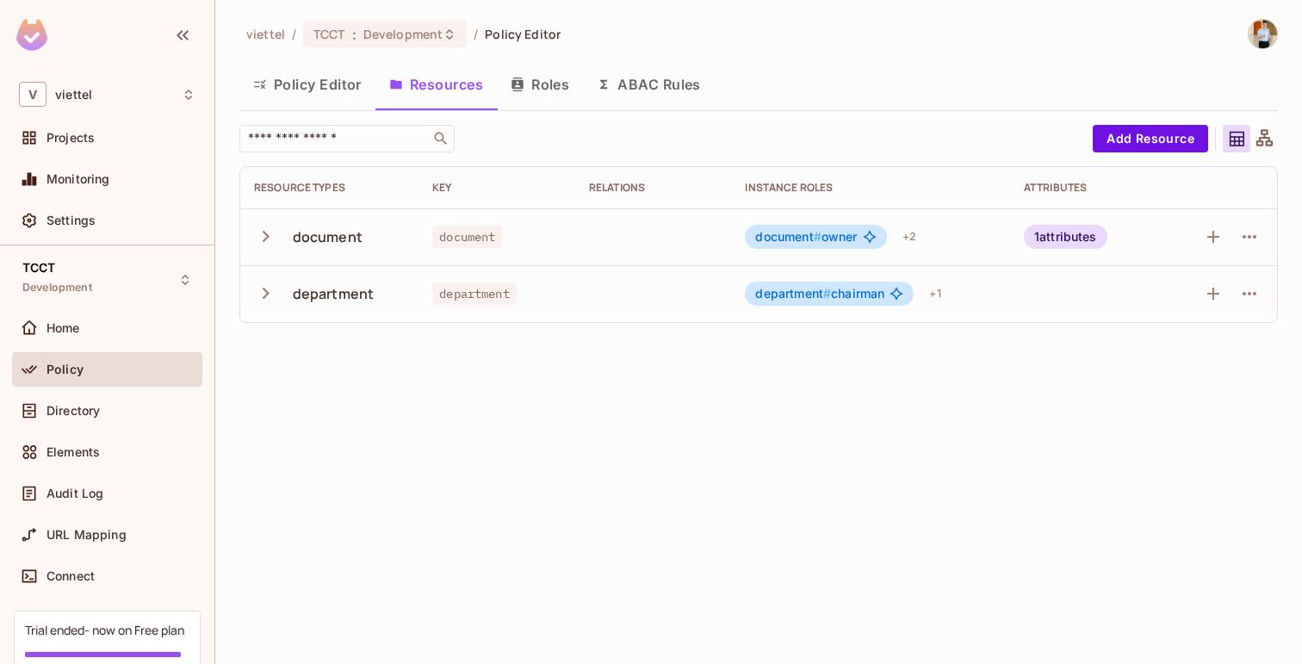
click at [323, 77] on button "Policy Editor" at bounding box center [307, 84] width 136 height 43
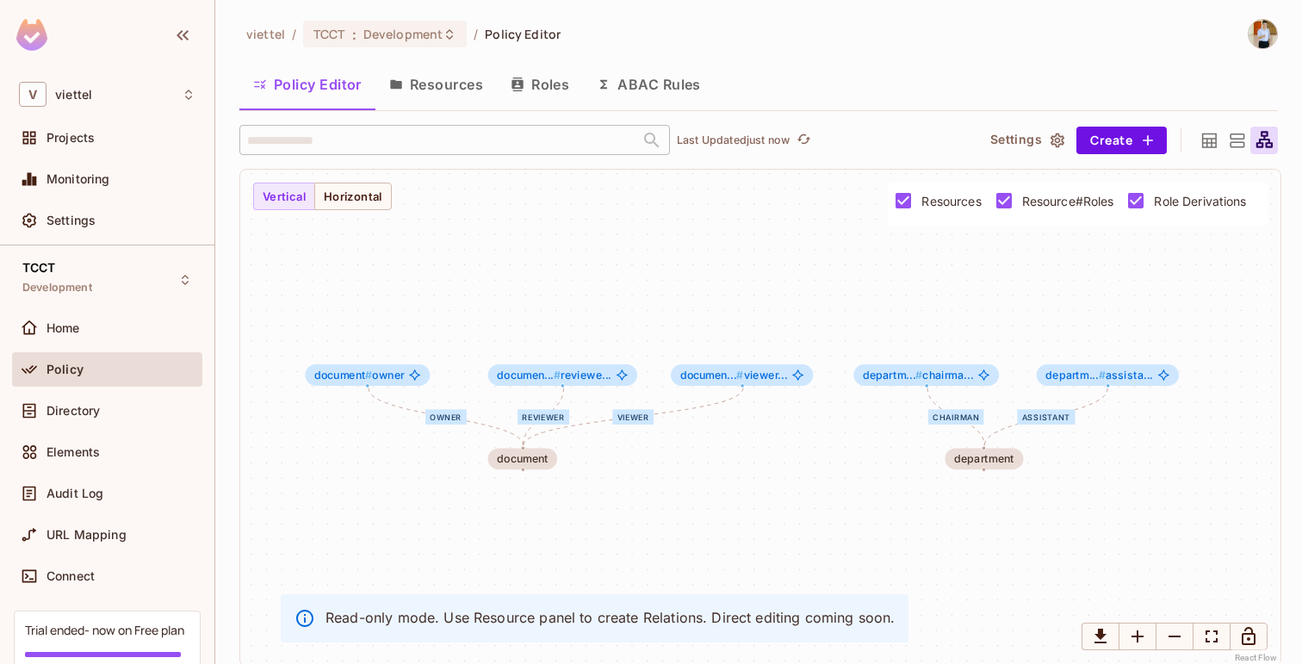
click at [1233, 140] on icon at bounding box center [1237, 141] width 22 height 22
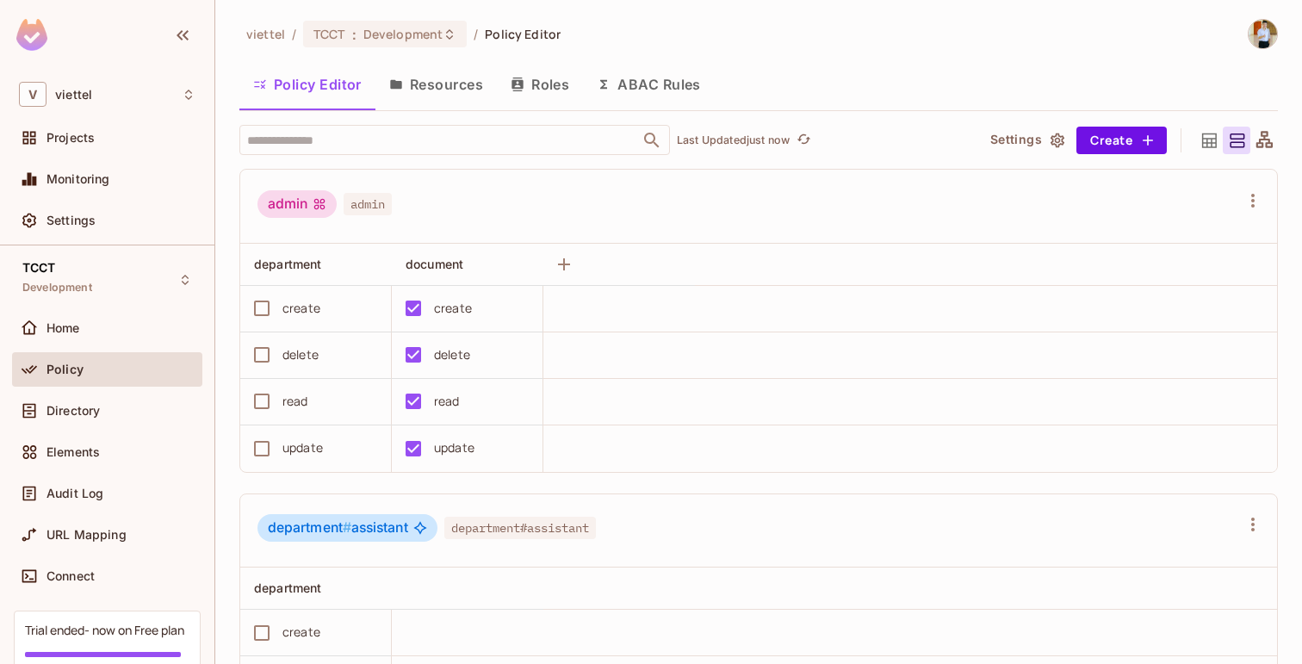
click at [1200, 142] on icon at bounding box center [1210, 141] width 22 height 22
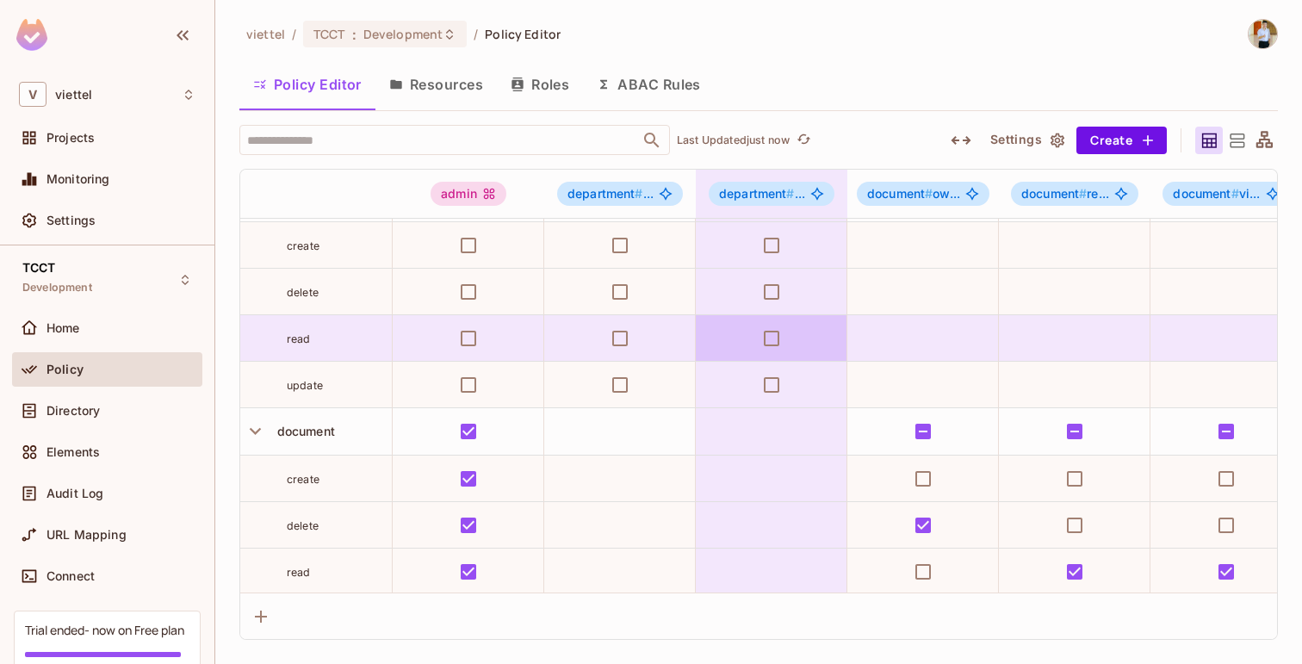
scroll to position [45, 0]
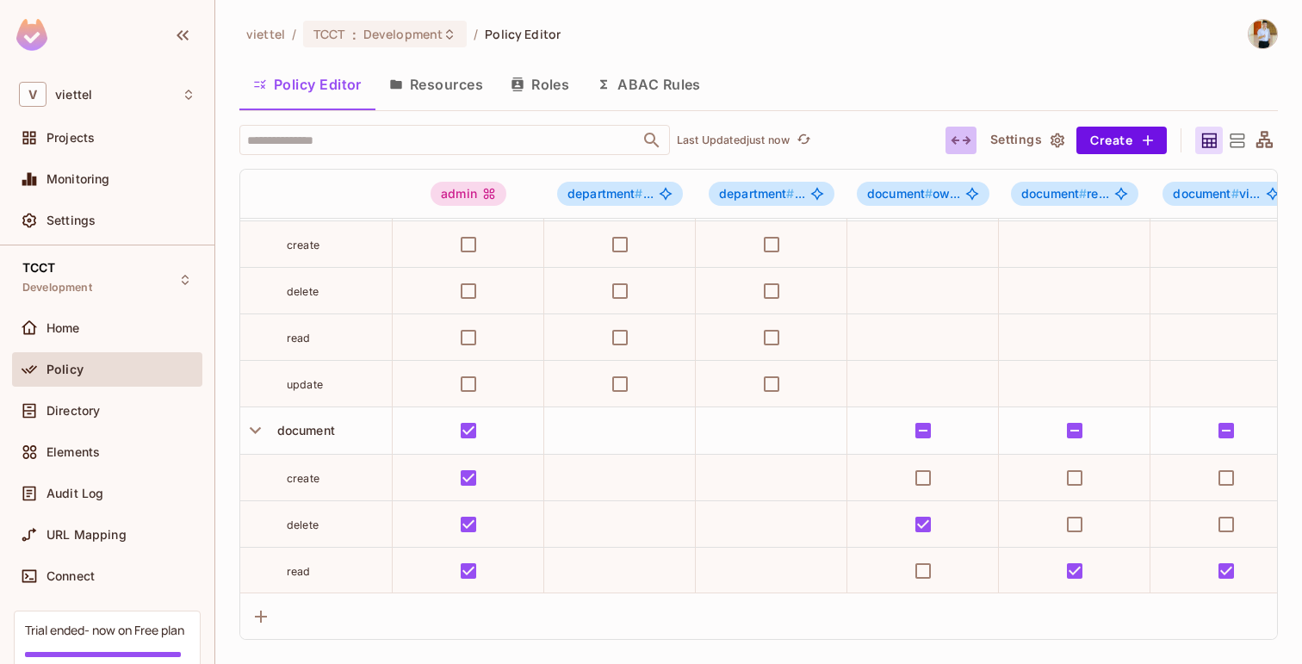
click at [971, 136] on icon "button" at bounding box center [961, 140] width 21 height 21
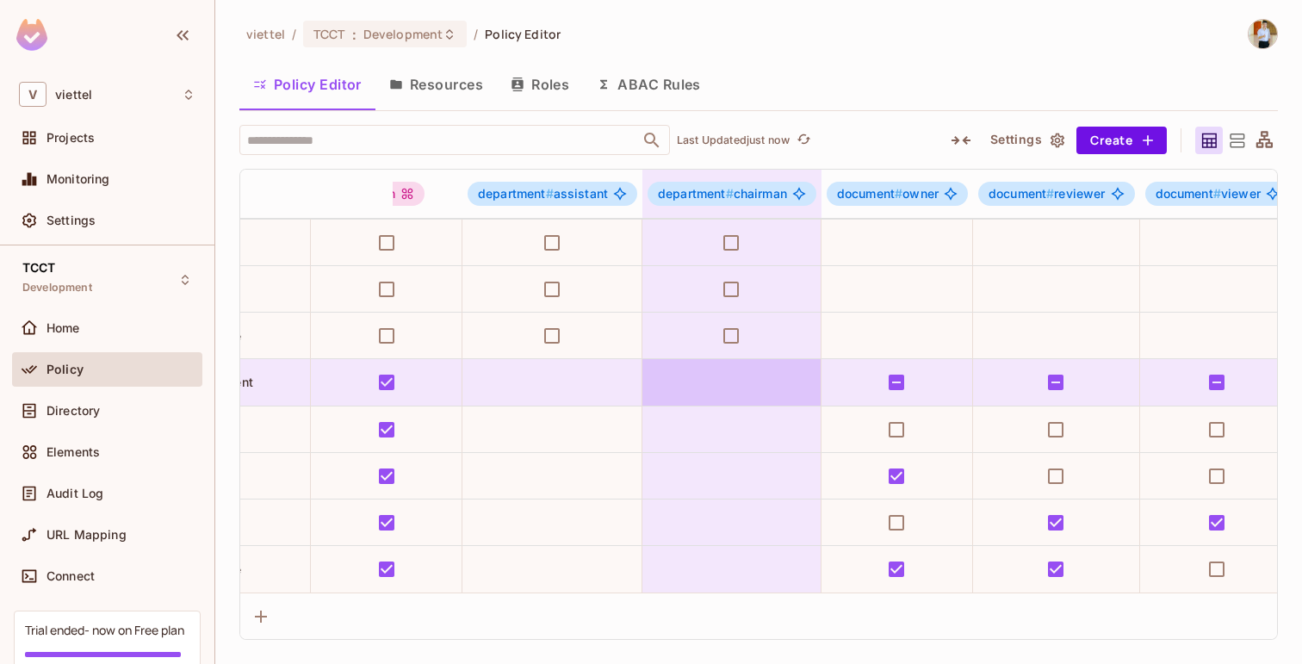
scroll to position [93, 0]
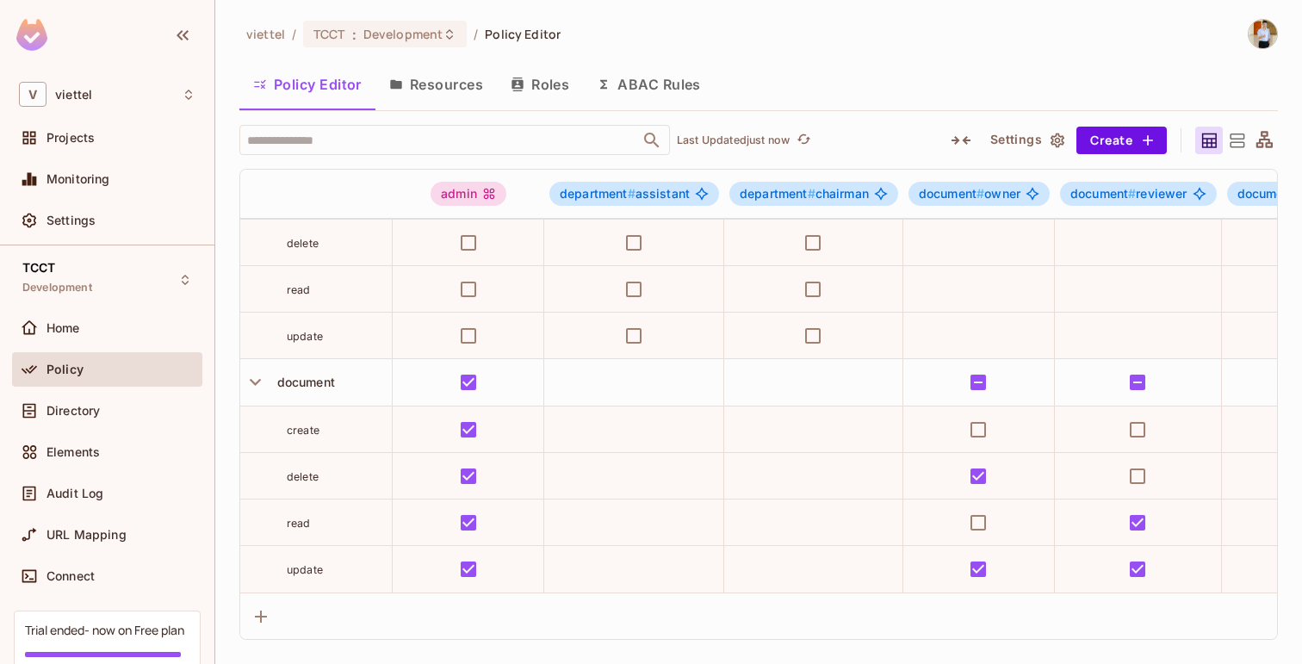
click at [1236, 127] on div at bounding box center [1237, 141] width 28 height 28
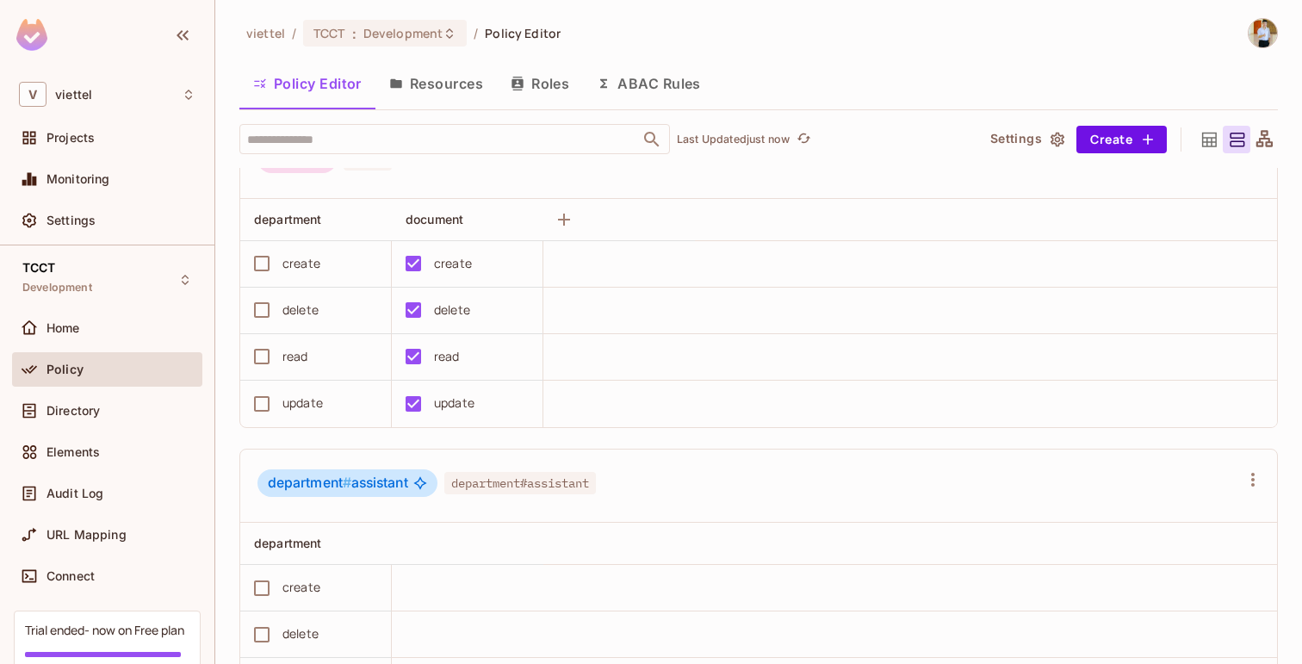
scroll to position [0, 0]
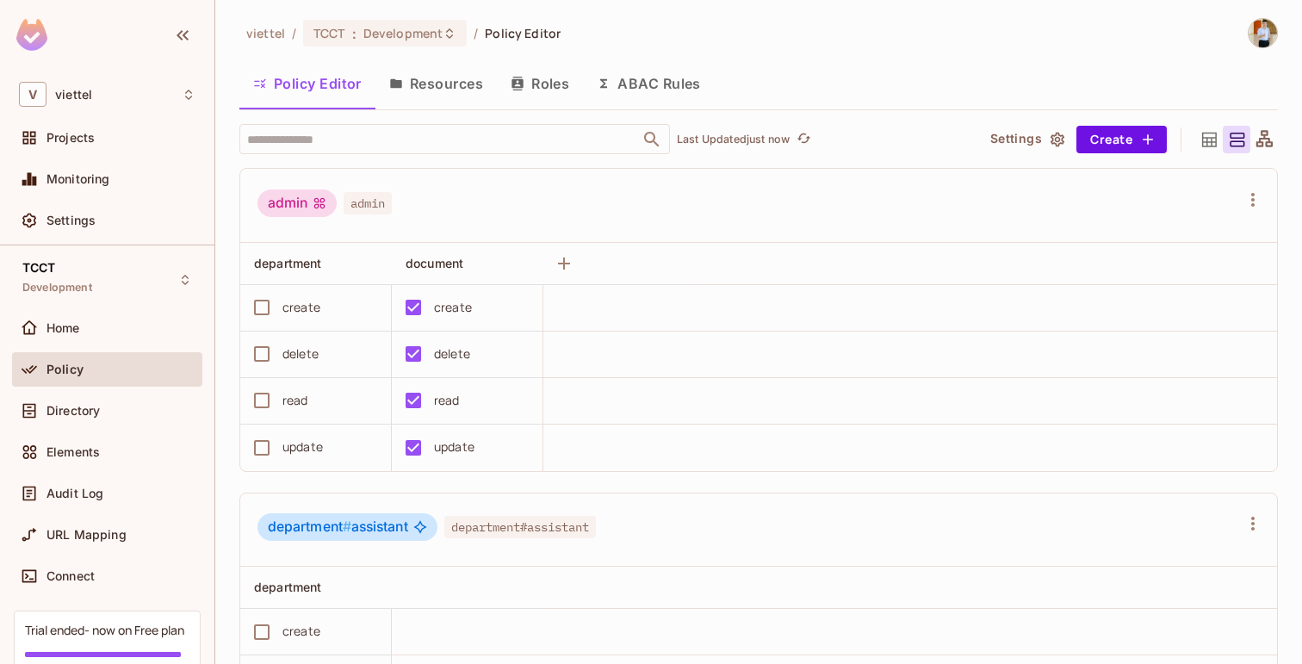
click at [461, 84] on button "Resources" at bounding box center [435, 83] width 121 height 43
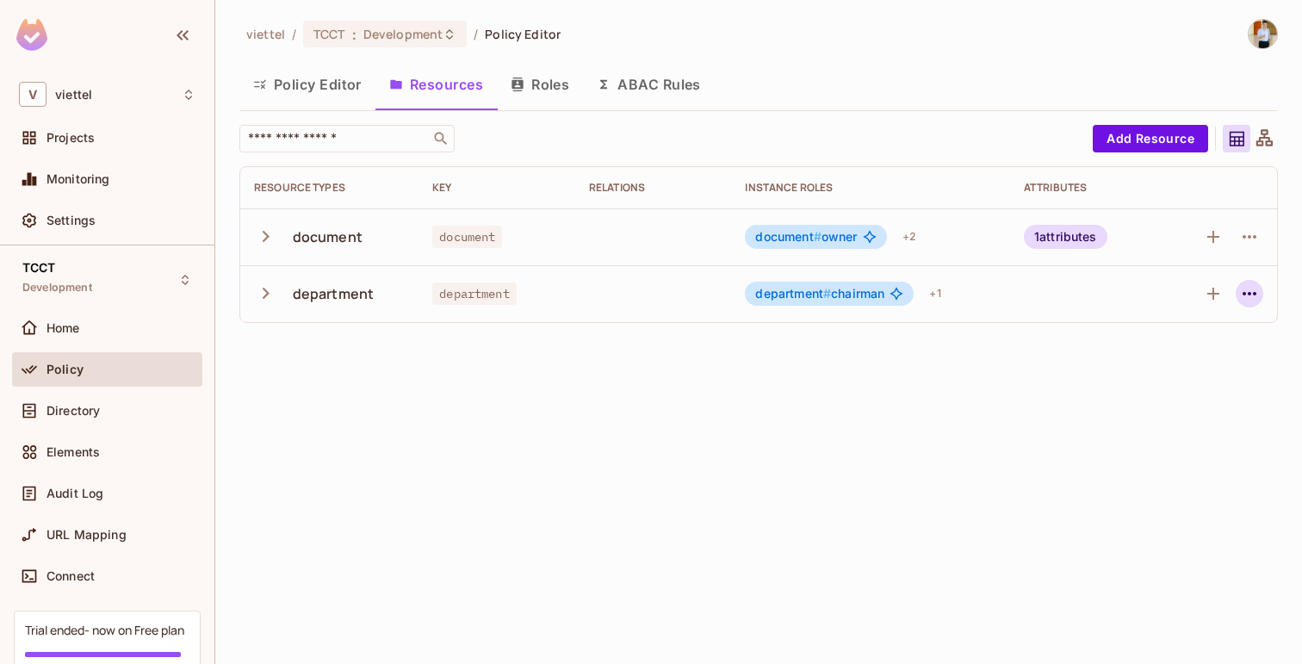
click at [1248, 287] on icon "button" at bounding box center [1249, 293] width 21 height 21
click at [1163, 363] on div "Edit Resource" at bounding box center [1174, 361] width 81 height 17
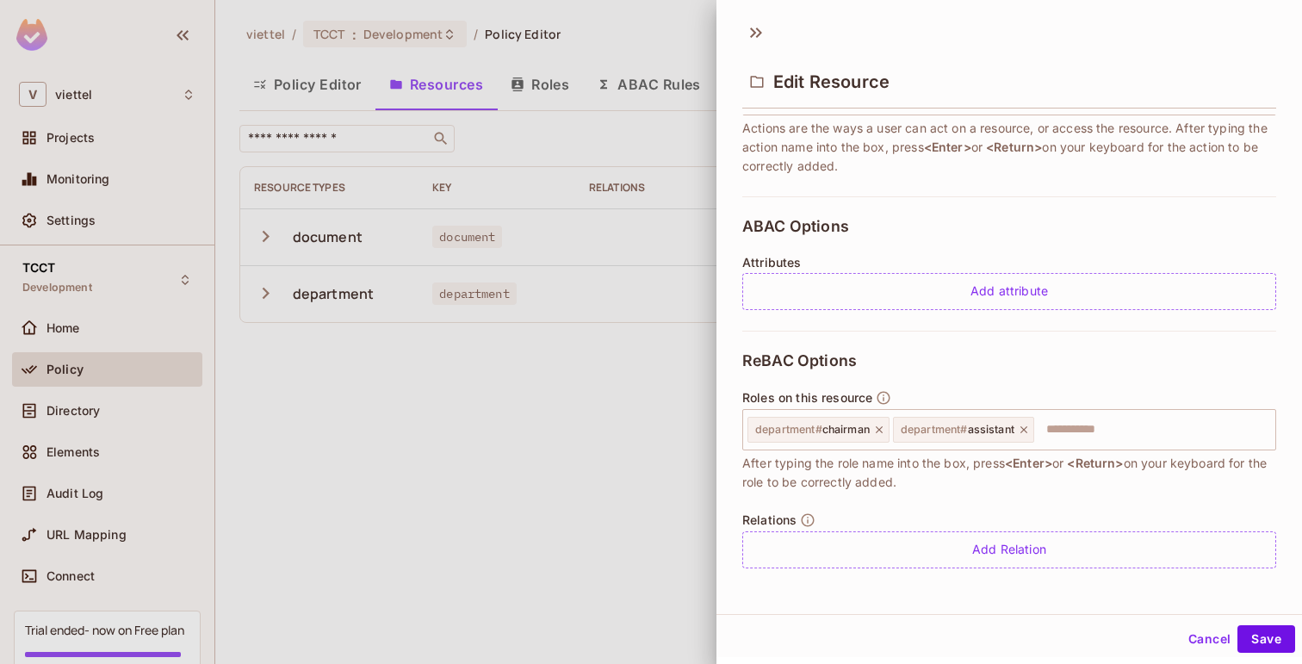
scroll to position [3, 0]
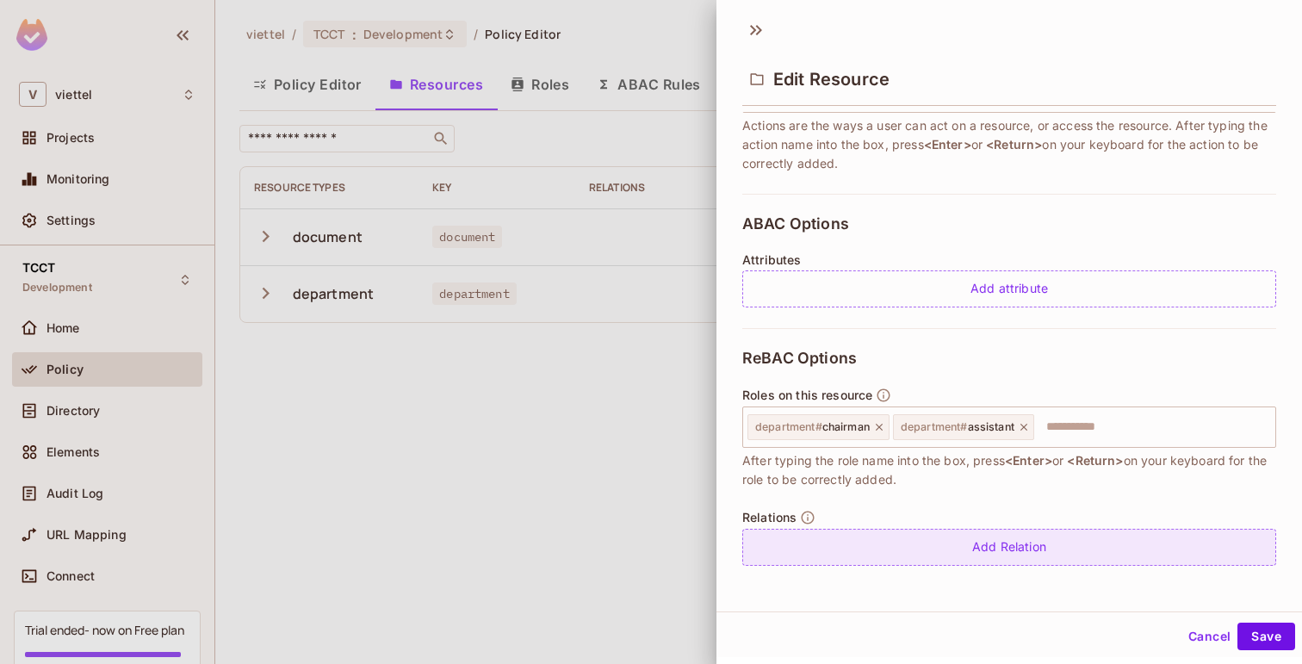
click at [973, 555] on div "Add Relation" at bounding box center [1009, 547] width 534 height 37
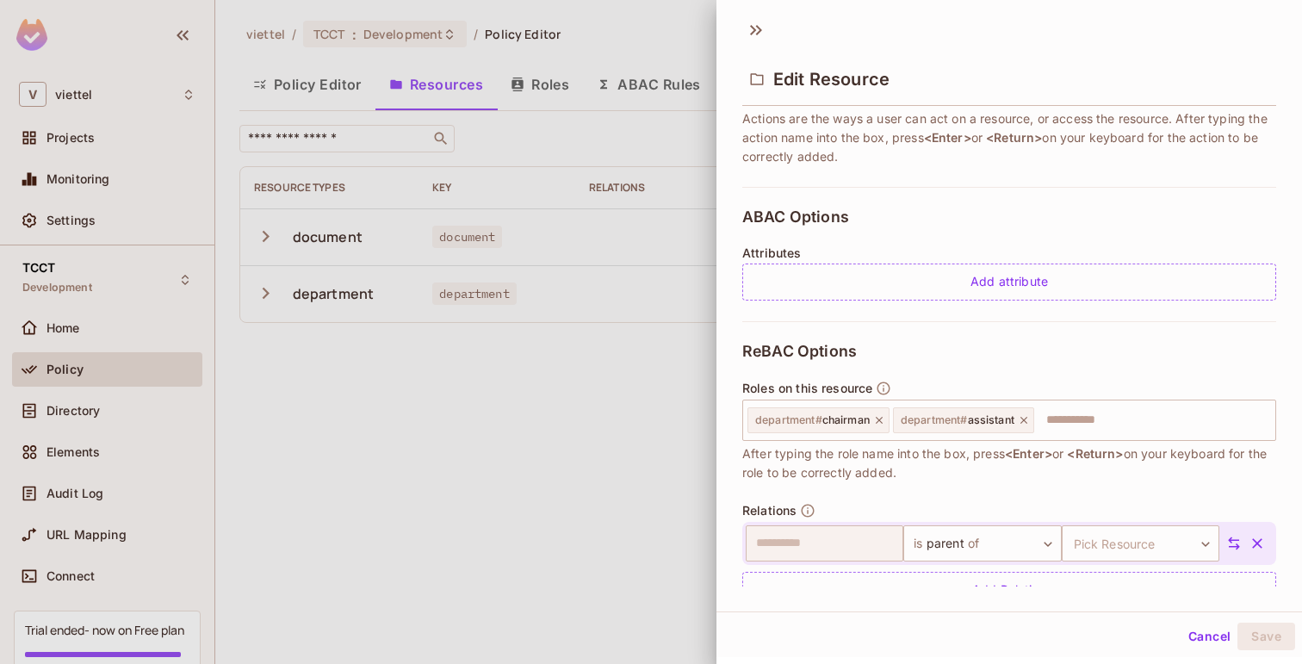
scroll to position [285, 0]
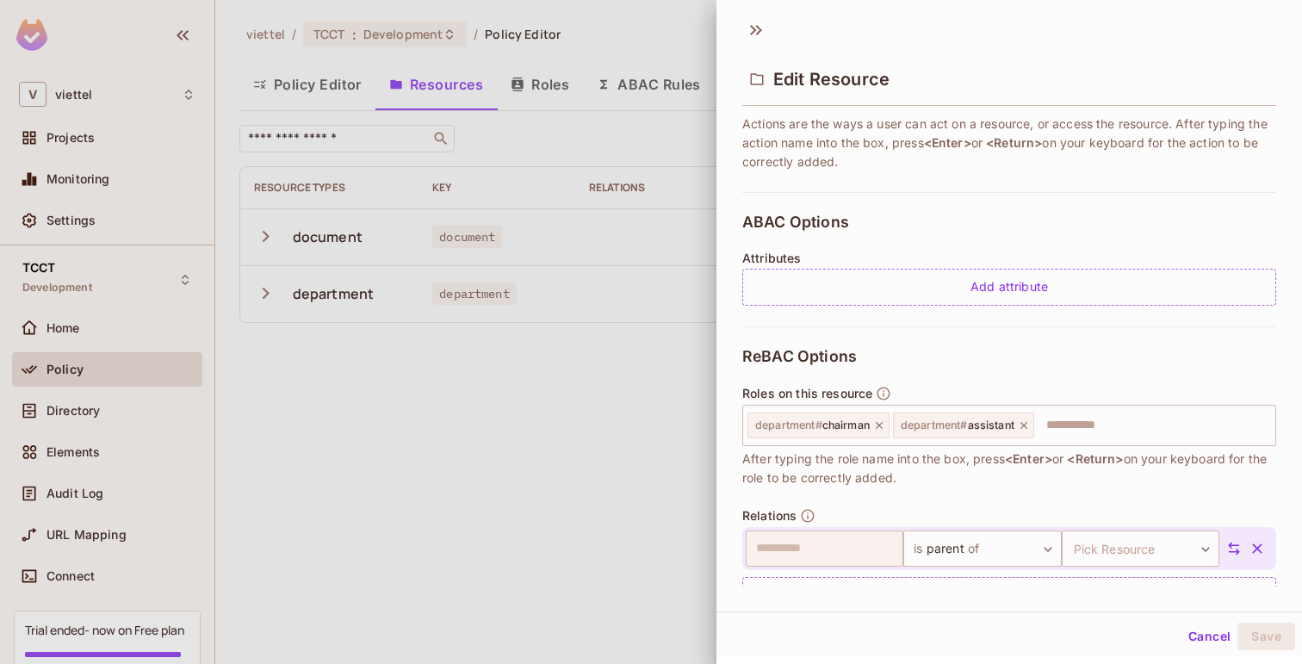
click at [1184, 621] on div "Cancel Save" at bounding box center [1010, 636] width 586 height 41
click at [1193, 632] on button "Cancel" at bounding box center [1210, 637] width 56 height 28
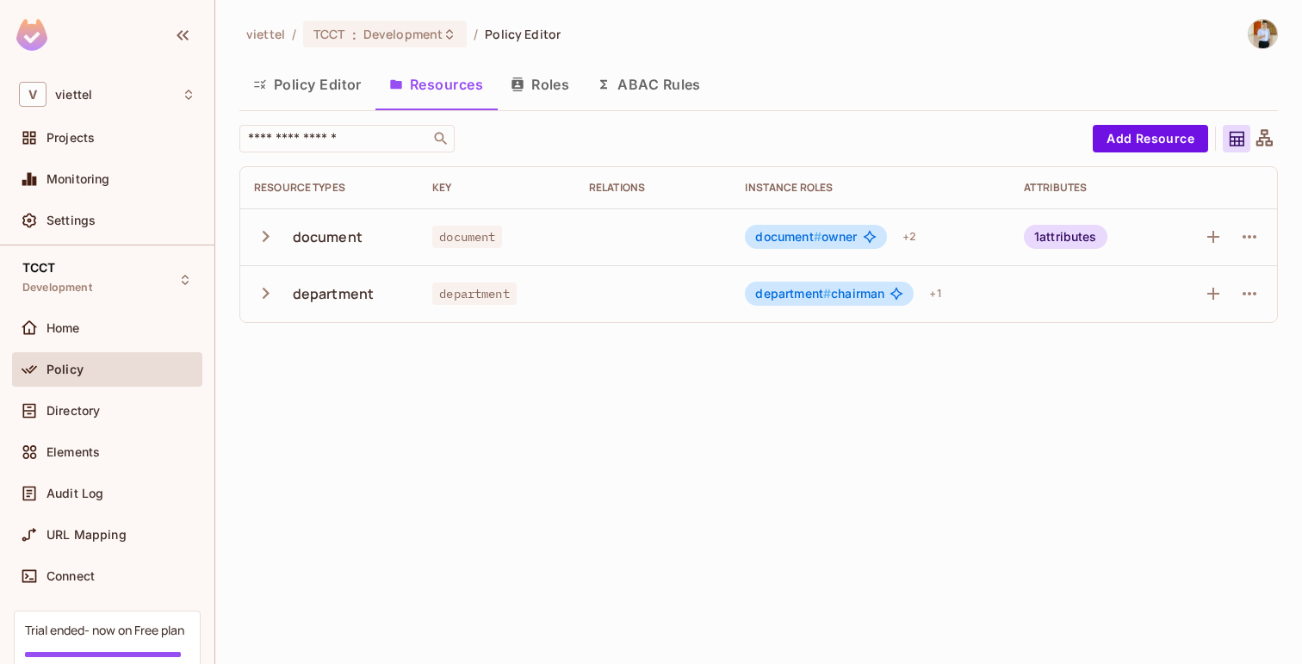
click at [299, 90] on button "Policy Editor" at bounding box center [307, 84] width 136 height 43
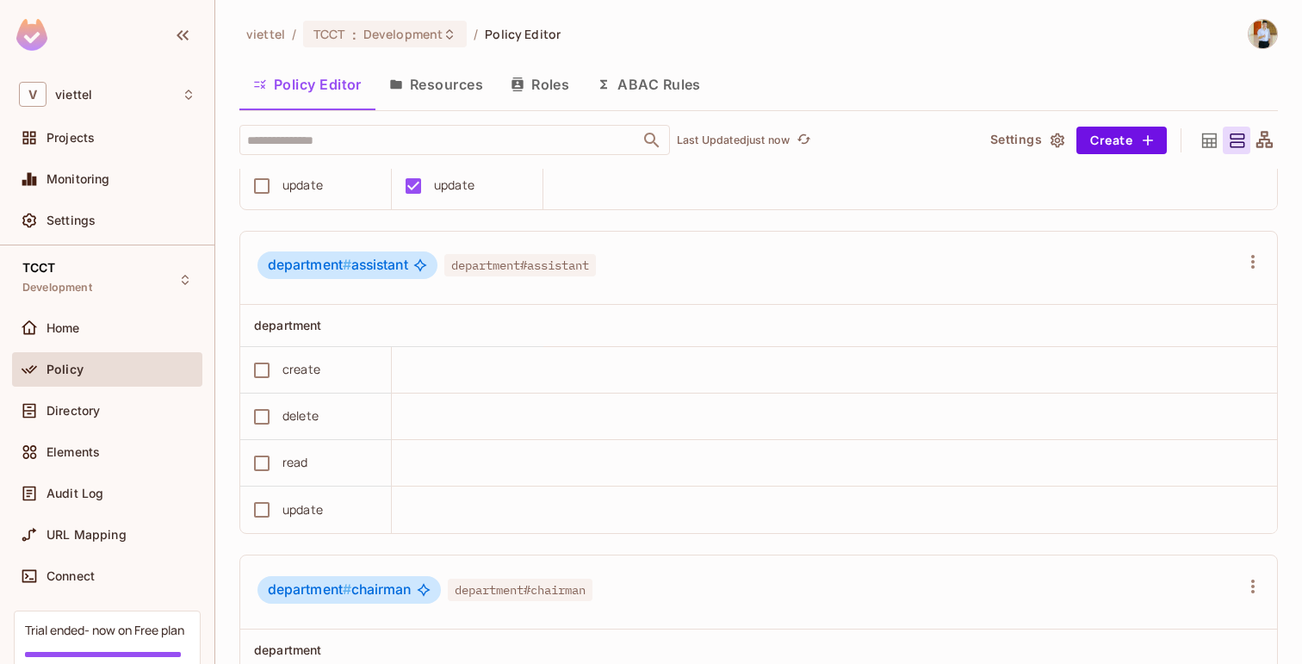
scroll to position [266, 0]
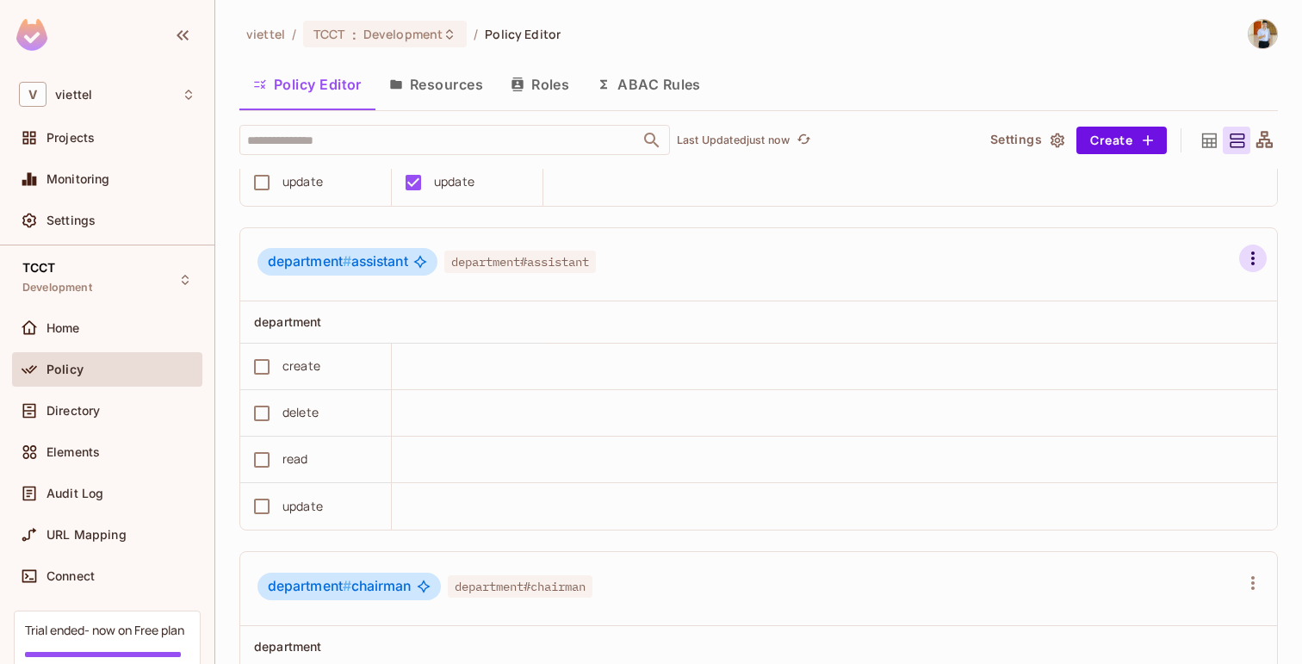
click at [1244, 252] on icon "button" at bounding box center [1253, 258] width 21 height 21
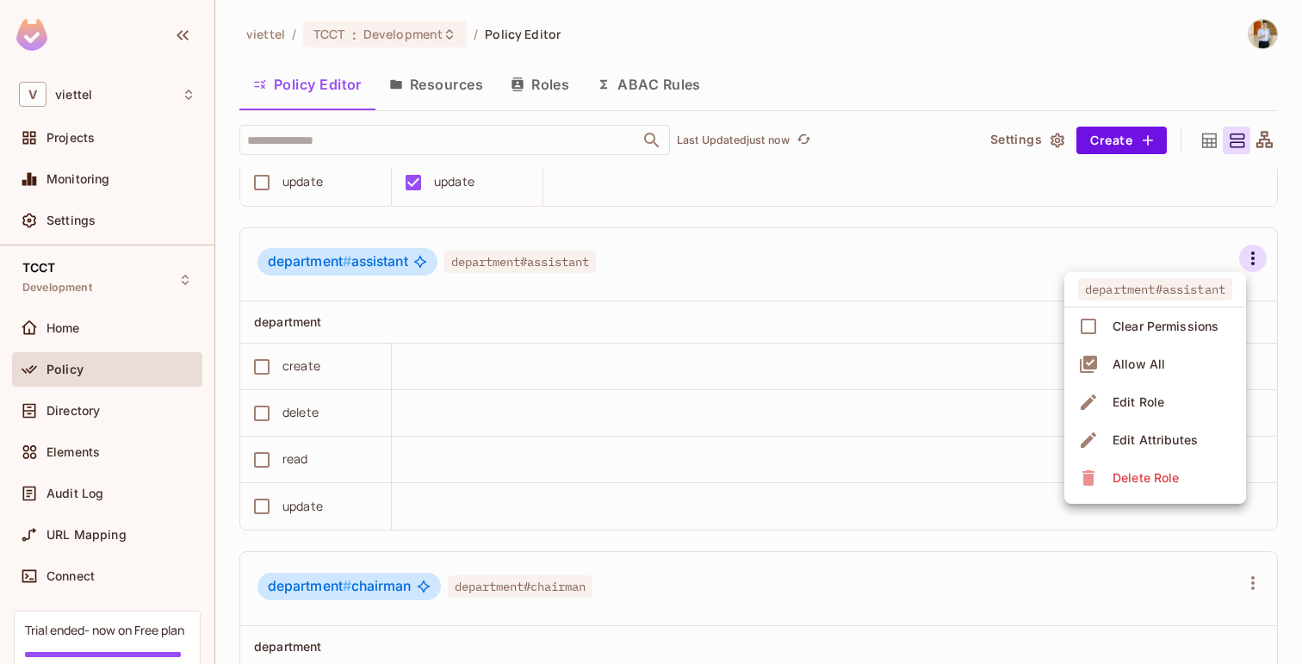
click at [980, 270] on div at bounding box center [651, 332] width 1302 height 664
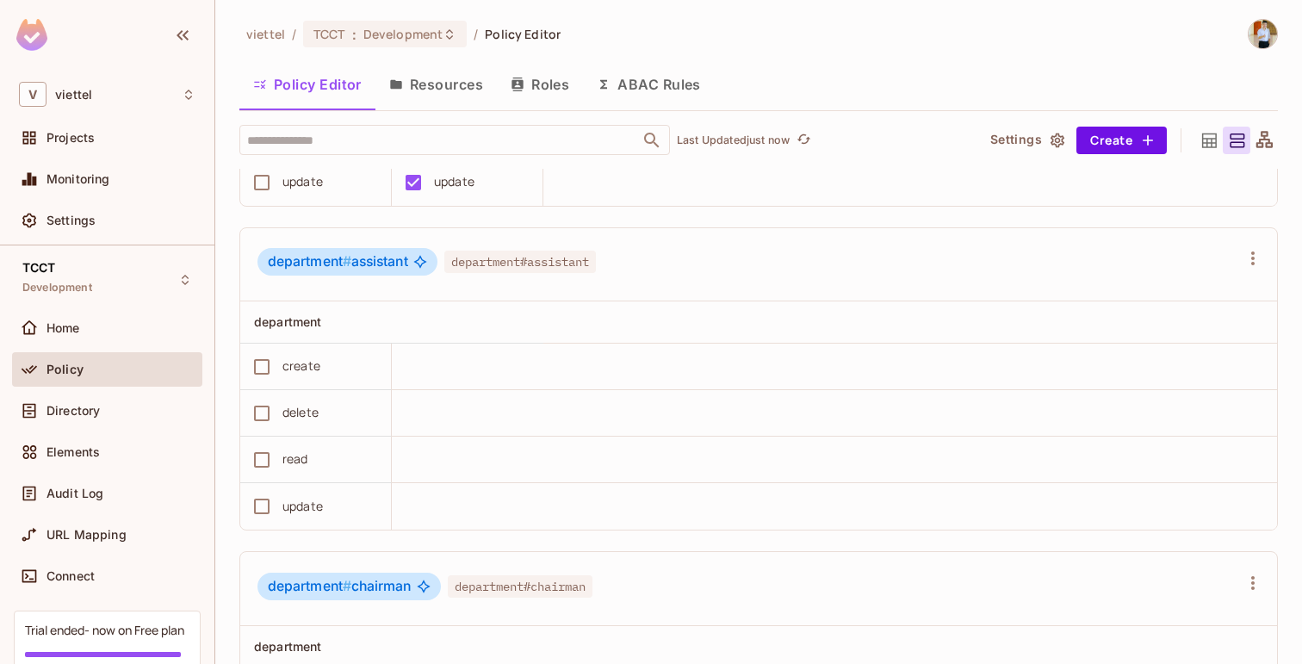
click at [980, 270] on div at bounding box center [651, 332] width 1302 height 664
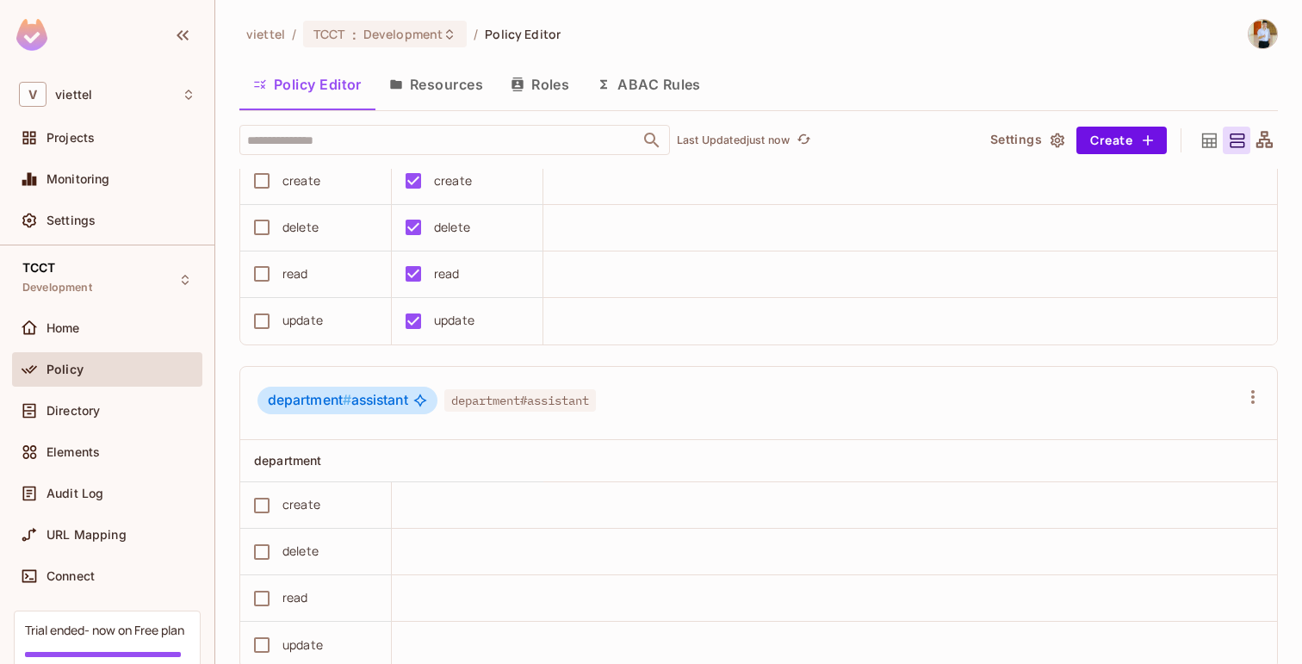
scroll to position [115, 0]
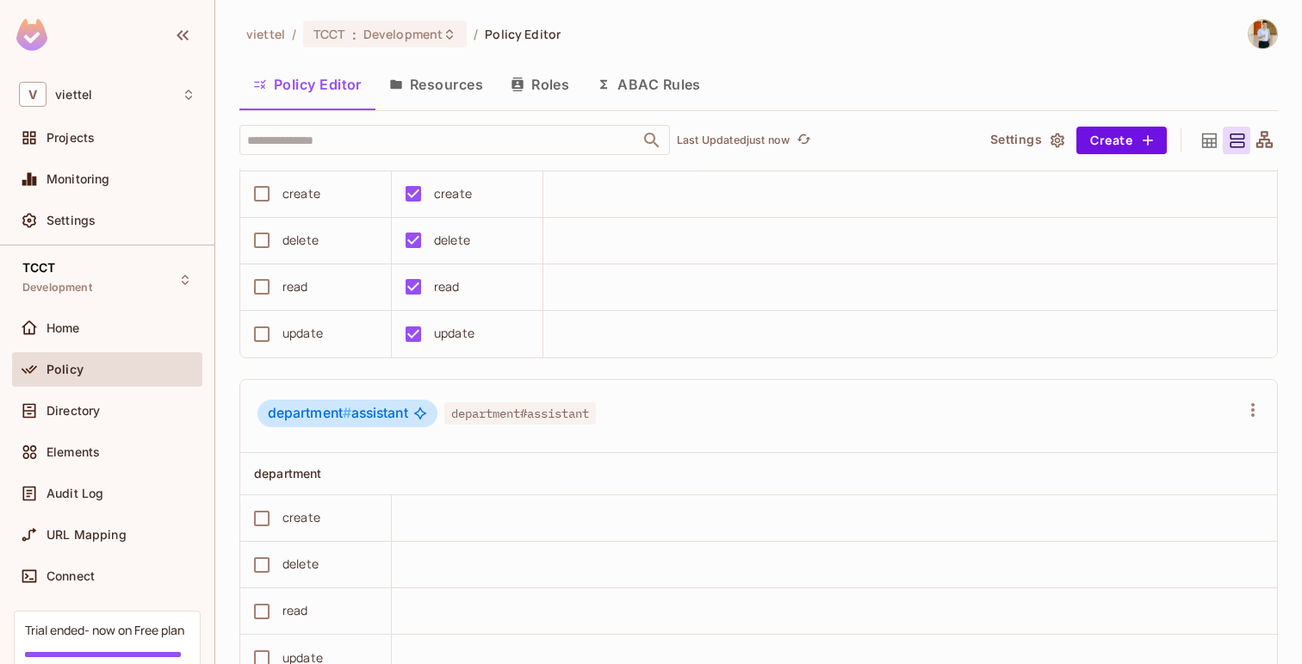
click at [1047, 146] on button "Settings" at bounding box center [1027, 141] width 86 height 28
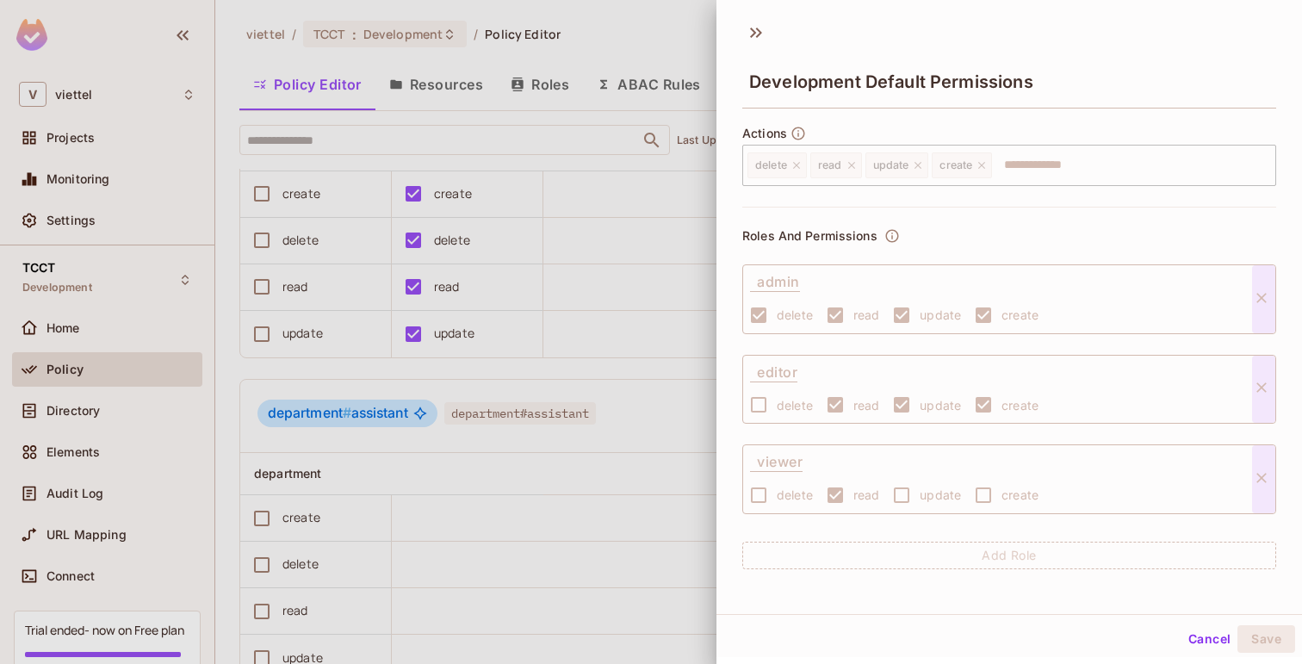
scroll to position [100, 0]
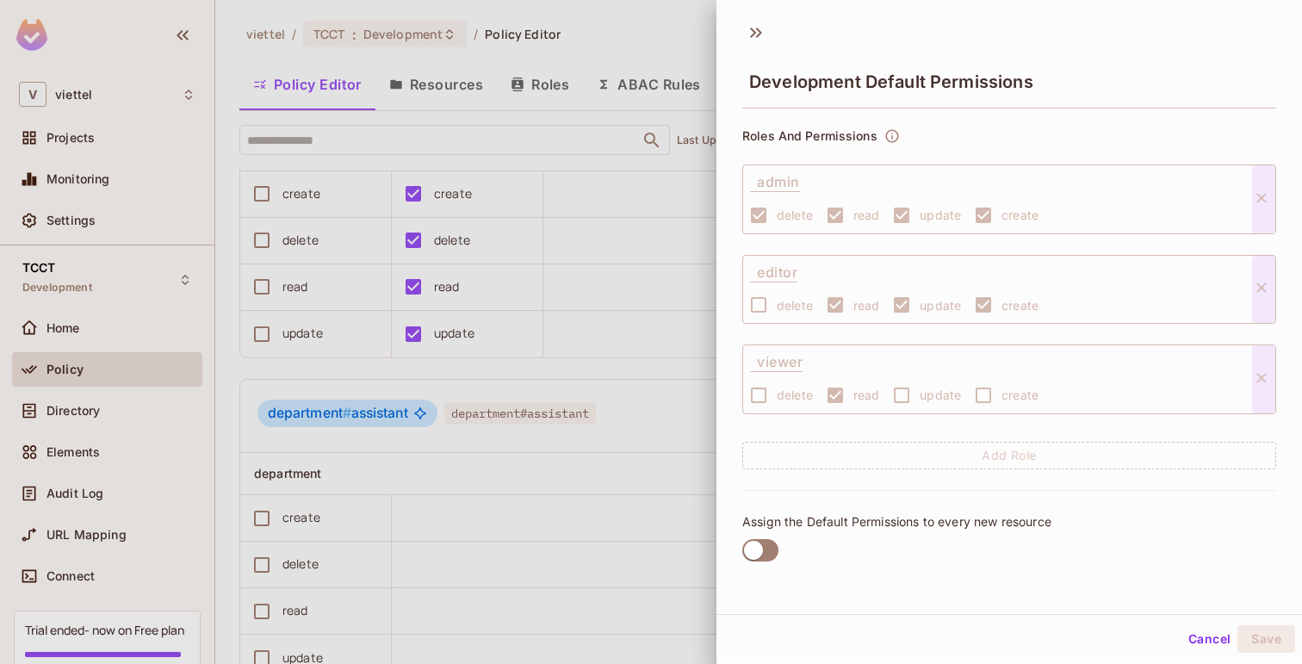
click at [747, 19] on div "Development Default Permissions" at bounding box center [1010, 67] width 586 height 96
click at [767, 30] on icon at bounding box center [756, 33] width 28 height 28
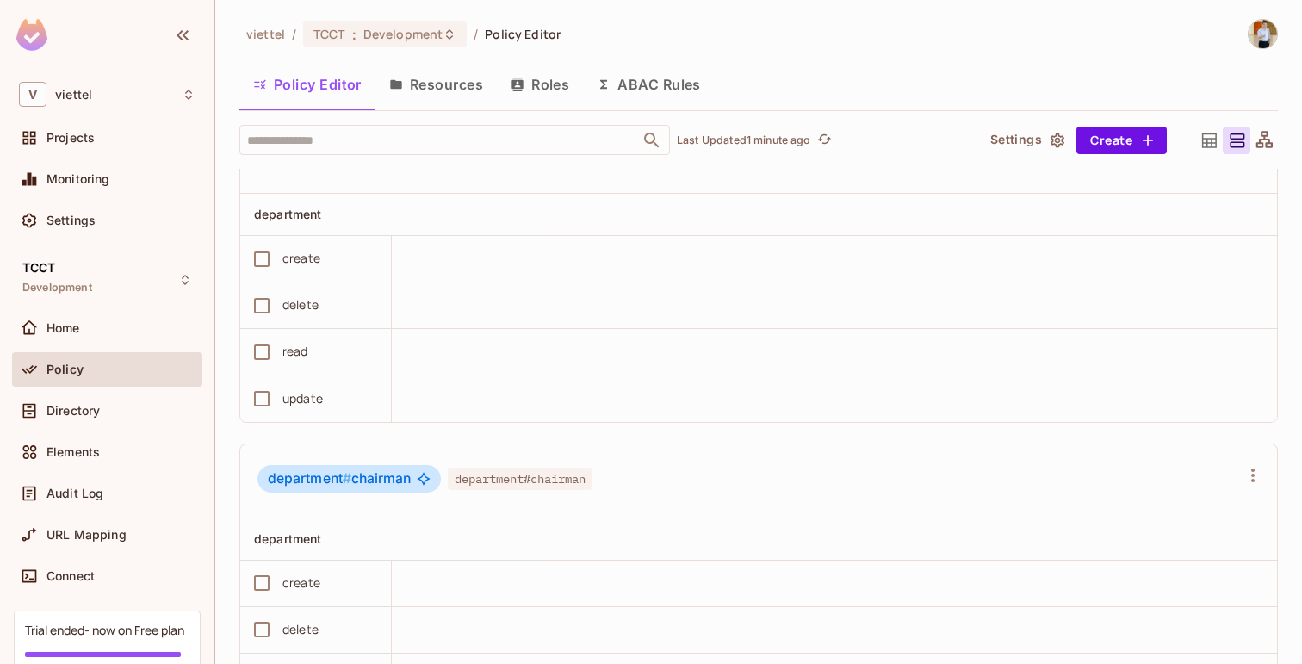
scroll to position [348, 0]
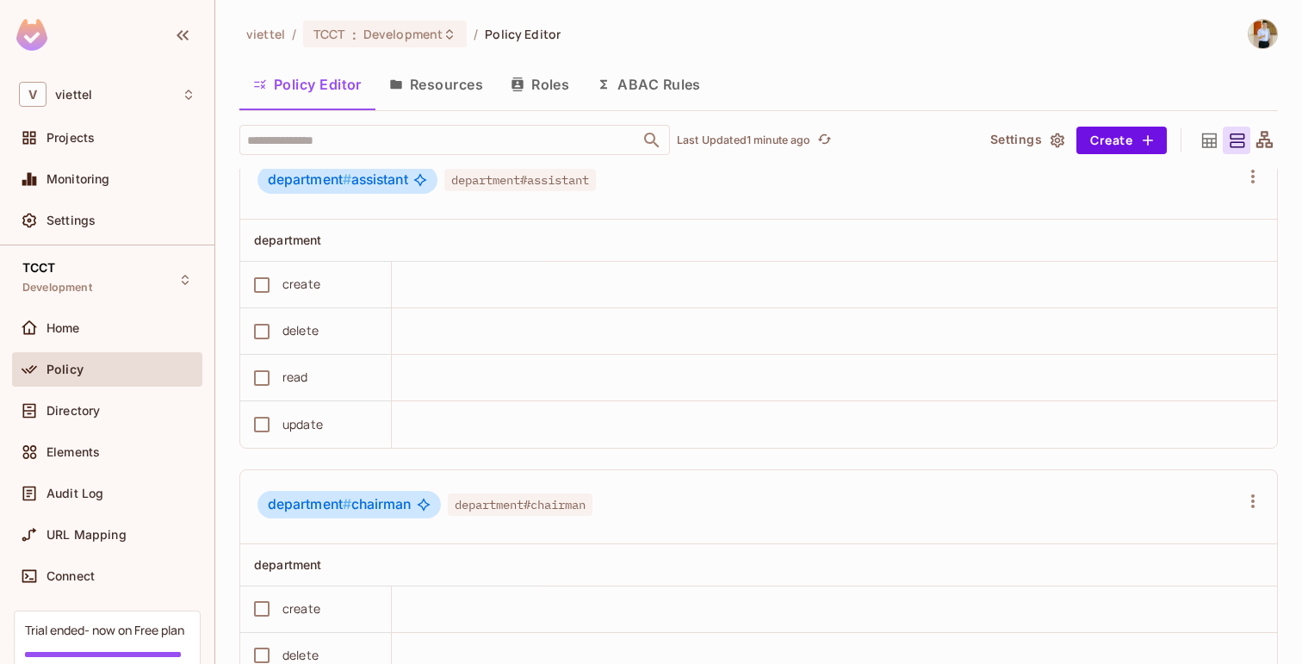
click at [1204, 133] on icon at bounding box center [1209, 140] width 15 height 15
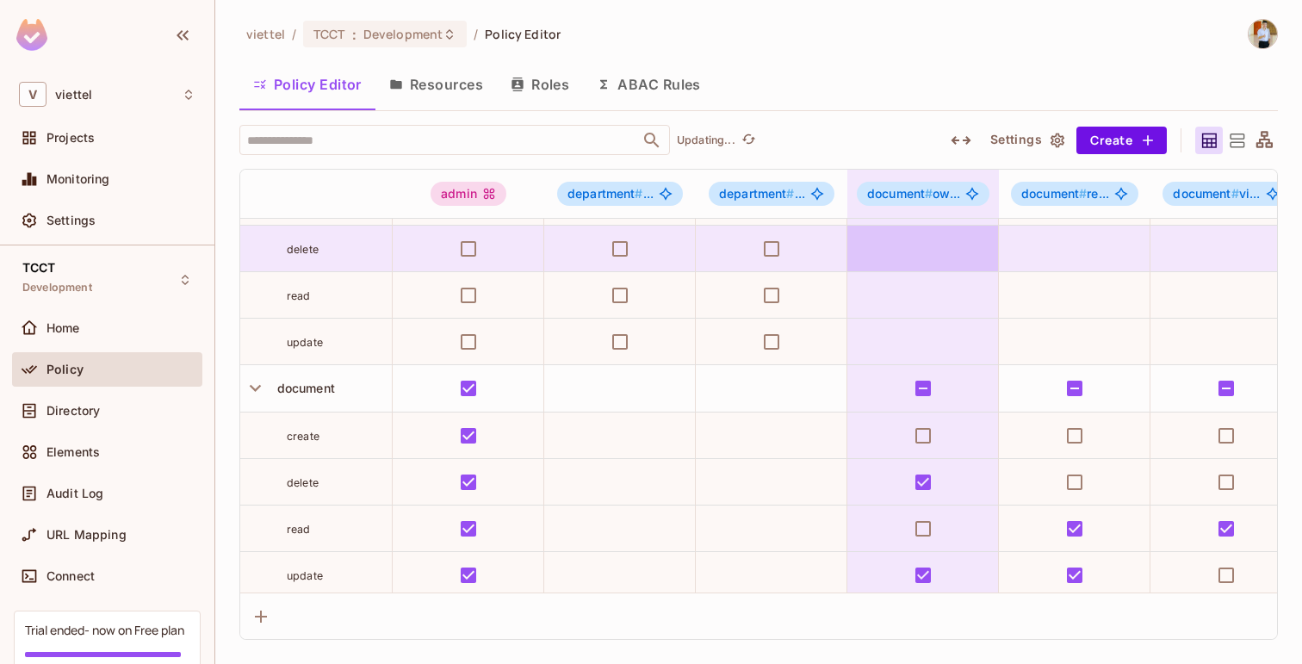
scroll to position [93, 0]
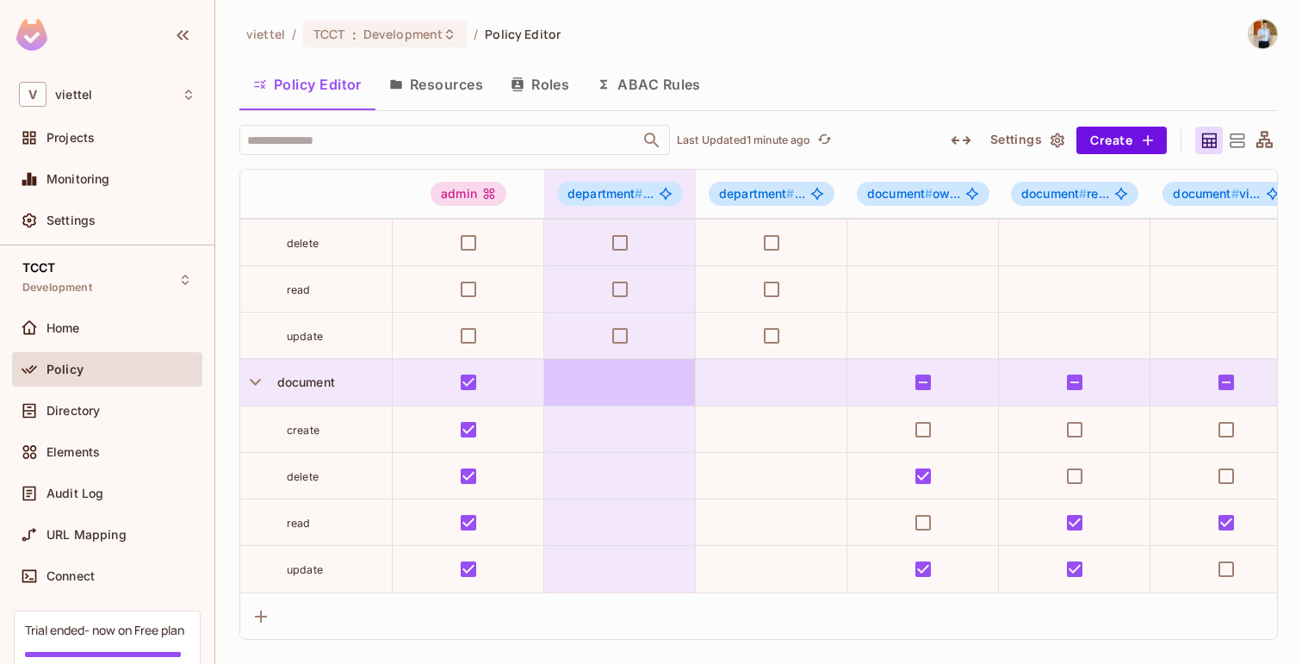
click at [603, 397] on td at bounding box center [620, 382] width 152 height 47
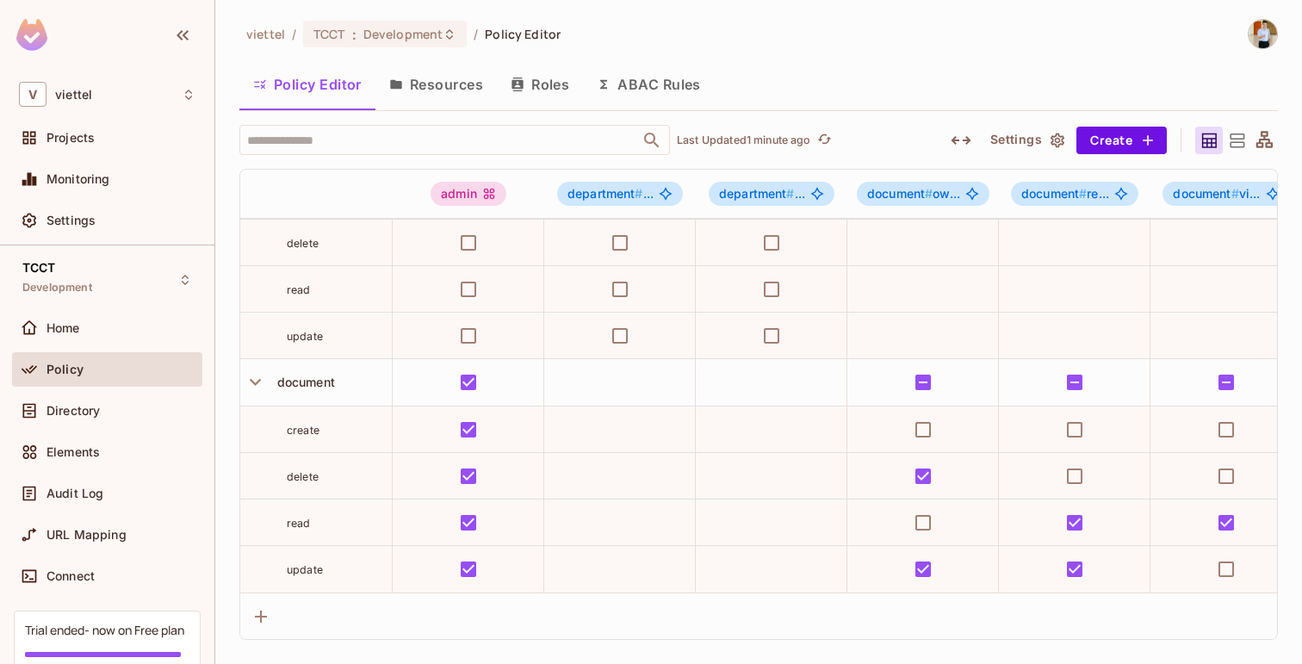
click at [445, 93] on button "Resources" at bounding box center [435, 84] width 121 height 43
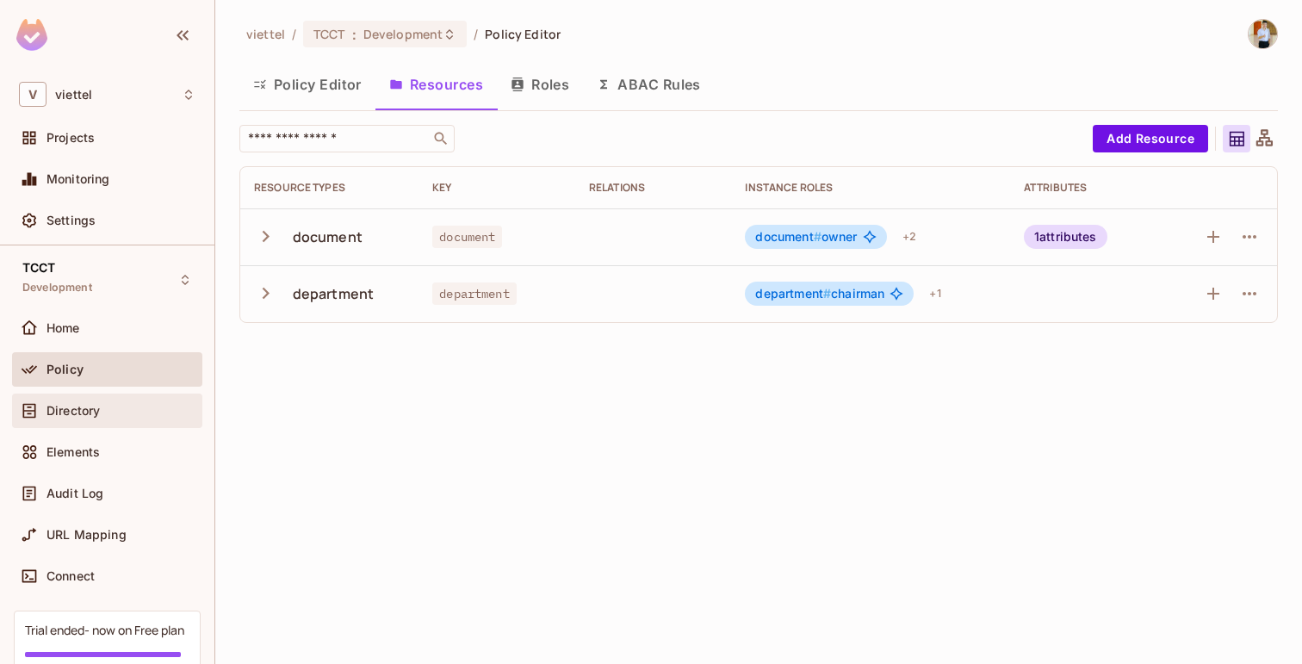
click at [79, 407] on span "Directory" at bounding box center [73, 411] width 53 height 14
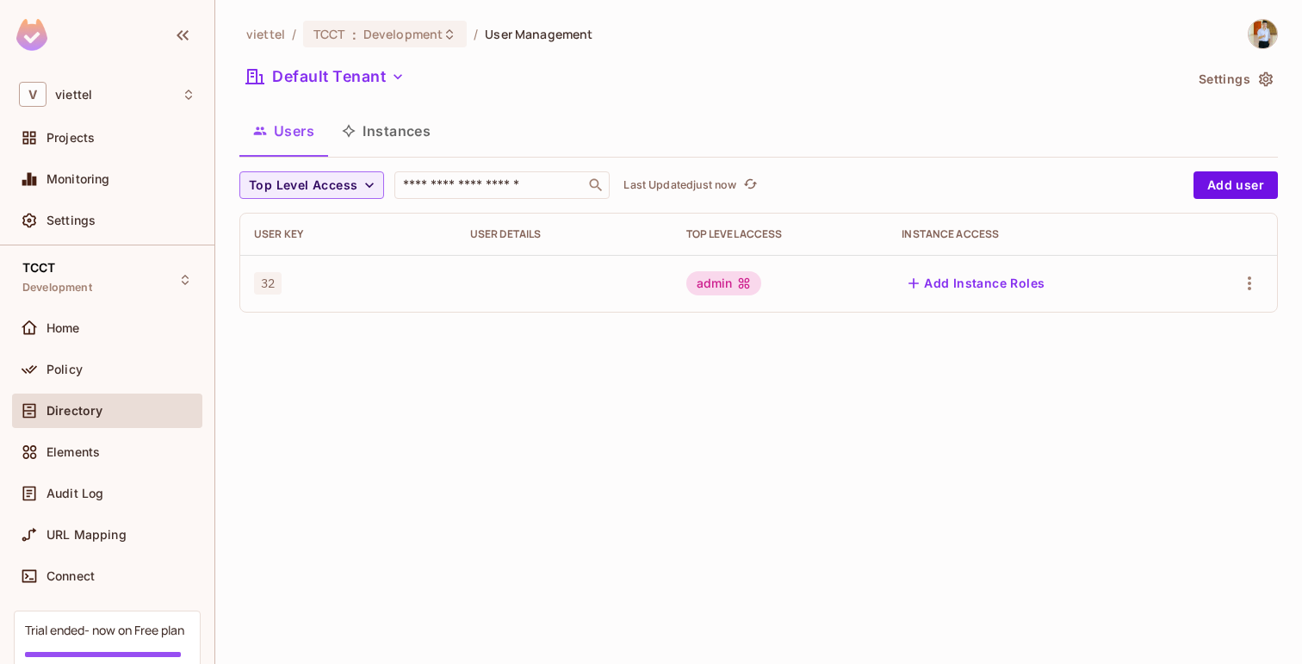
click at [555, 413] on div "viettel / TCCT : Development / User Management Default Tenant Settings Users In…" at bounding box center [758, 332] width 1087 height 664
click at [403, 132] on button "Instances" at bounding box center [386, 130] width 116 height 43
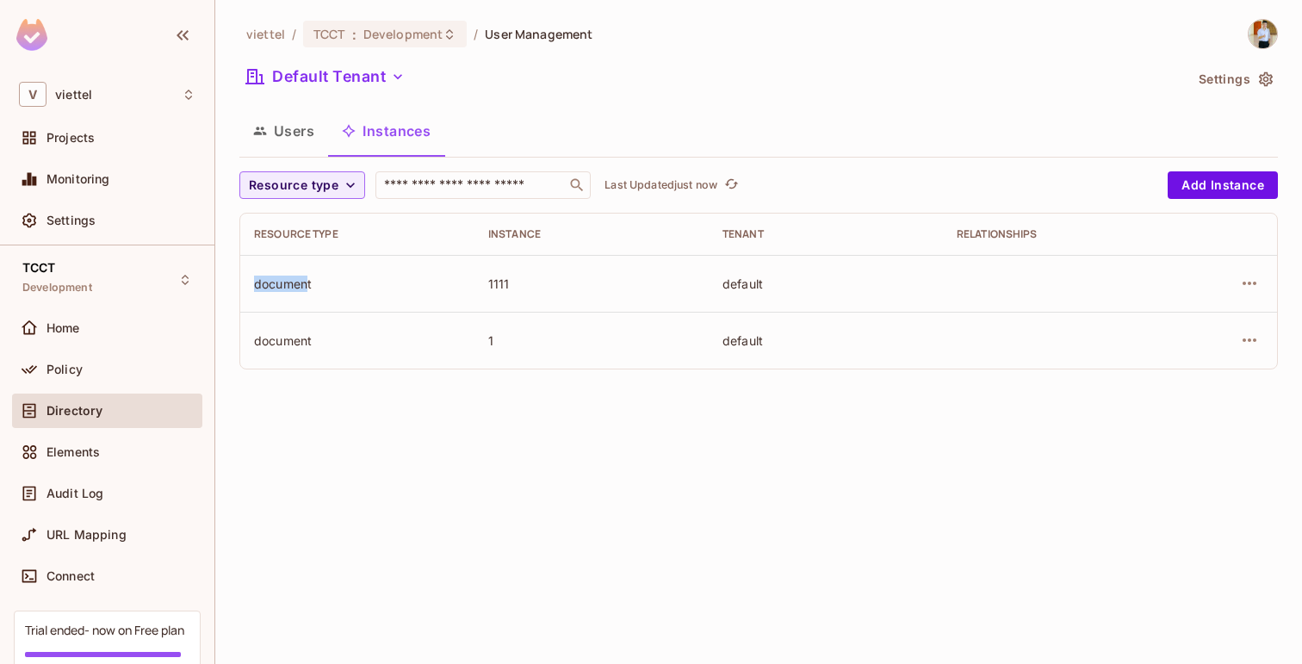
drag, startPoint x: 247, startPoint y: 282, endPoint x: 307, endPoint y: 282, distance: 60.3
click at [307, 282] on td "document" at bounding box center [357, 283] width 234 height 57
click at [338, 281] on div "document" at bounding box center [357, 284] width 207 height 16
drag, startPoint x: 486, startPoint y: 276, endPoint x: 550, endPoint y: 277, distance: 64.6
click at [550, 277] on td "1111" at bounding box center [592, 283] width 234 height 57
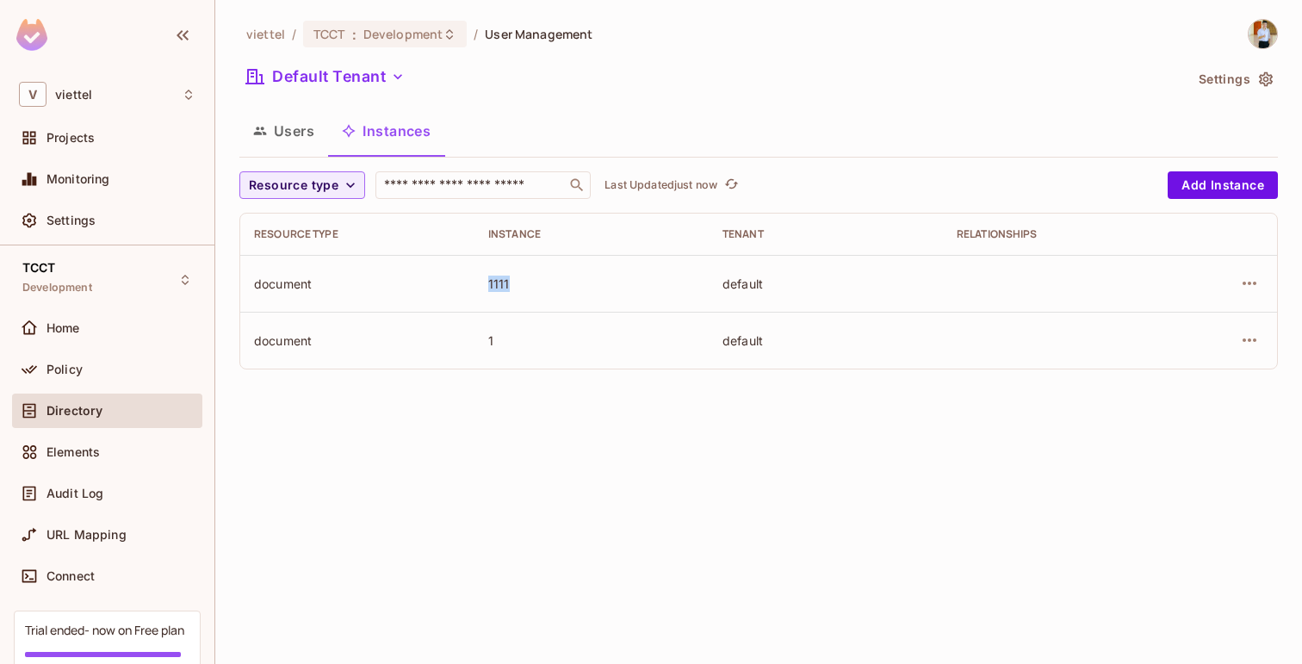
click at [506, 284] on div "1111" at bounding box center [591, 284] width 207 height 16
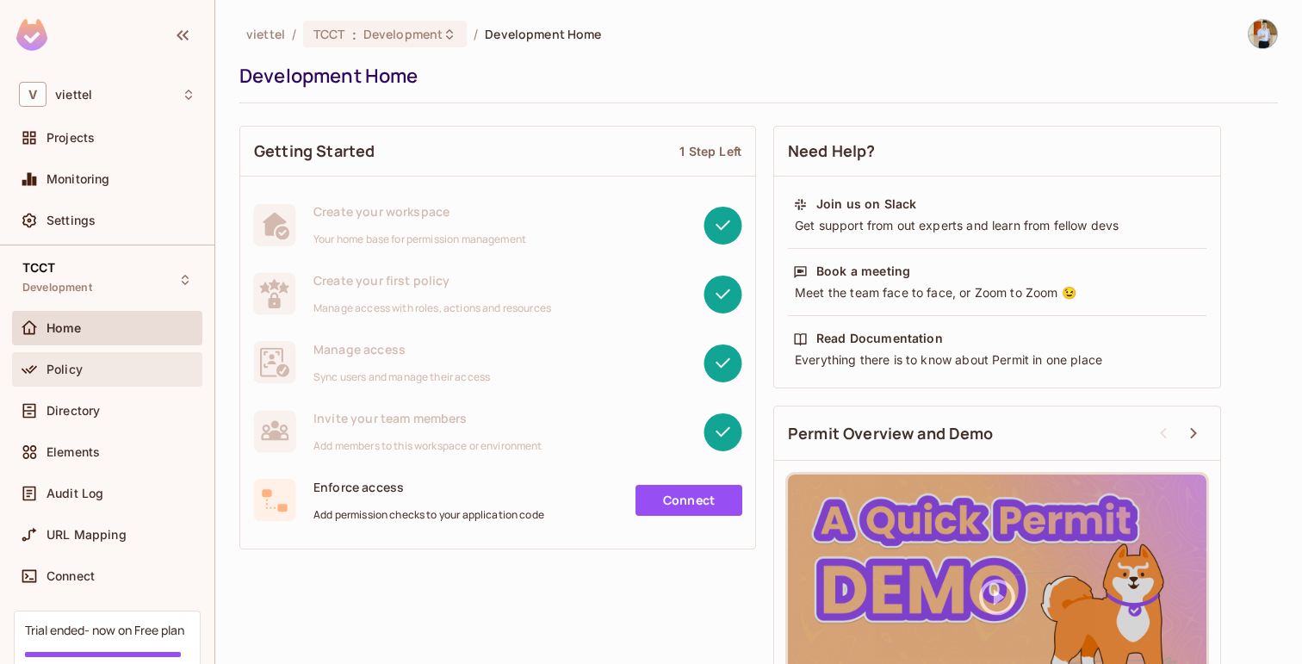
click at [76, 381] on div "Policy" at bounding box center [107, 369] width 190 height 34
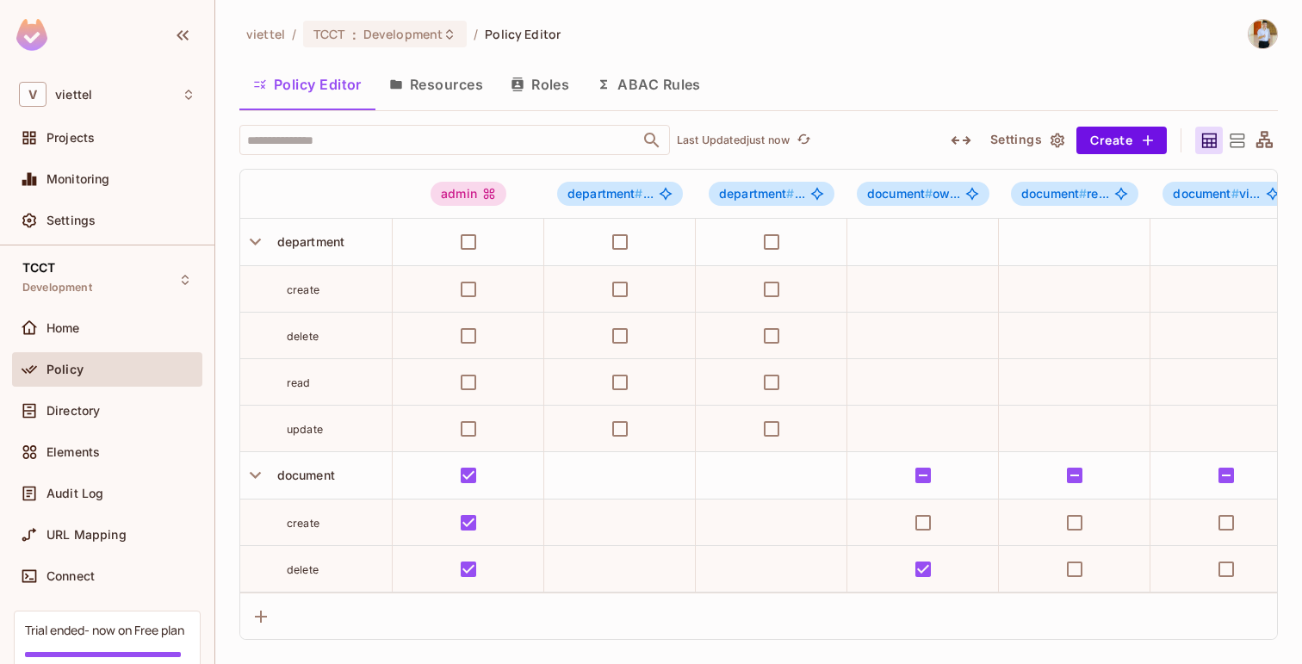
click at [680, 86] on button "ABAC Rules" at bounding box center [649, 84] width 132 height 43
